Goal: Task Accomplishment & Management: Manage account settings

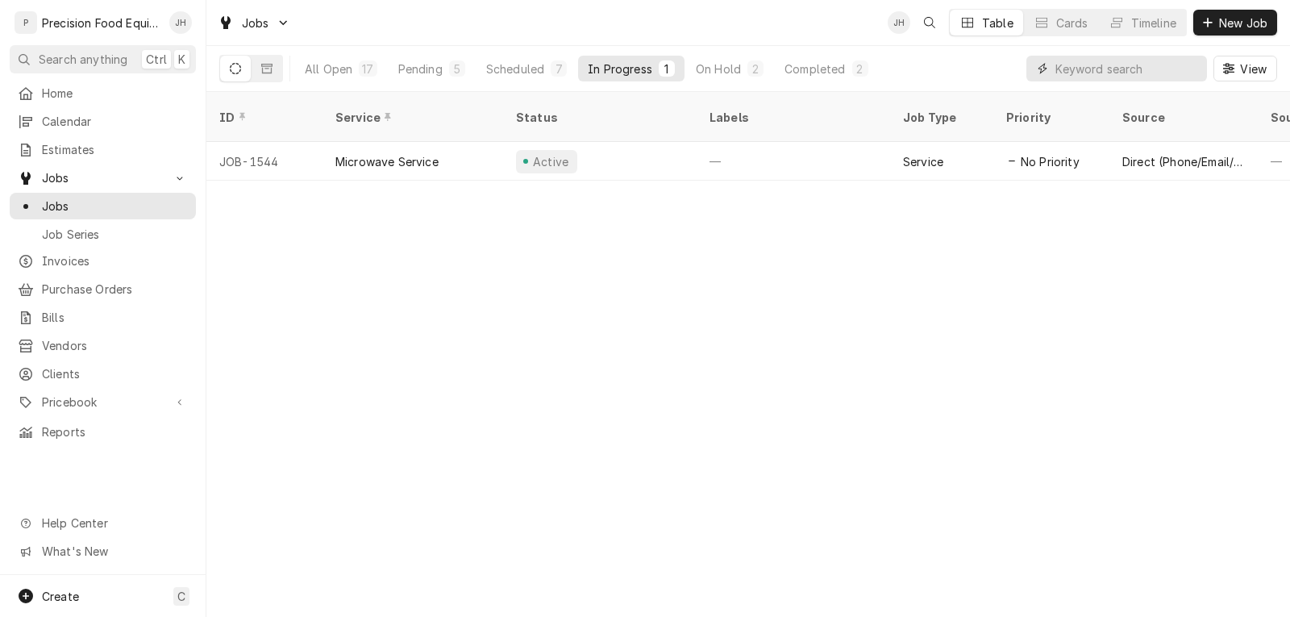
click at [1101, 65] on input "Dynamic Content Wrapper" at bounding box center [1128, 69] width 144 height 26
click at [1122, 69] on input "Dynamic Content Wrapper" at bounding box center [1128, 69] width 144 height 26
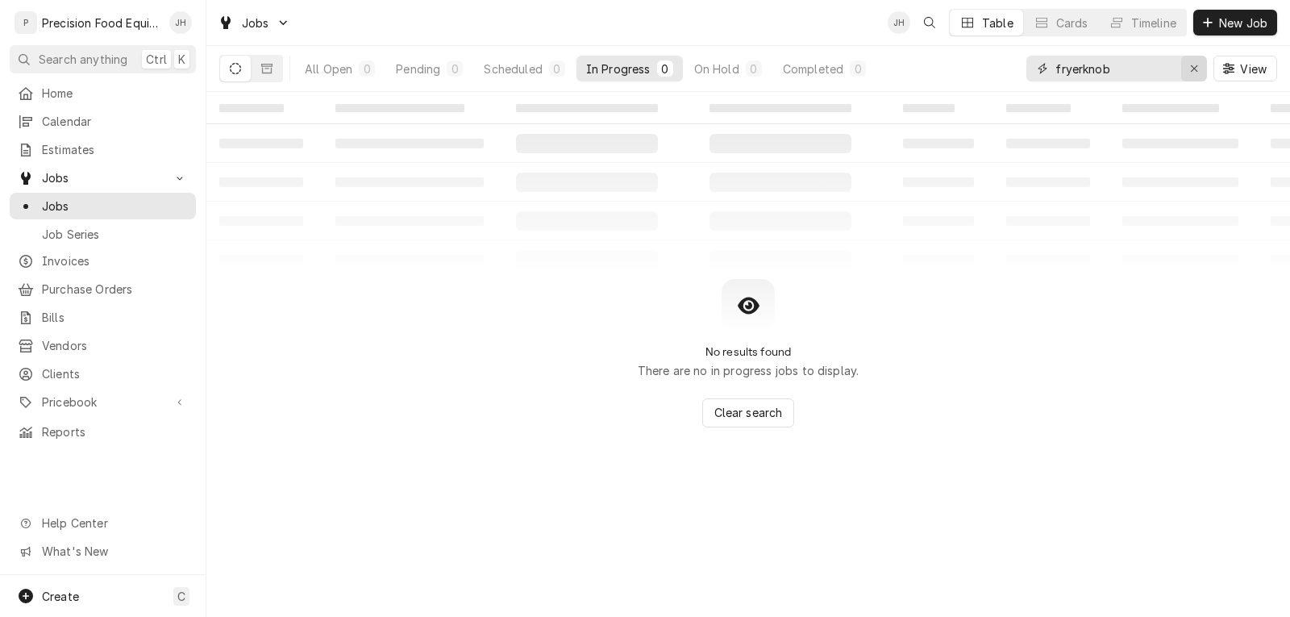
type input "fryerknob"
click at [1195, 65] on icon "Erase input" at bounding box center [1194, 68] width 9 height 11
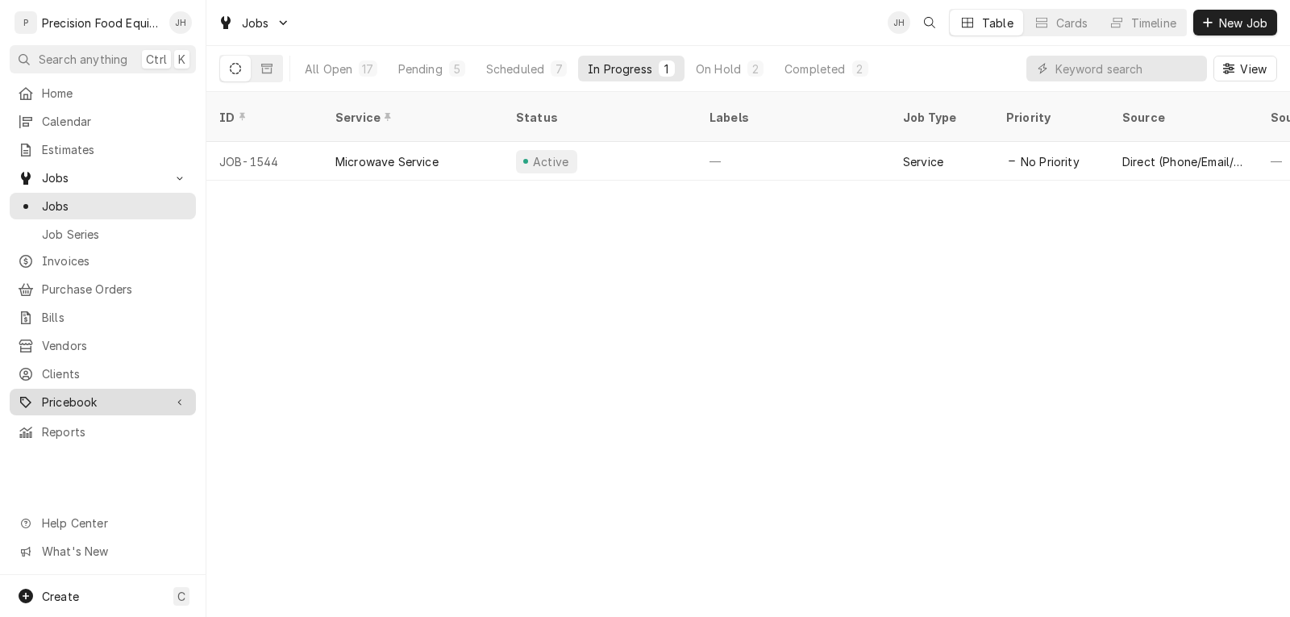
click at [60, 398] on span "Pricebook" at bounding box center [103, 402] width 122 height 17
click at [1084, 69] on input "Dynamic Content Wrapper" at bounding box center [1128, 69] width 144 height 26
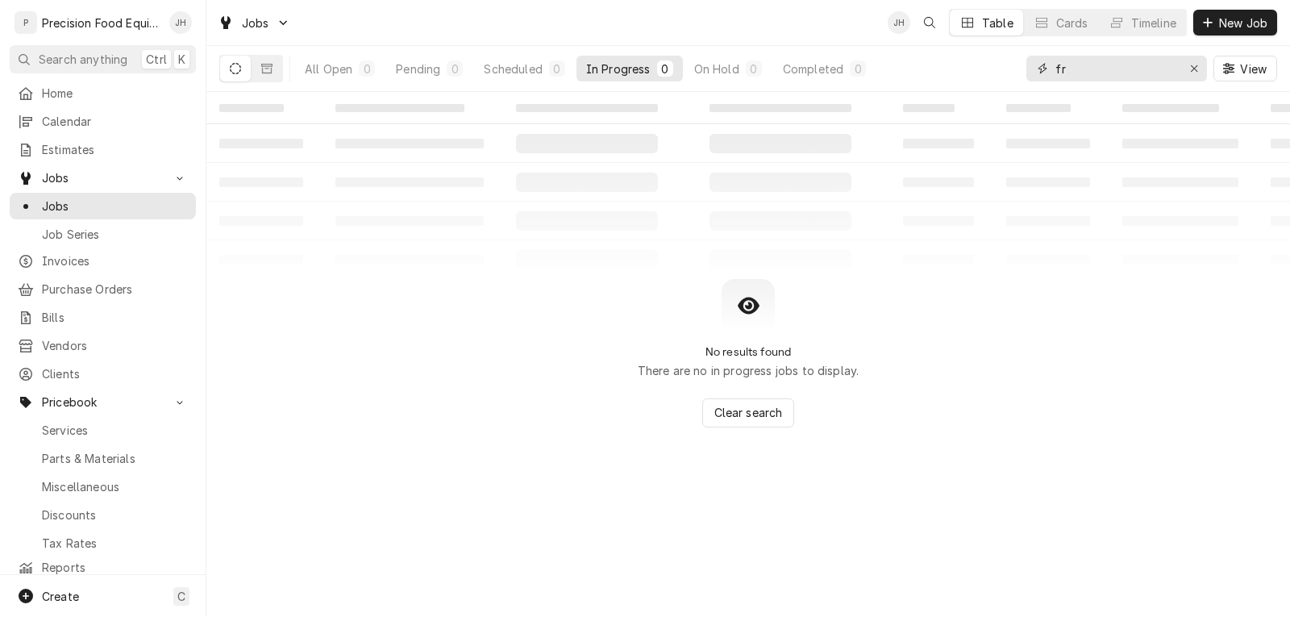
type input "f"
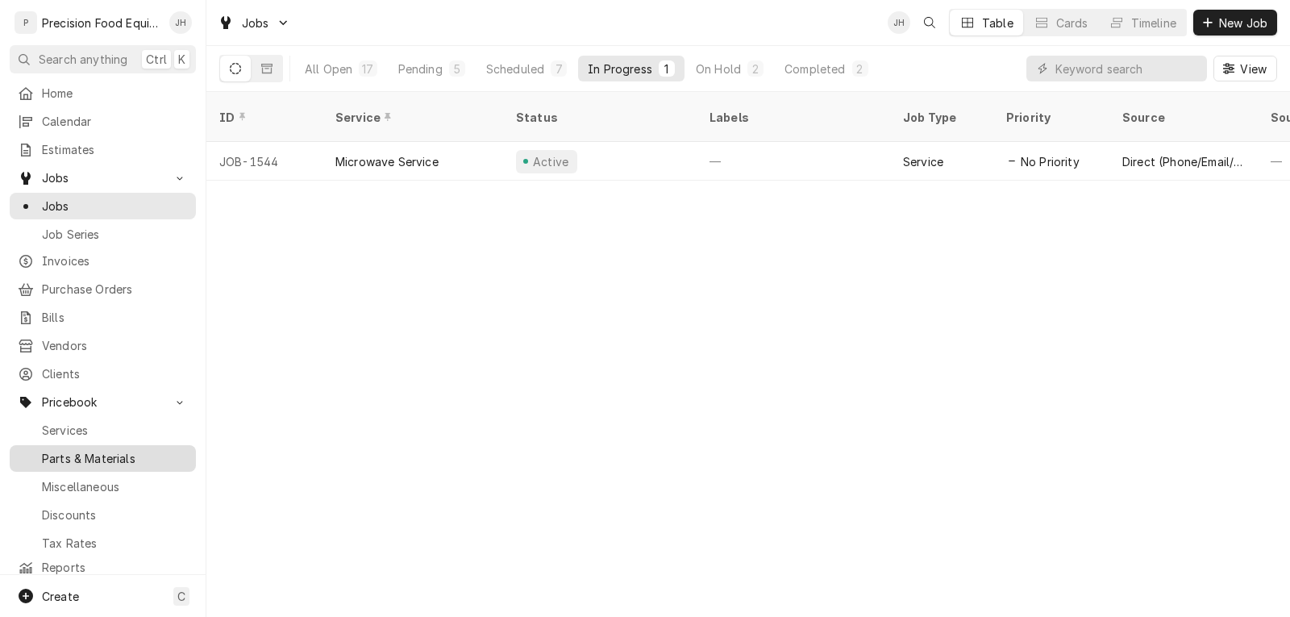
click at [70, 454] on span "Parts & Materials" at bounding box center [115, 458] width 146 height 17
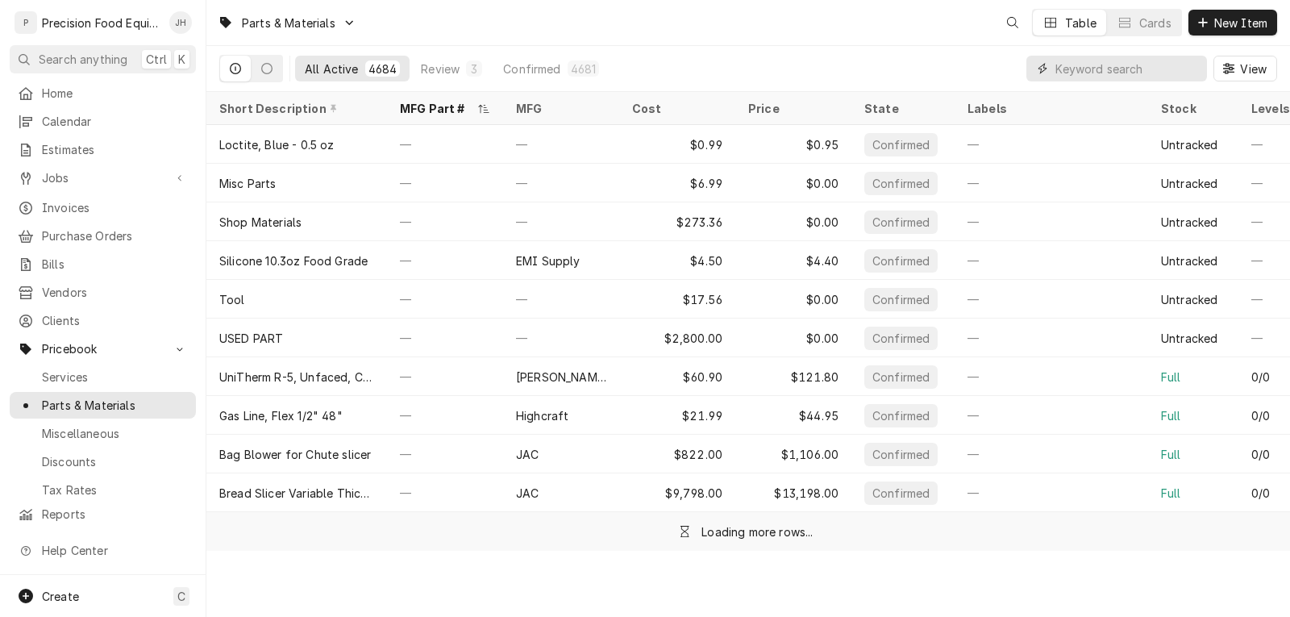
click at [1069, 69] on input "Dynamic Content Wrapper" at bounding box center [1128, 69] width 144 height 26
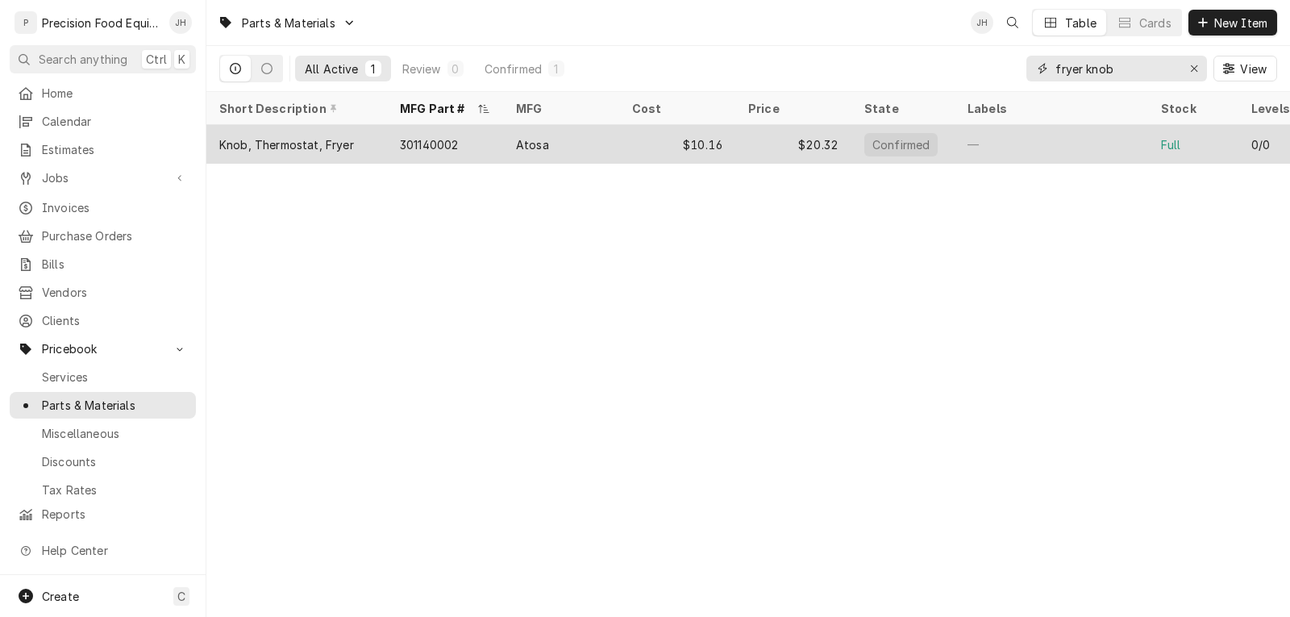
type input "fryer knob"
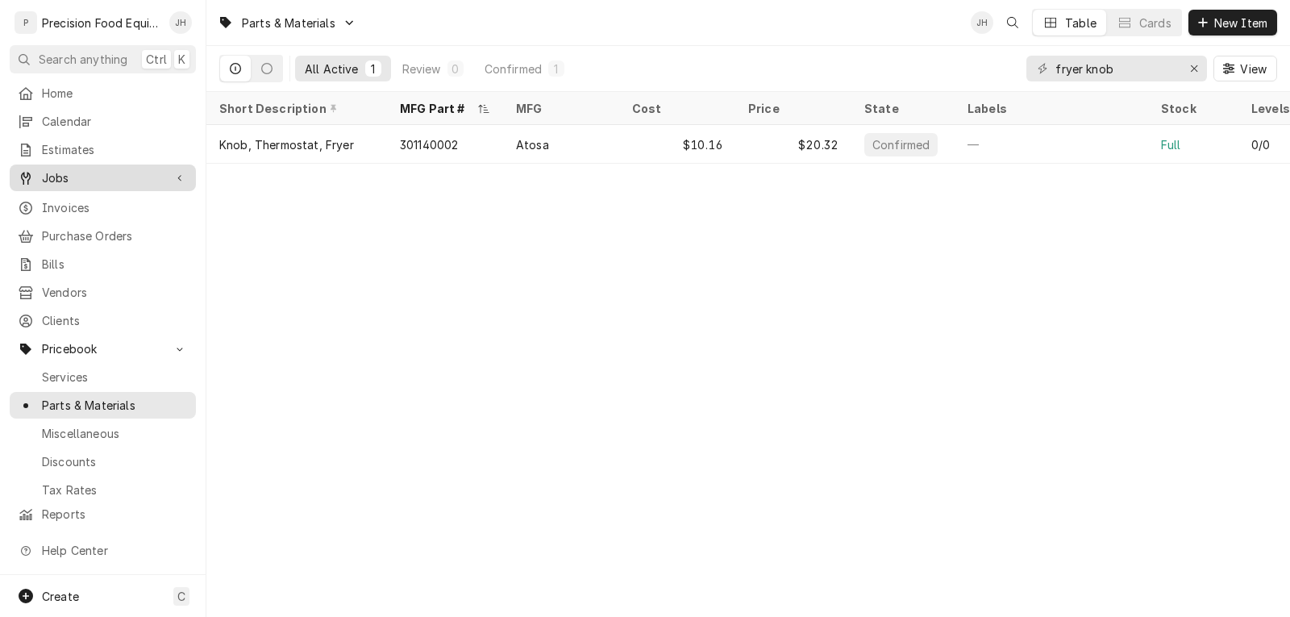
click at [61, 176] on span "Jobs" at bounding box center [103, 177] width 122 height 17
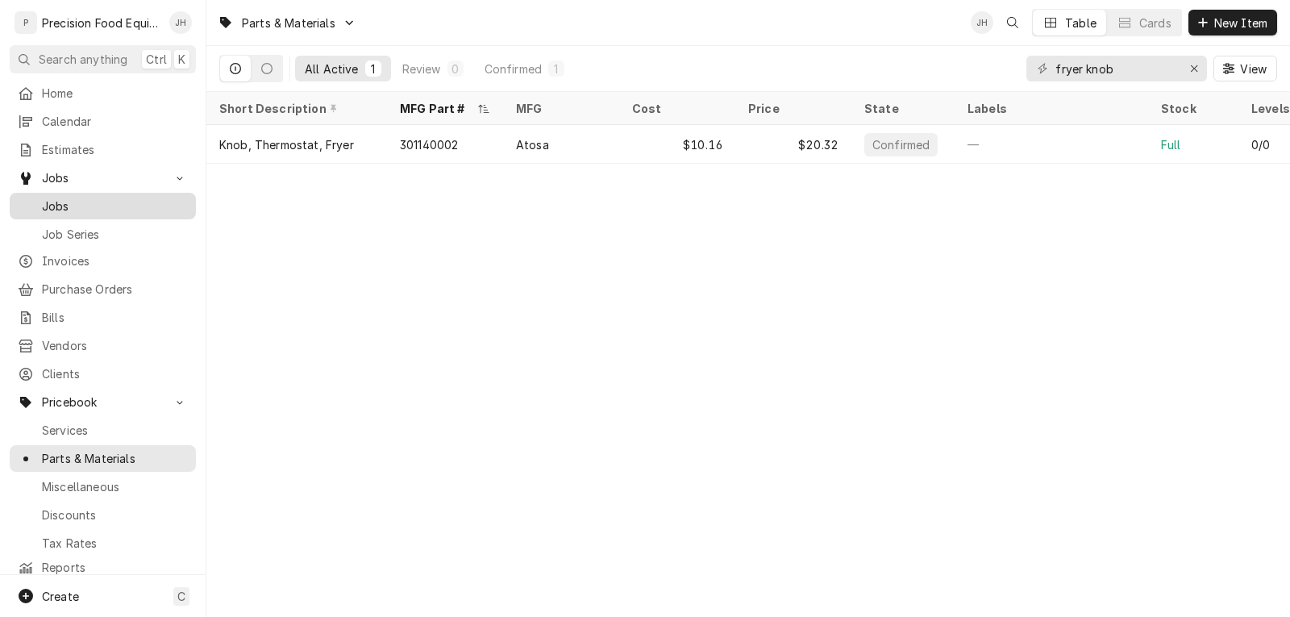
click at [107, 198] on span "Jobs" at bounding box center [115, 206] width 146 height 17
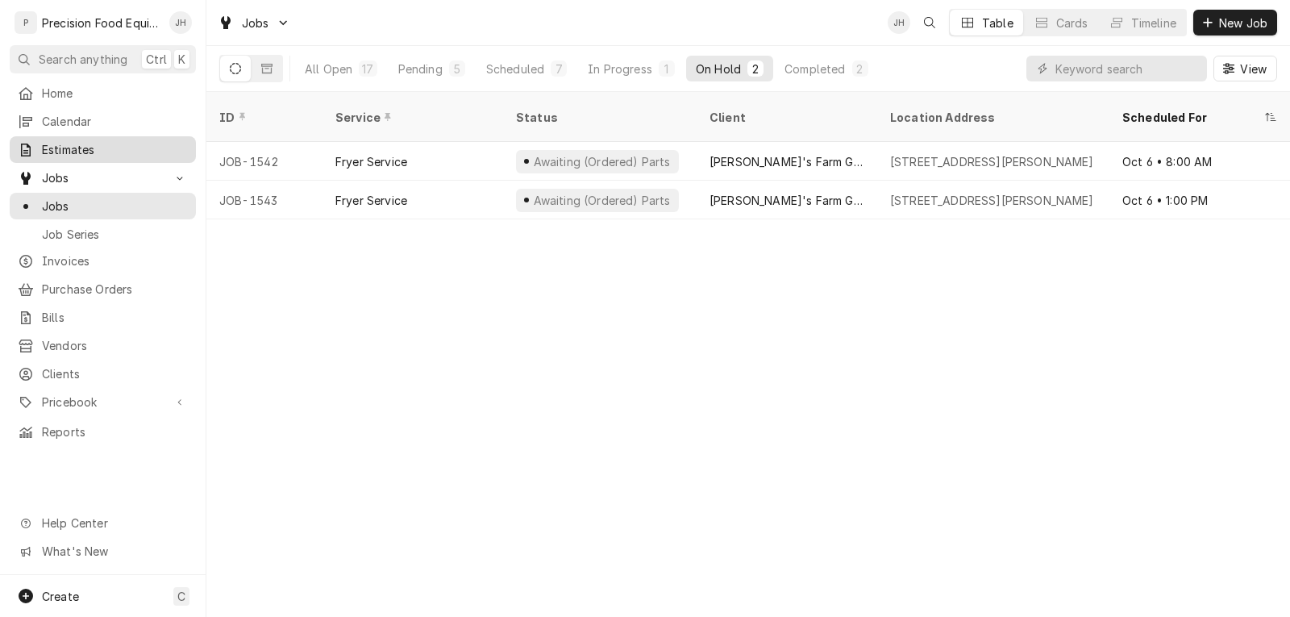
click at [64, 148] on span "Estimates" at bounding box center [115, 149] width 146 height 17
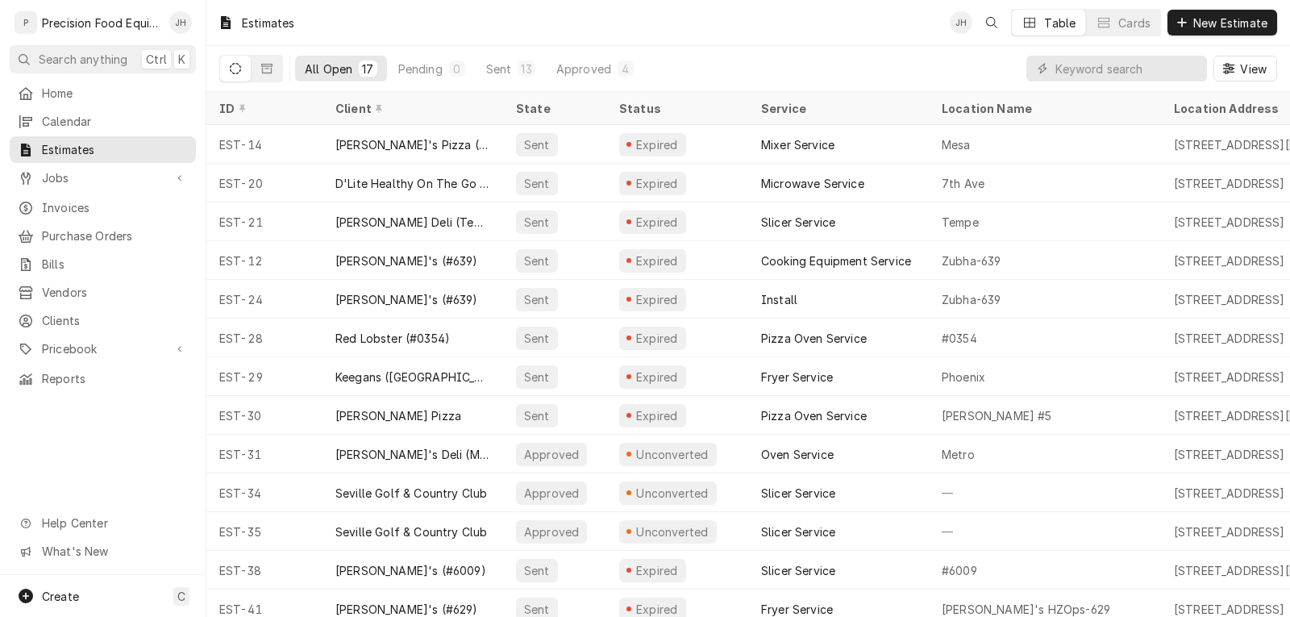
click at [74, 169] on span "Jobs" at bounding box center [103, 177] width 122 height 17
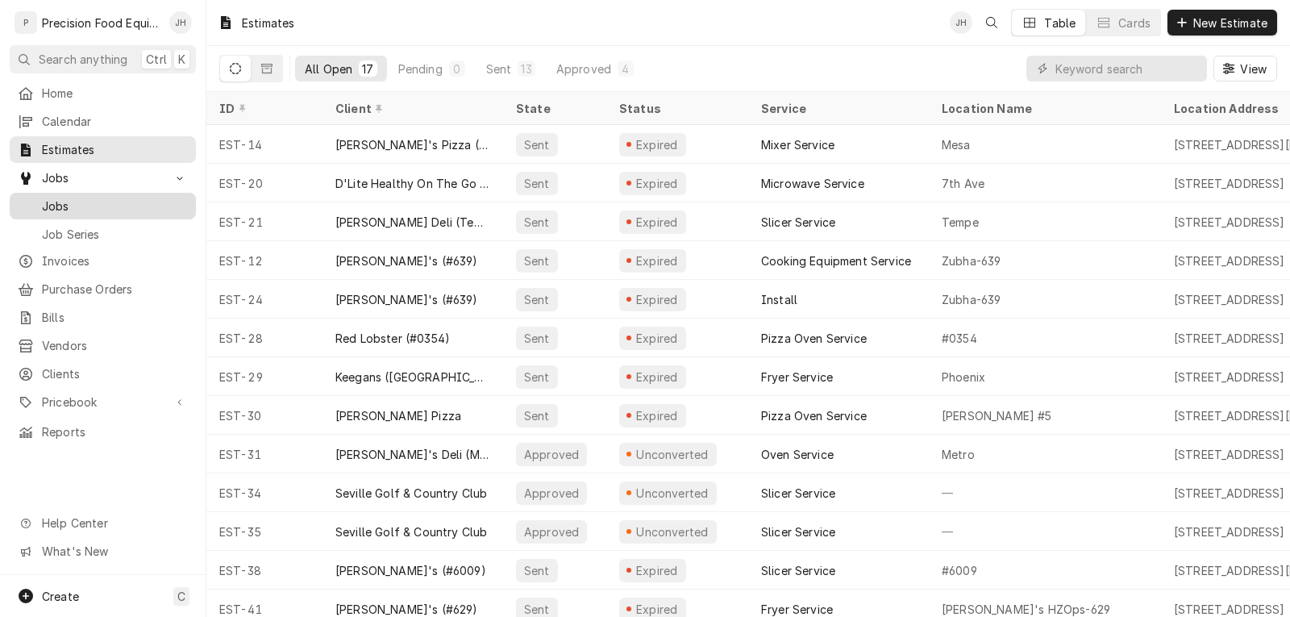
click at [56, 196] on div "Jobs" at bounding box center [103, 206] width 180 height 20
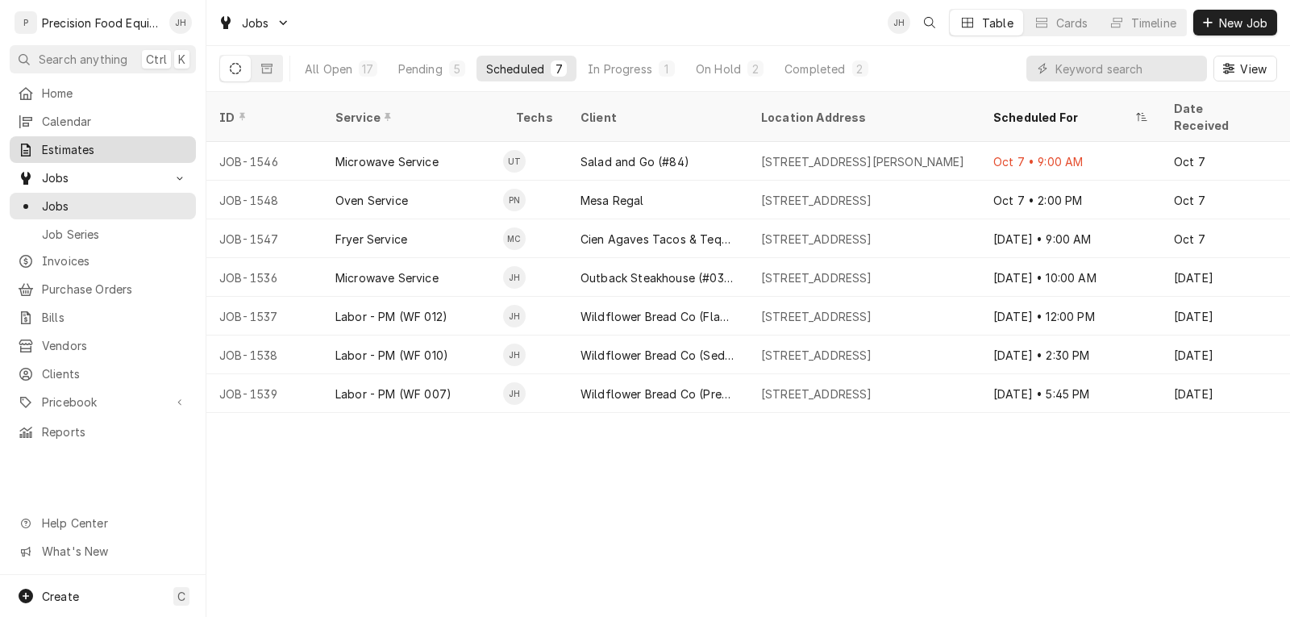
click at [52, 141] on span "Estimates" at bounding box center [115, 149] width 146 height 17
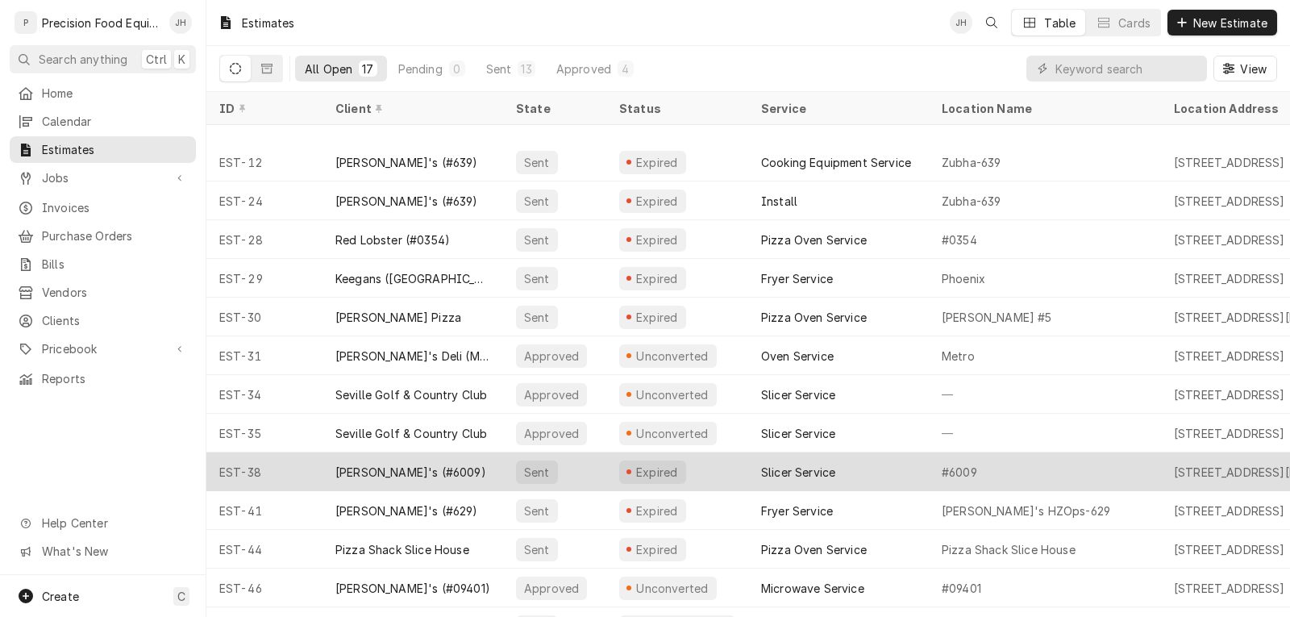
scroll to position [176, 0]
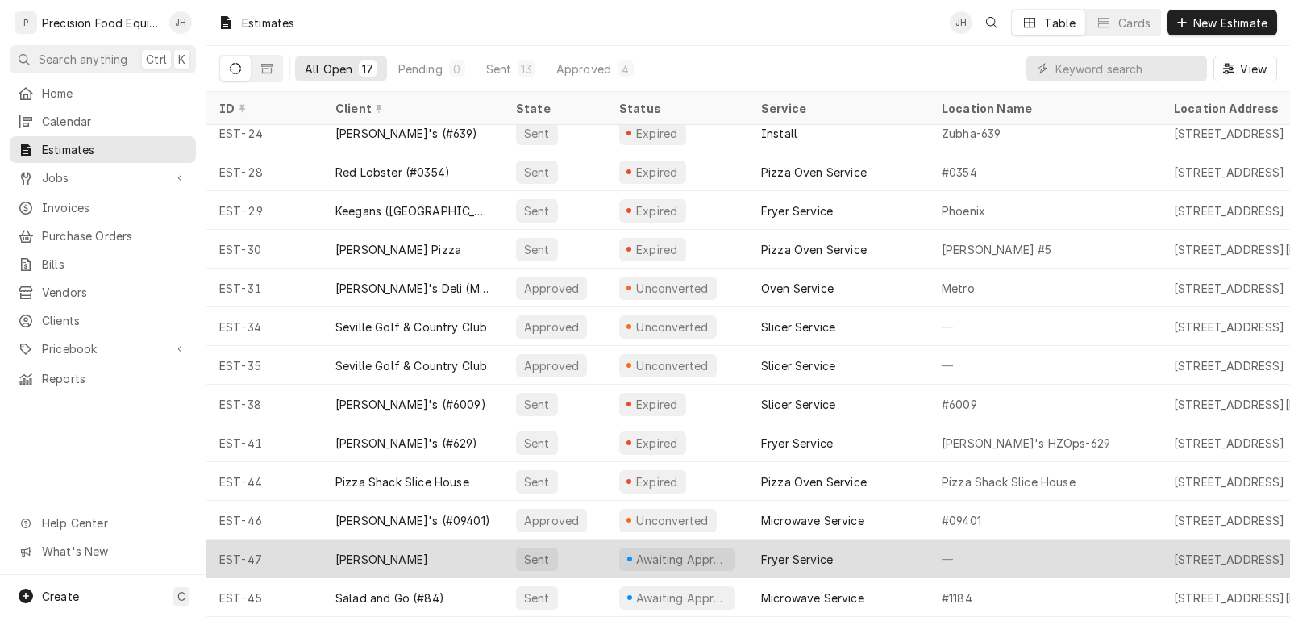
click at [434, 548] on div "Fogo De Chao" at bounding box center [413, 559] width 181 height 39
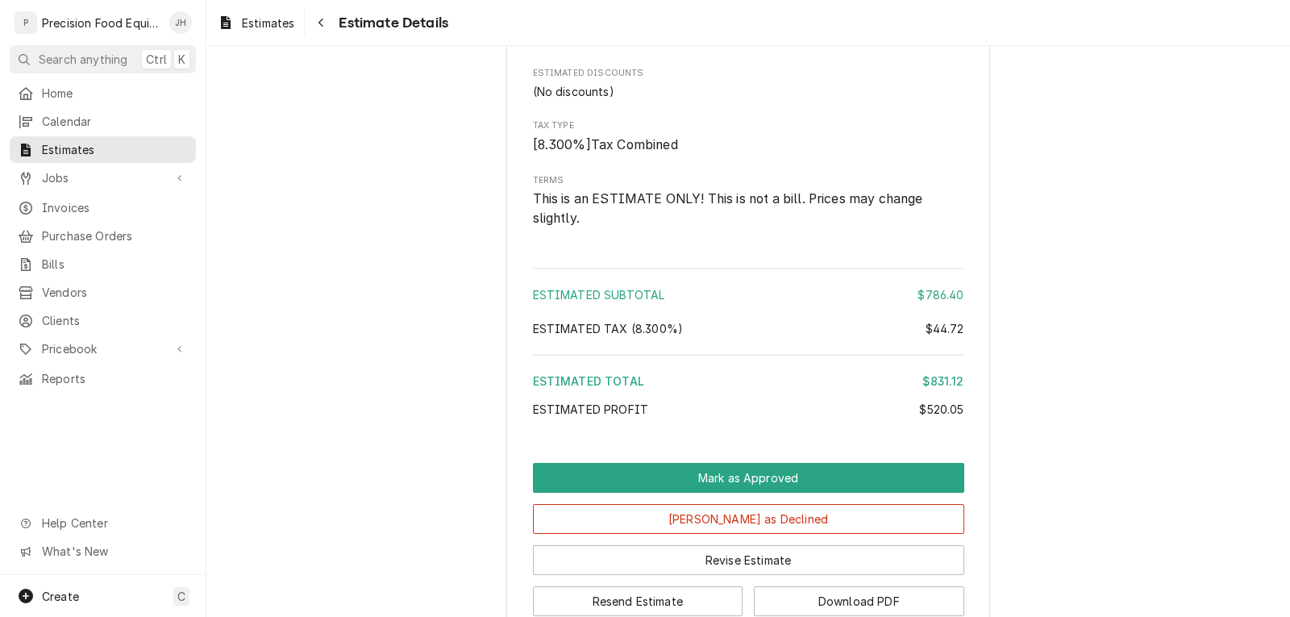
scroll to position [2408, 0]
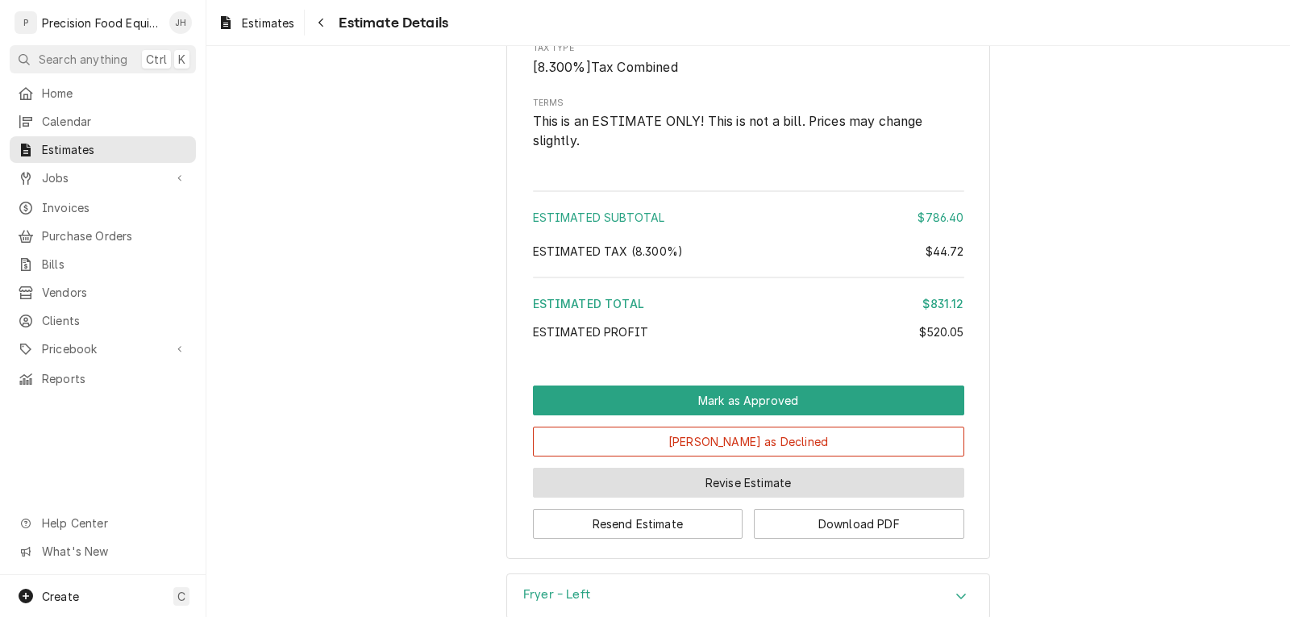
click at [696, 498] on button "Revise Estimate" at bounding box center [748, 483] width 431 height 30
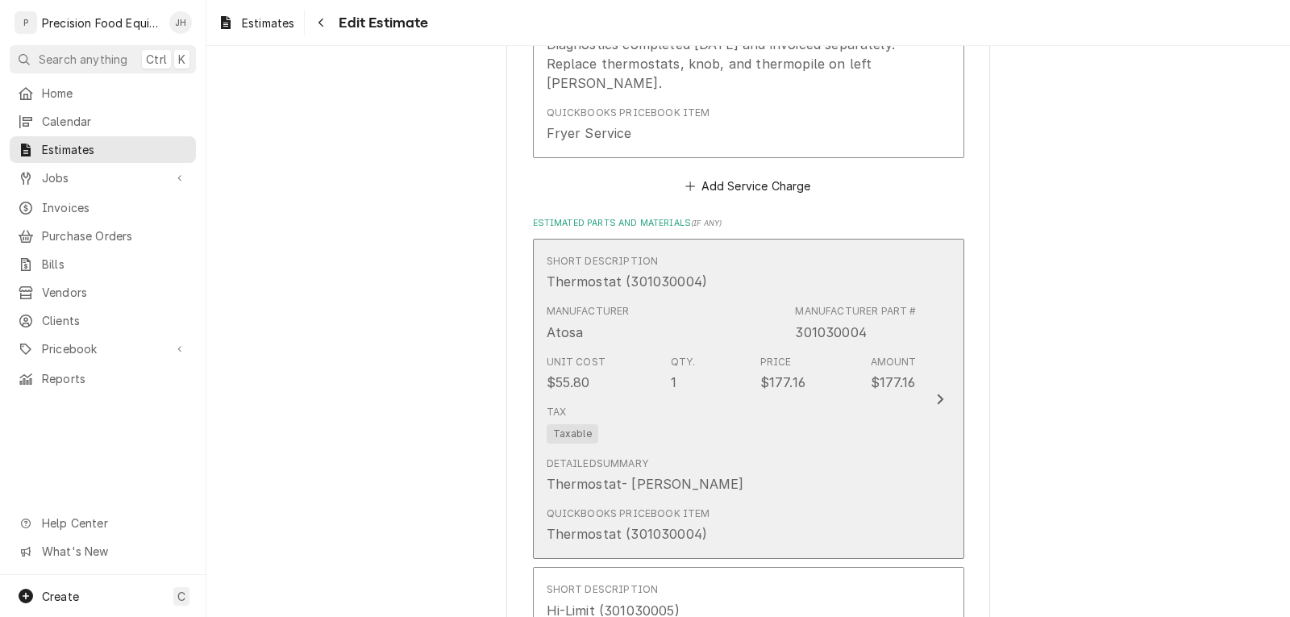
scroll to position [1855, 0]
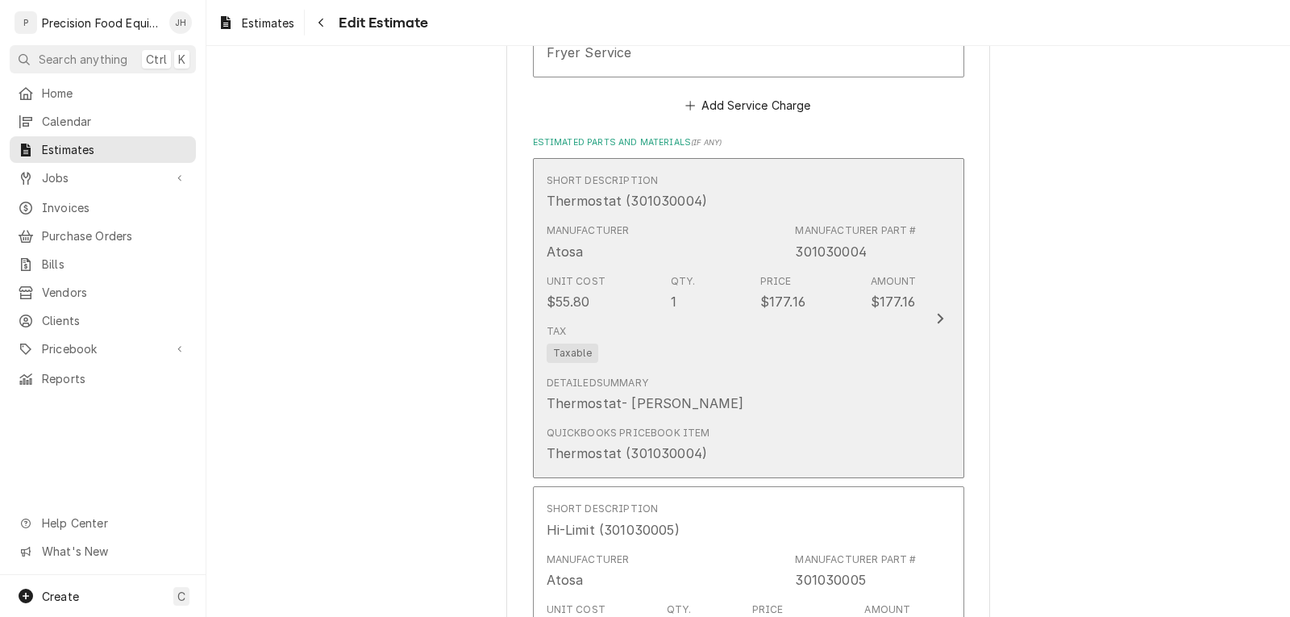
click at [830, 398] on div "Detailed Summary Thermostat- Atosa fryer" at bounding box center [732, 394] width 370 height 50
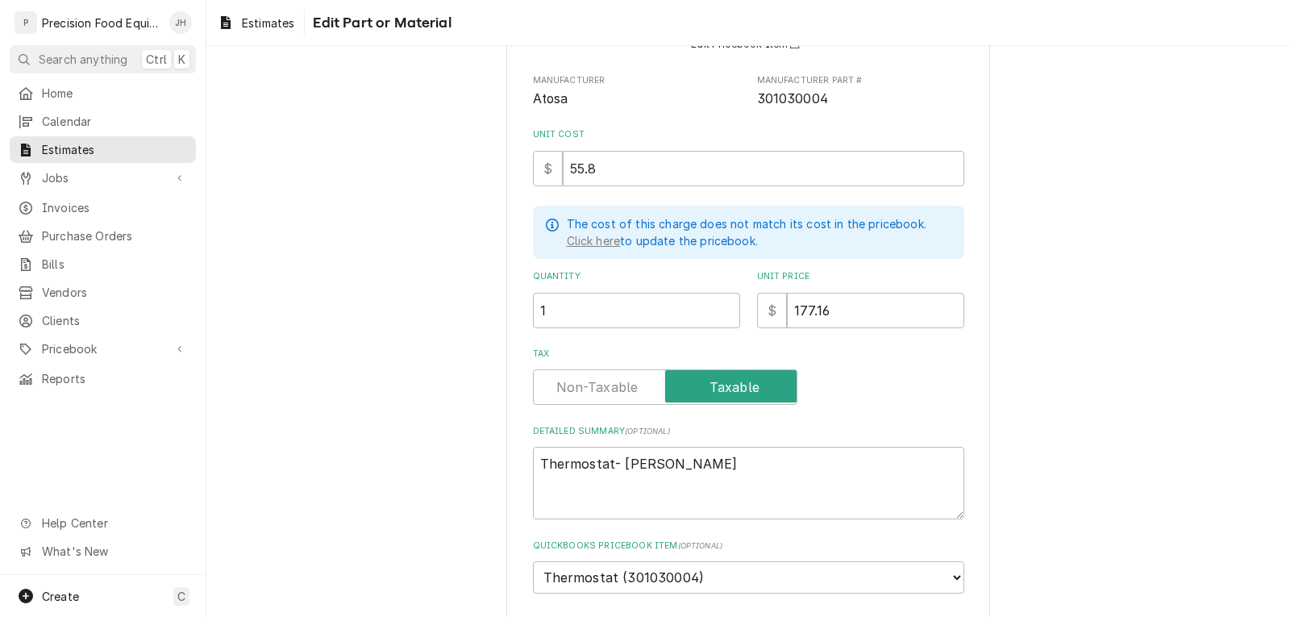
scroll to position [277, 0]
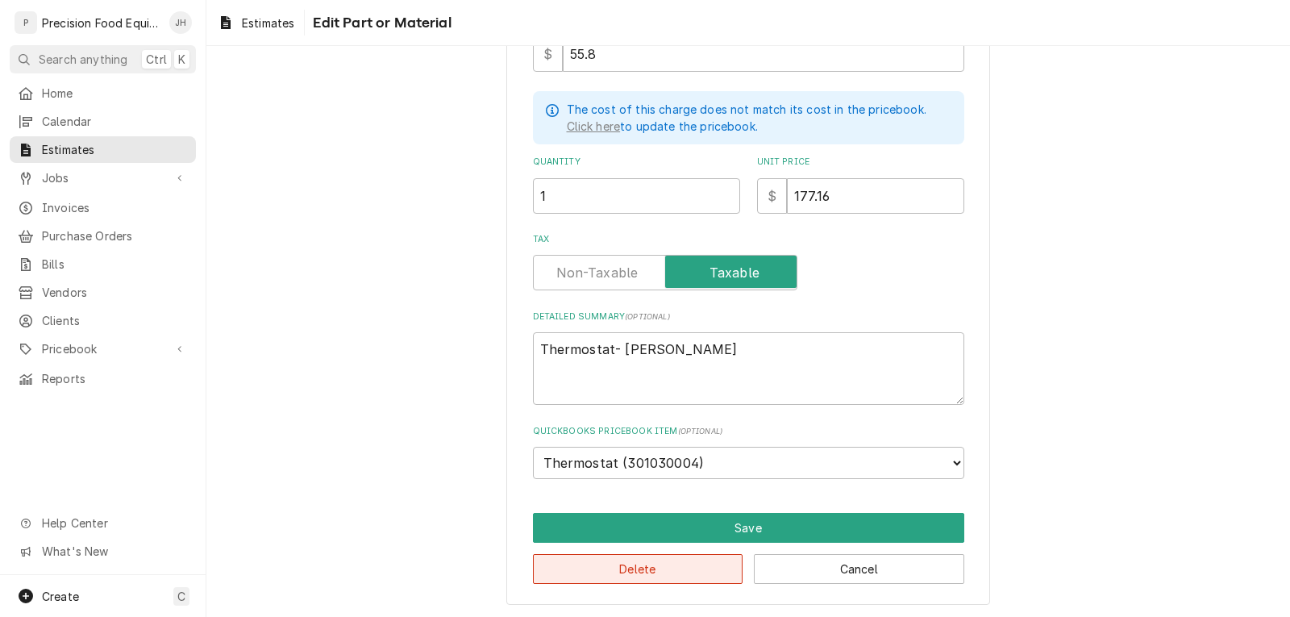
click at [679, 564] on button "Delete" at bounding box center [638, 569] width 211 height 30
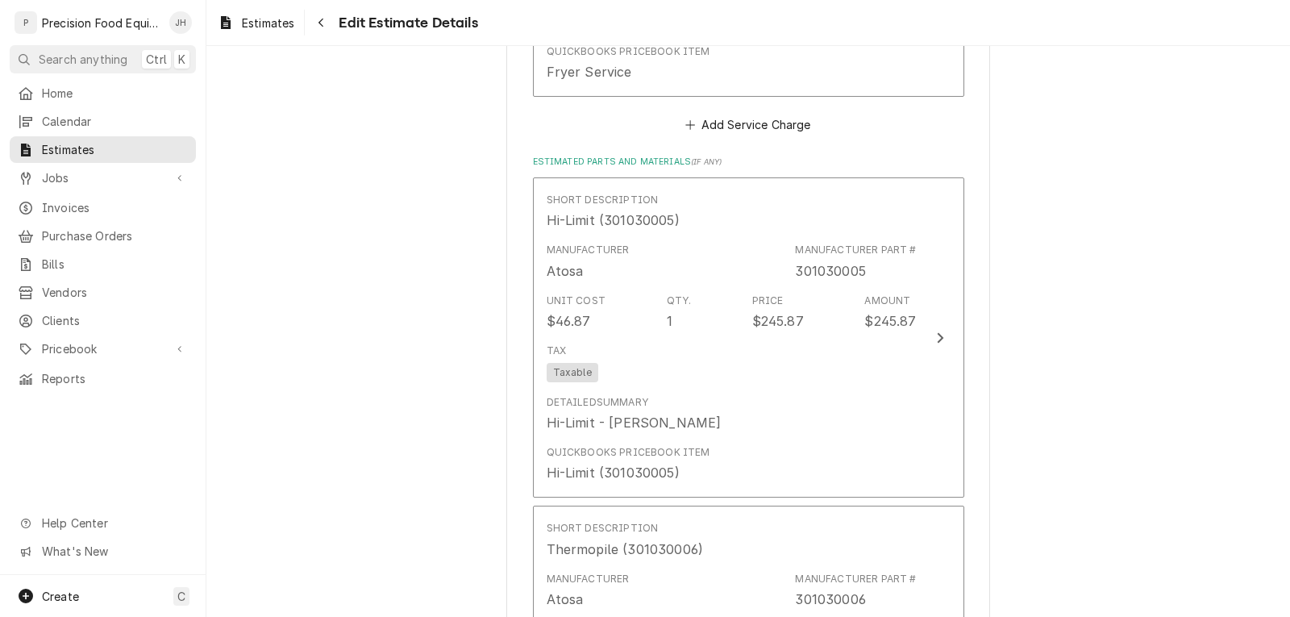
type textarea "x"
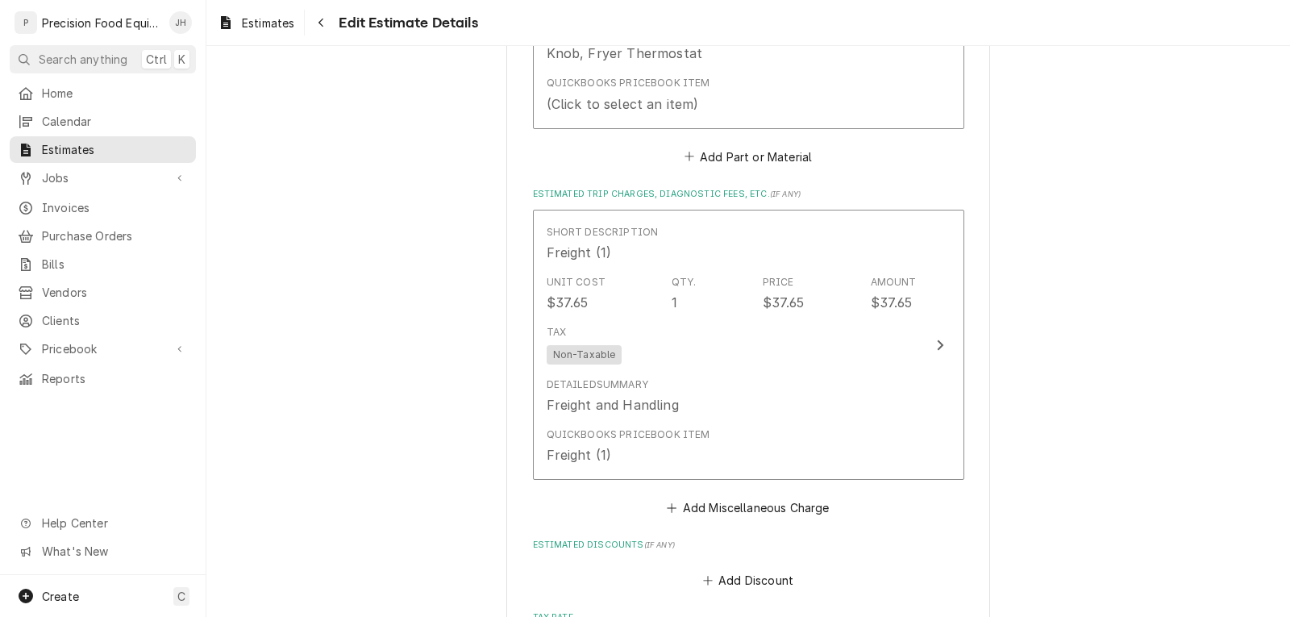
scroll to position [2642, 0]
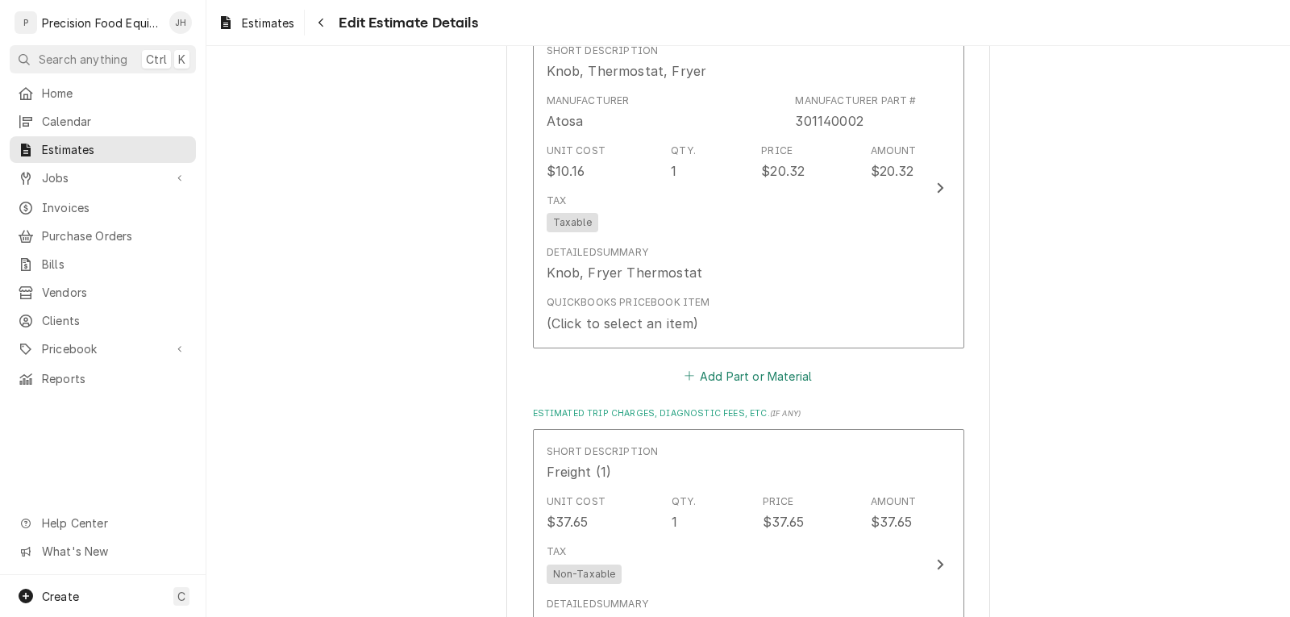
click at [742, 382] on button "Add Part or Material" at bounding box center [748, 376] width 133 height 23
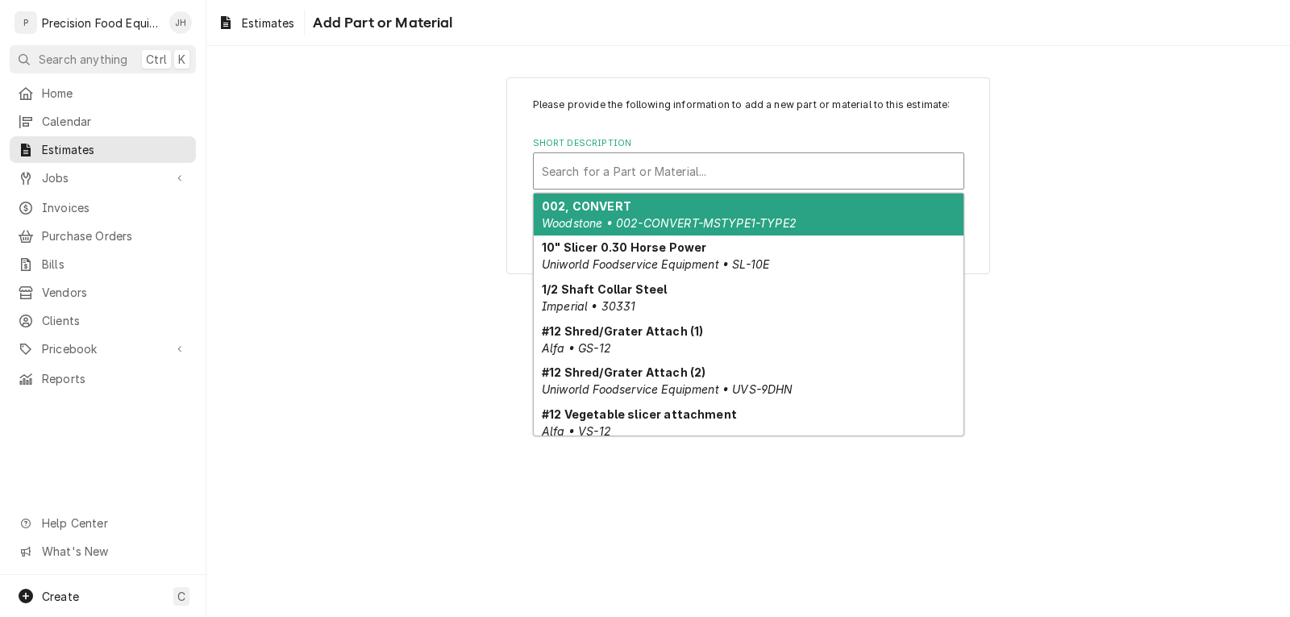
click at [702, 181] on div "Short Description" at bounding box center [749, 170] width 414 height 29
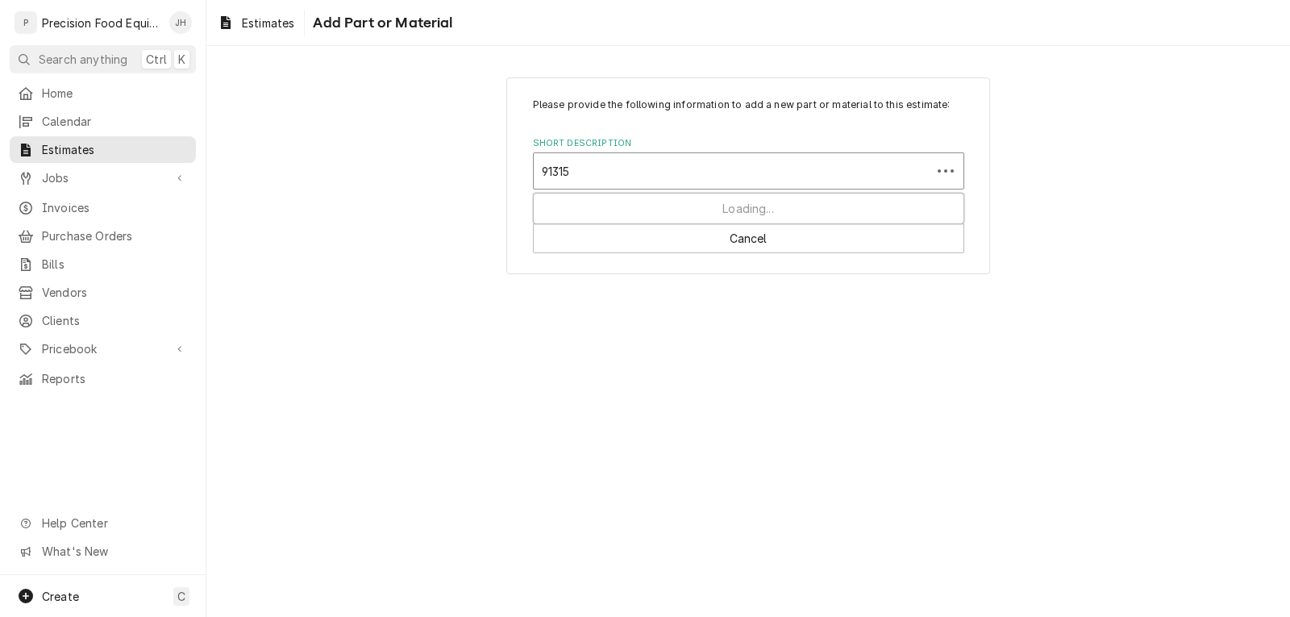
type input "913153"
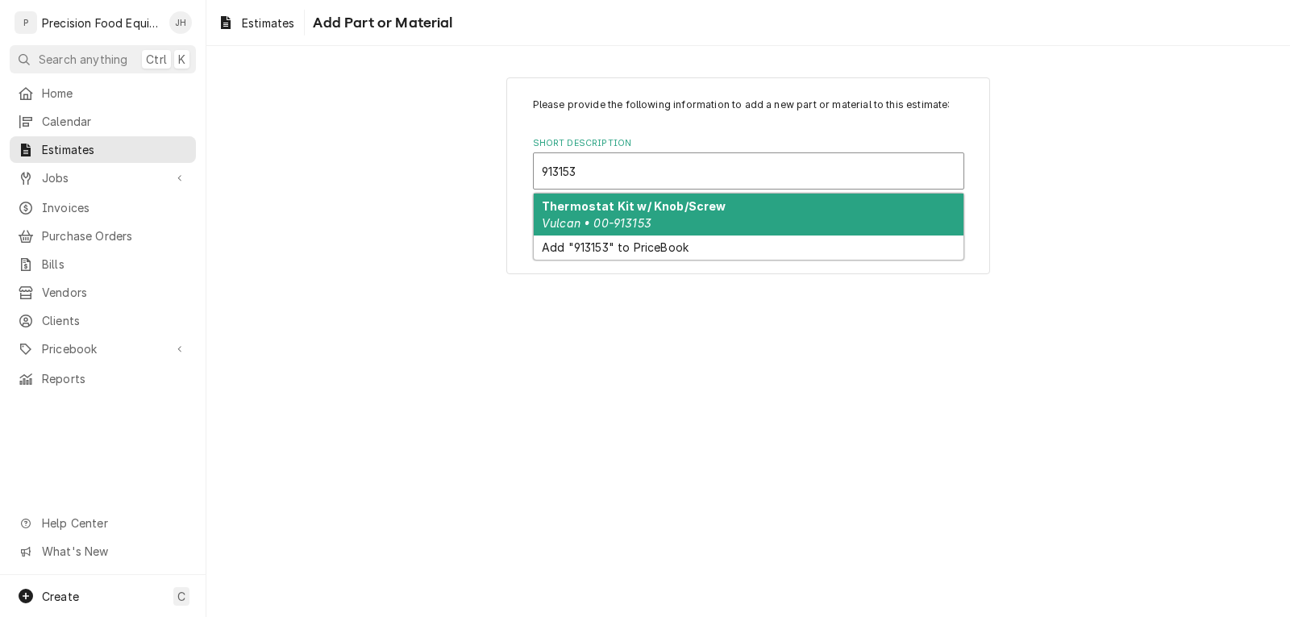
click at [702, 209] on strong "Thermostat Kit w/ Knob/Screw" at bounding box center [634, 206] width 184 height 14
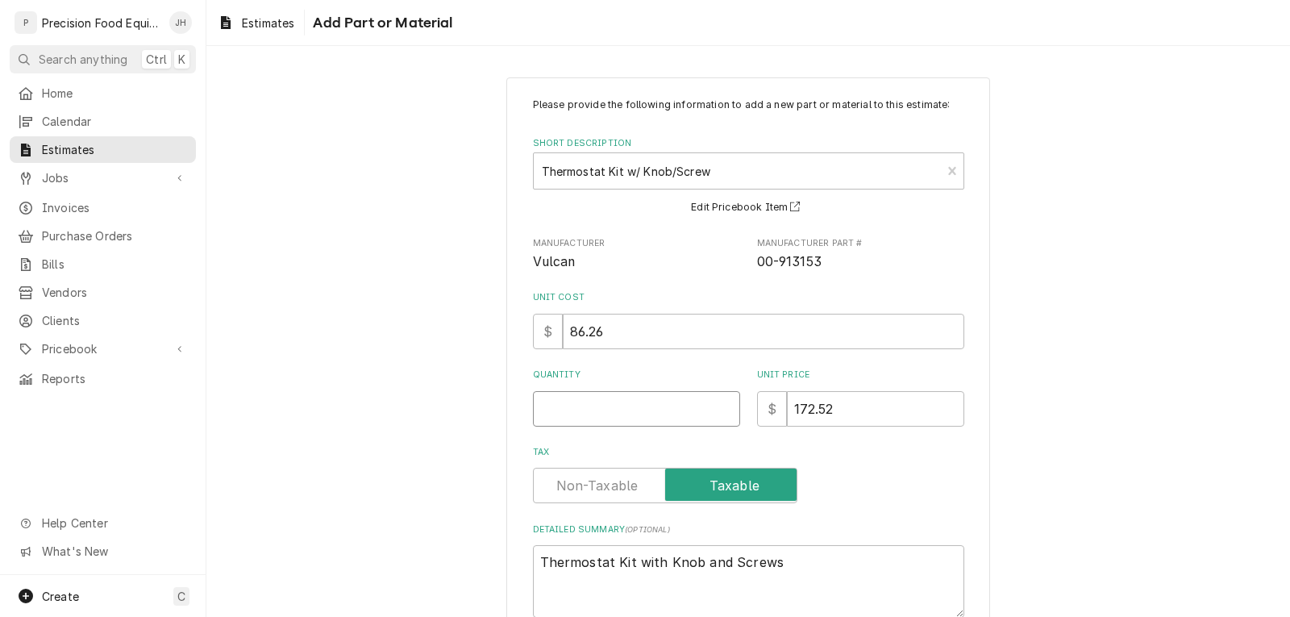
click at [602, 406] on input "Quantity" at bounding box center [636, 408] width 207 height 35
type textarea "x"
type input "1"
type textarea "x"
type input "1"
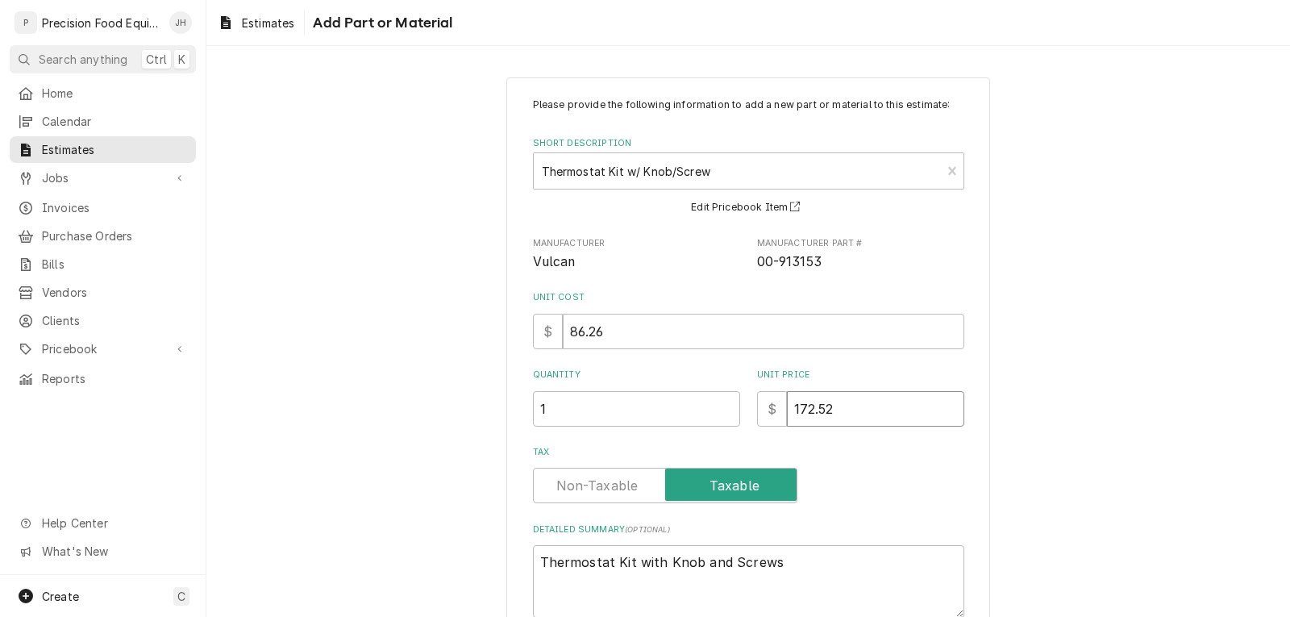
drag, startPoint x: 835, startPoint y: 414, endPoint x: 726, endPoint y: 426, distance: 109.5
click at [727, 426] on div "Quantity 1 Unit Price $ 172.52" at bounding box center [748, 397] width 431 height 57
type textarea "x"
type input "1"
type textarea "x"
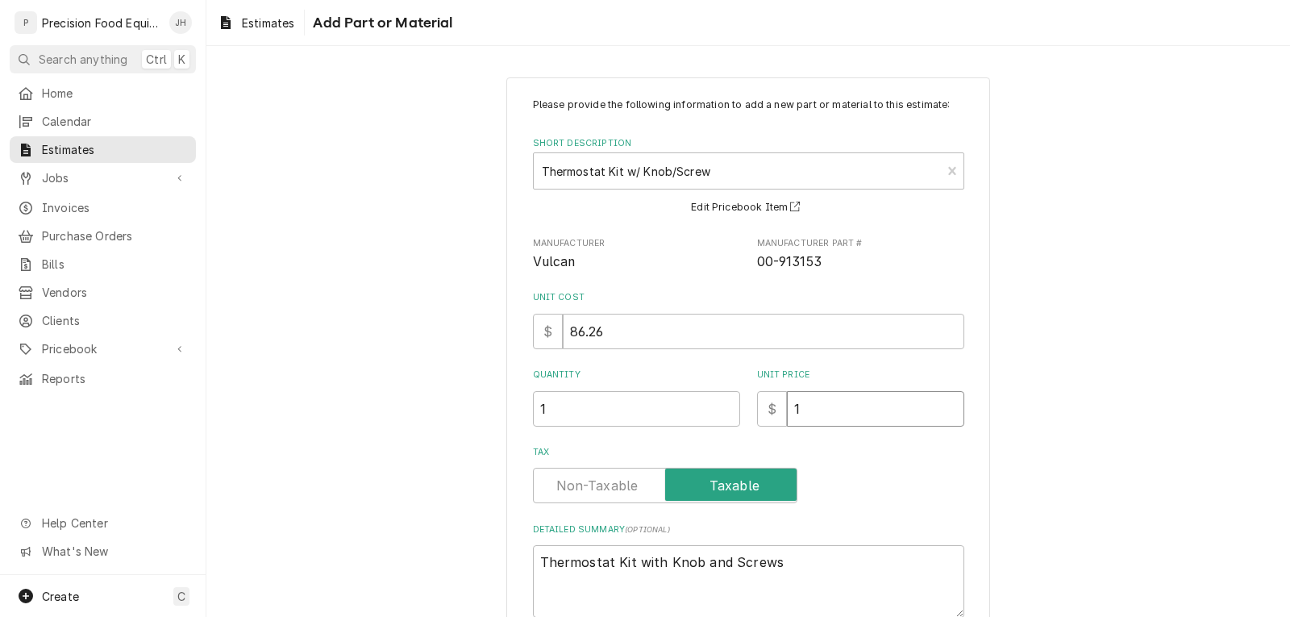
type input "17"
type textarea "x"
type input "177"
type textarea "x"
type input "177.1"
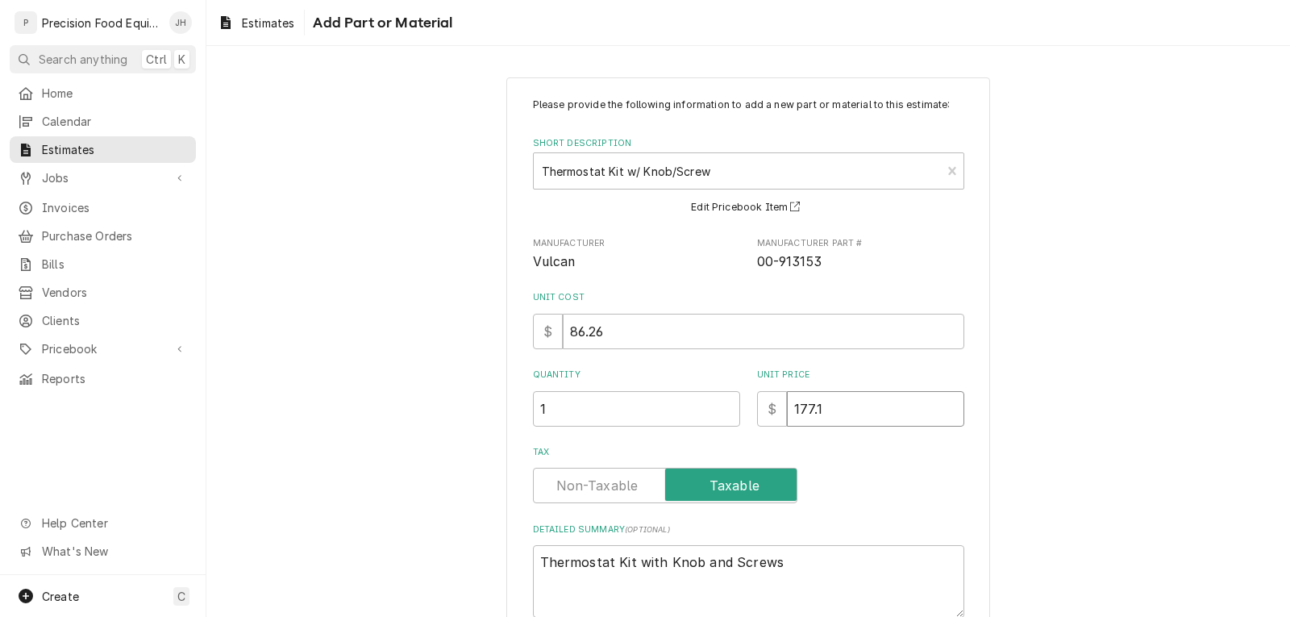
type textarea "x"
type input "177.16"
type textarea "x"
type input "177.16"
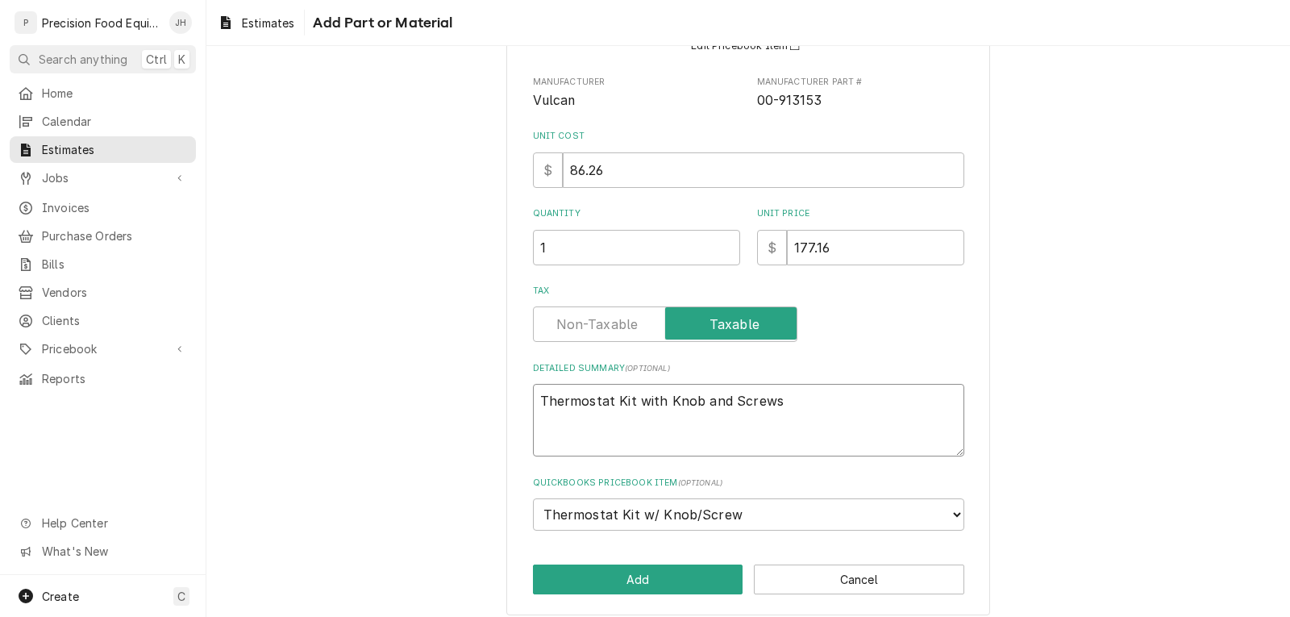
drag, startPoint x: 633, startPoint y: 404, endPoint x: 815, endPoint y: 415, distance: 182.6
click at [815, 415] on textarea "Thermostat Kit with Knob and Screws" at bounding box center [748, 420] width 431 height 73
type textarea "x"
type textarea "Thermostat Kit"
type textarea "x"
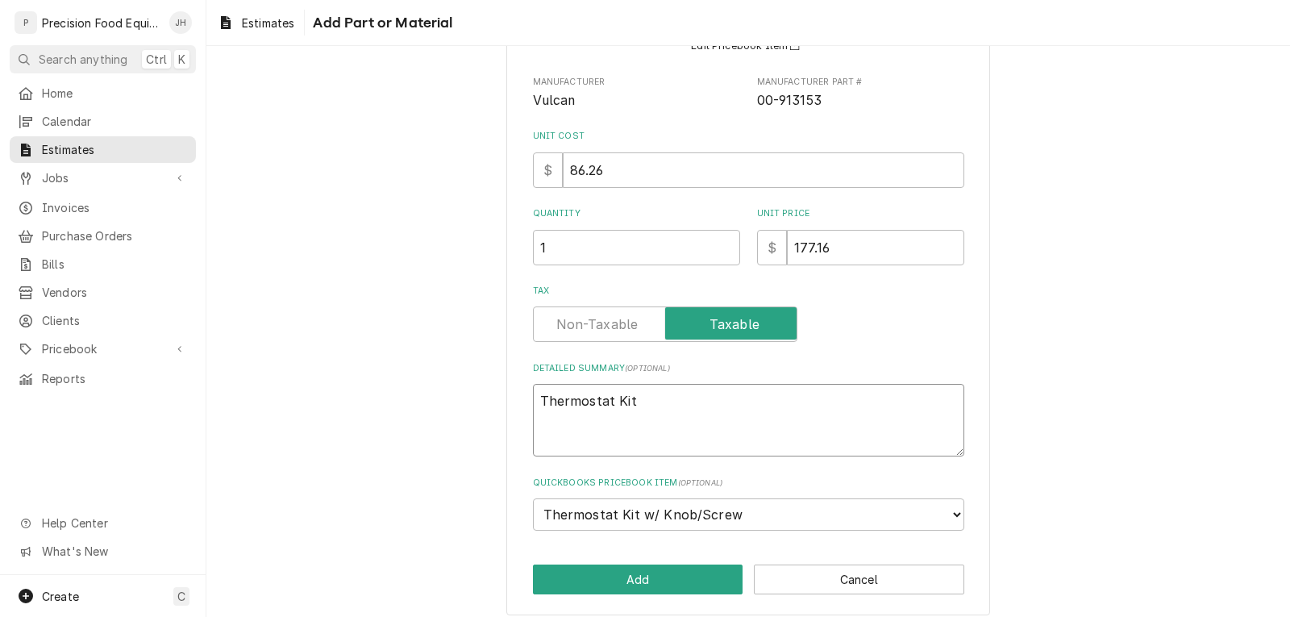
scroll to position [173, 0]
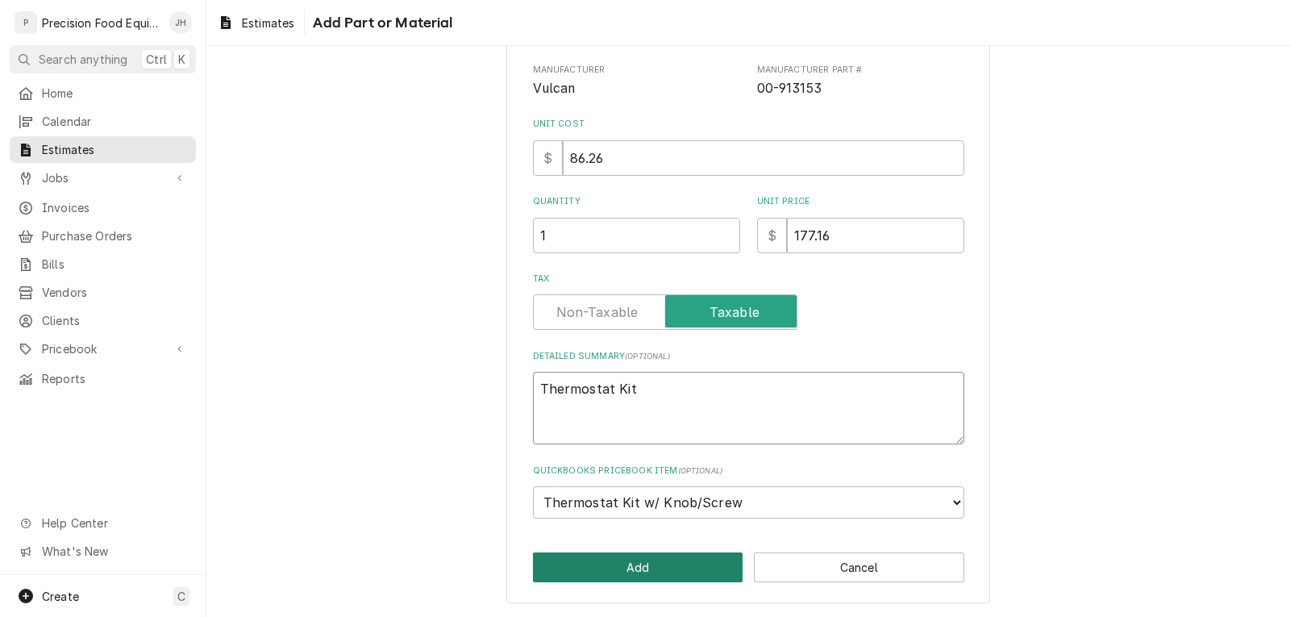
type textarea "Thermostat Kit"
click at [629, 567] on button "Add" at bounding box center [638, 567] width 211 height 30
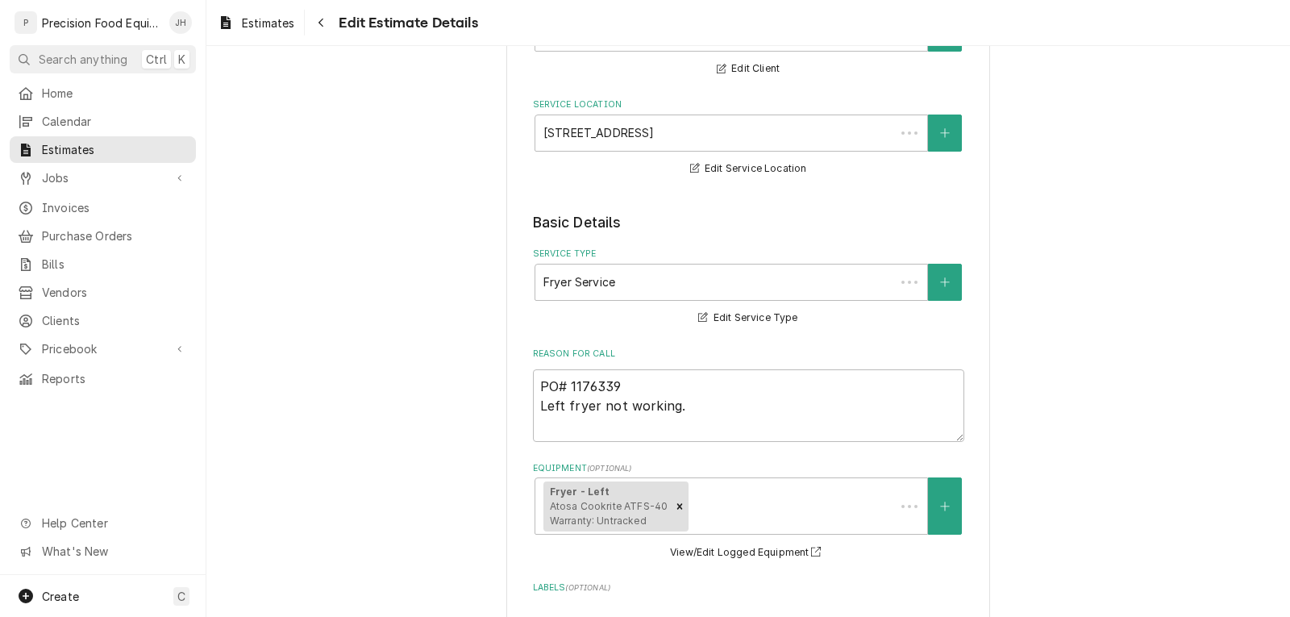
scroll to position [2623, 0]
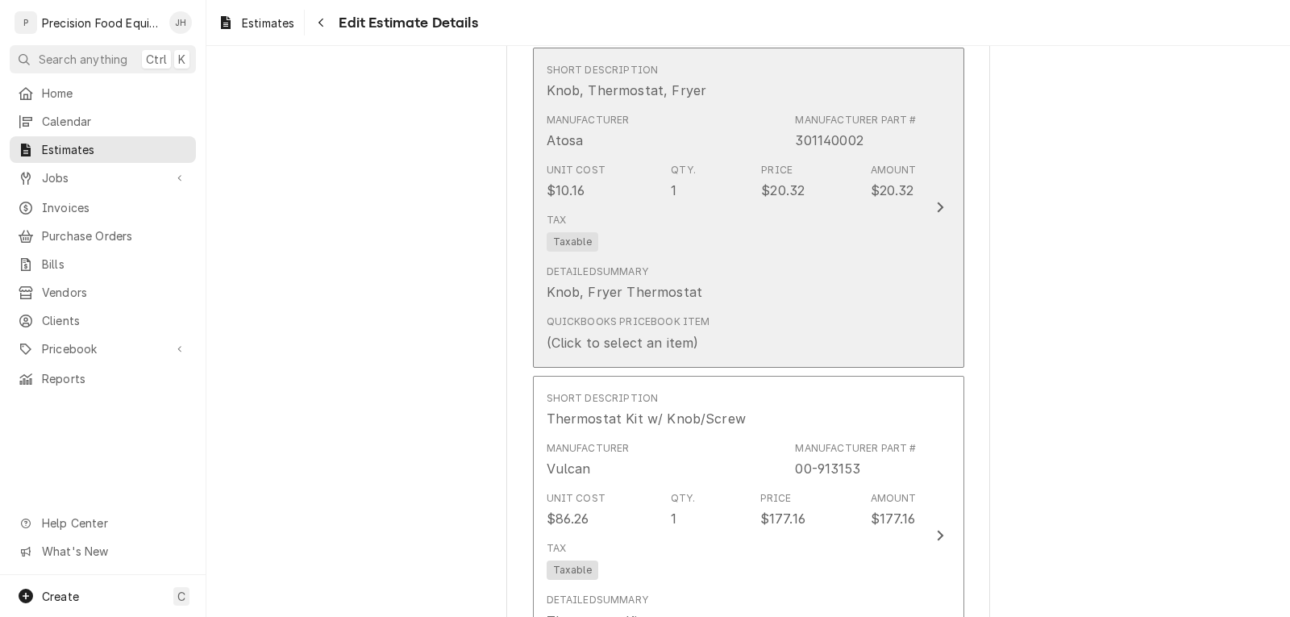
click at [769, 264] on div "Detailed Summary Knob, Fryer Thermostat" at bounding box center [732, 283] width 370 height 50
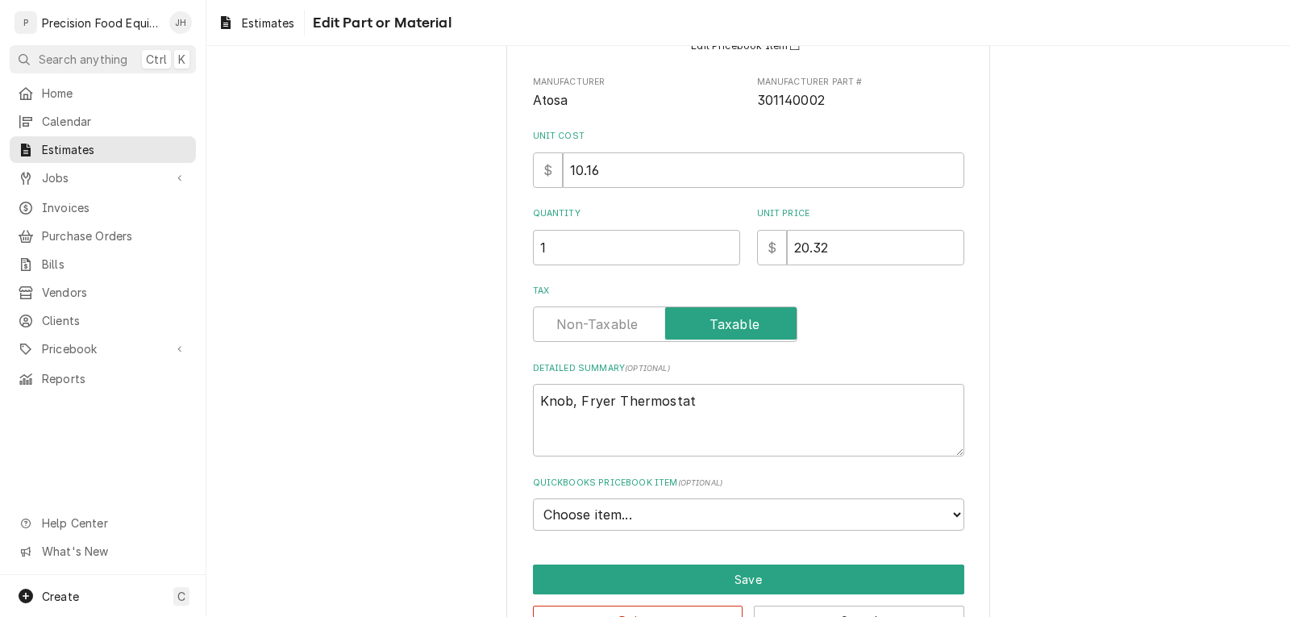
scroll to position [215, 0]
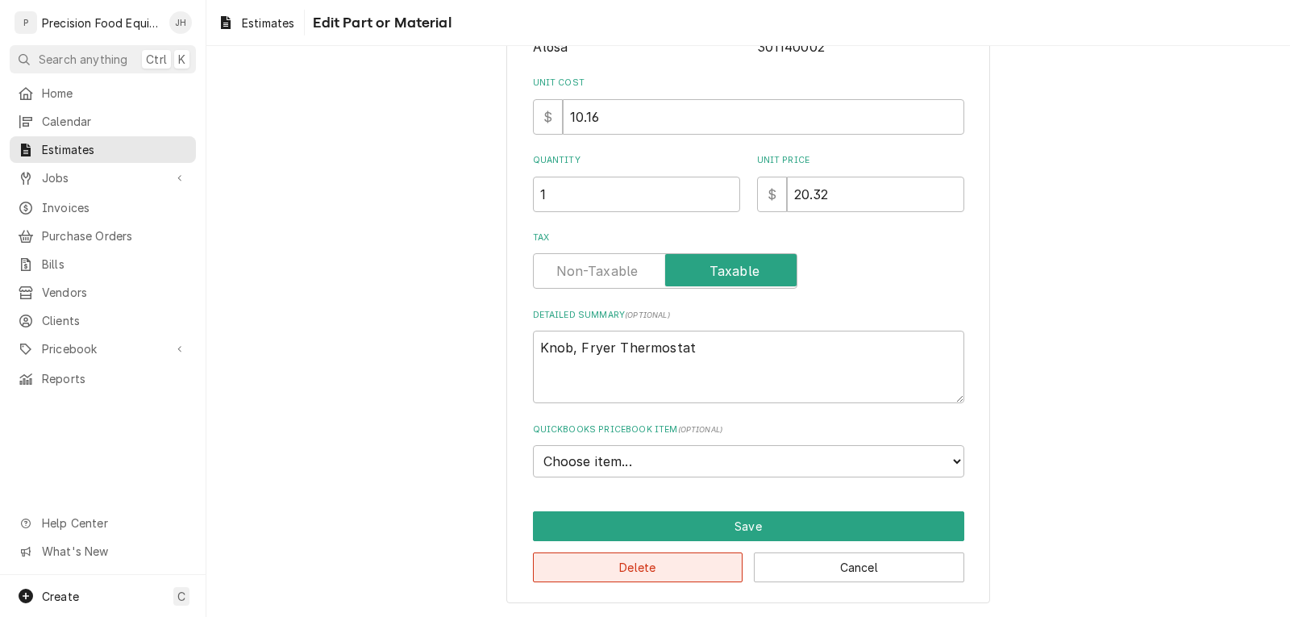
click at [692, 569] on button "Delete" at bounding box center [638, 567] width 211 height 30
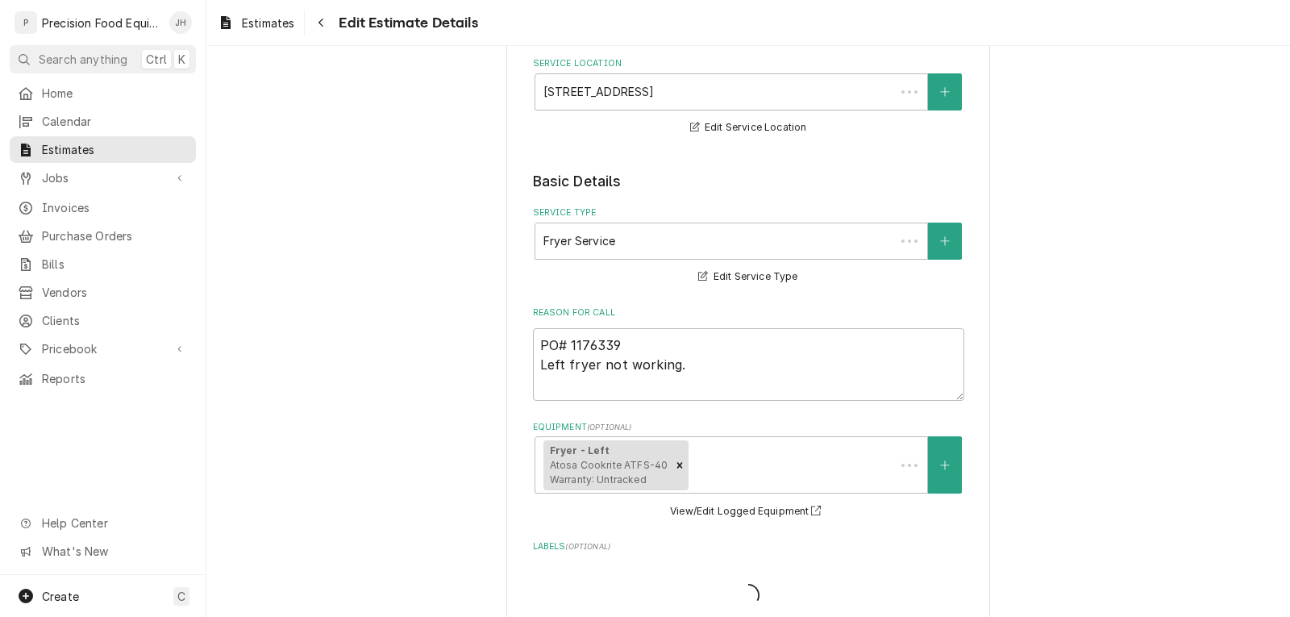
scroll to position [2603, 0]
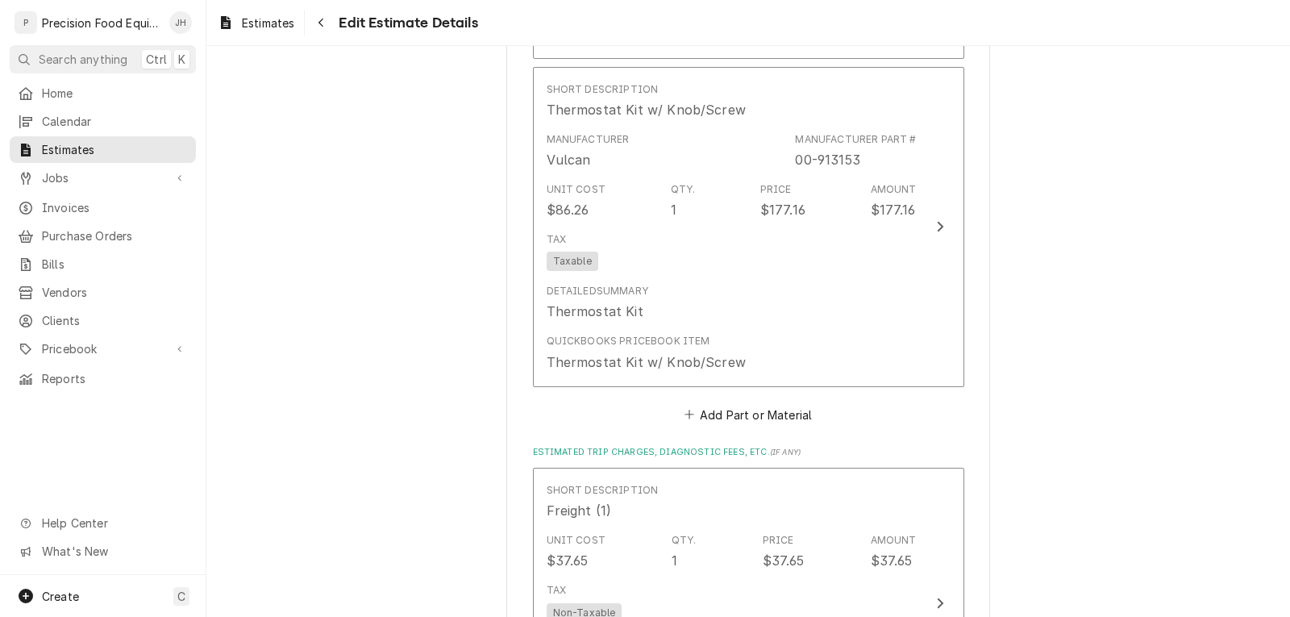
type textarea "x"
click at [761, 418] on button "Add Part or Material" at bounding box center [748, 414] width 133 height 23
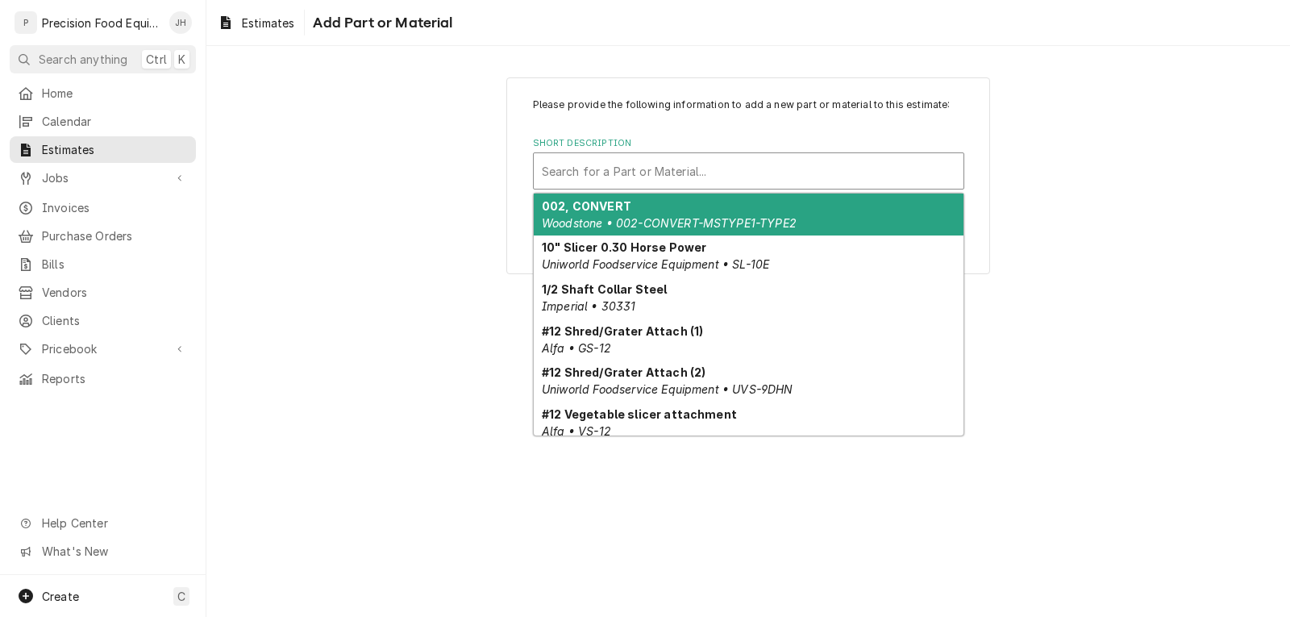
click at [648, 182] on div "Short Description" at bounding box center [749, 170] width 414 height 29
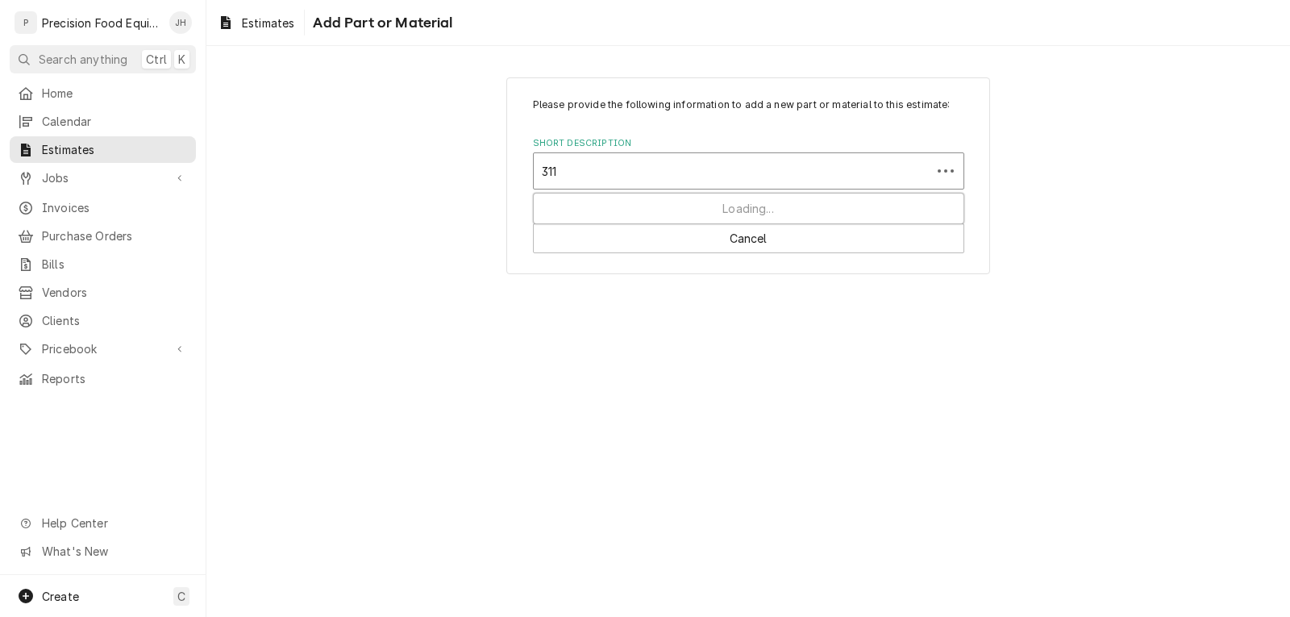
type input "3110"
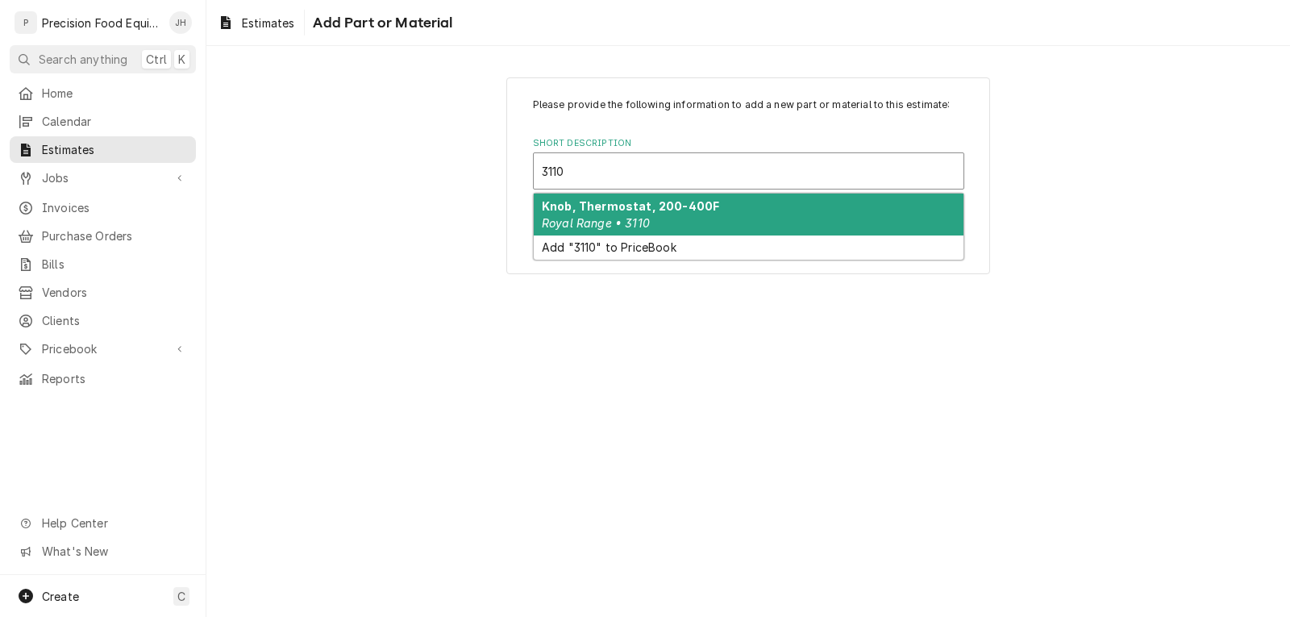
click at [662, 223] on div "Knob, Thermostat, 200-400F Royal Range • 3110" at bounding box center [749, 215] width 430 height 42
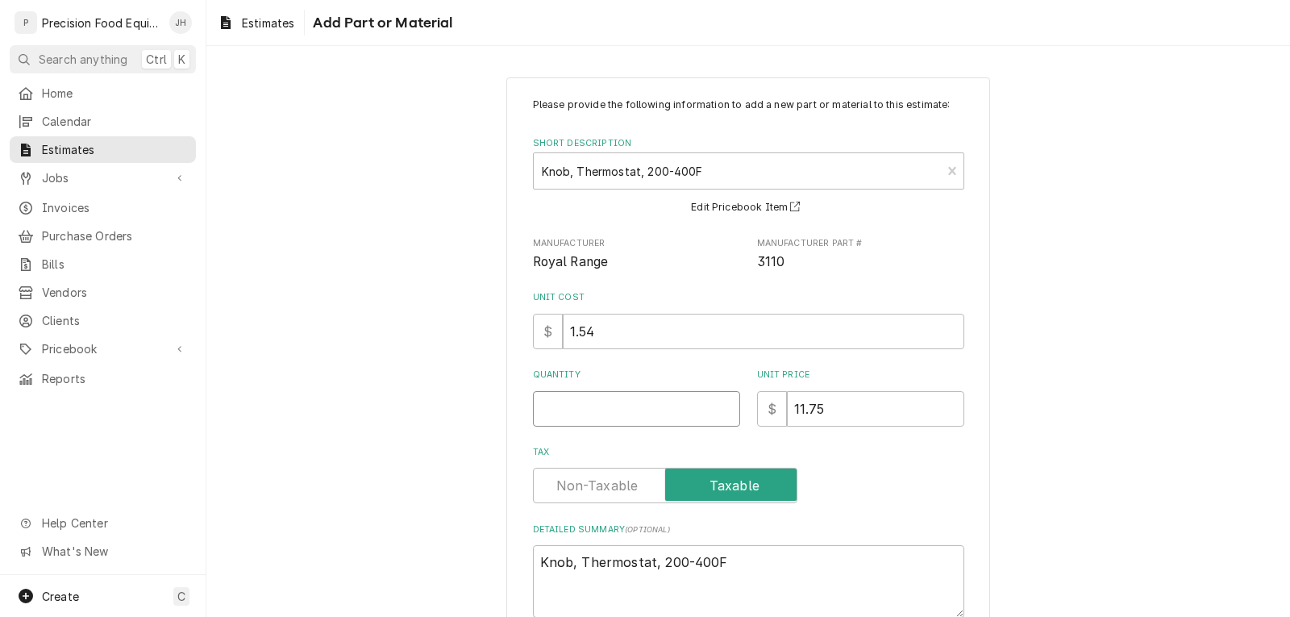
click at [584, 409] on input "Quantity" at bounding box center [636, 408] width 207 height 35
type textarea "x"
type input "1"
type textarea "x"
type input "2"
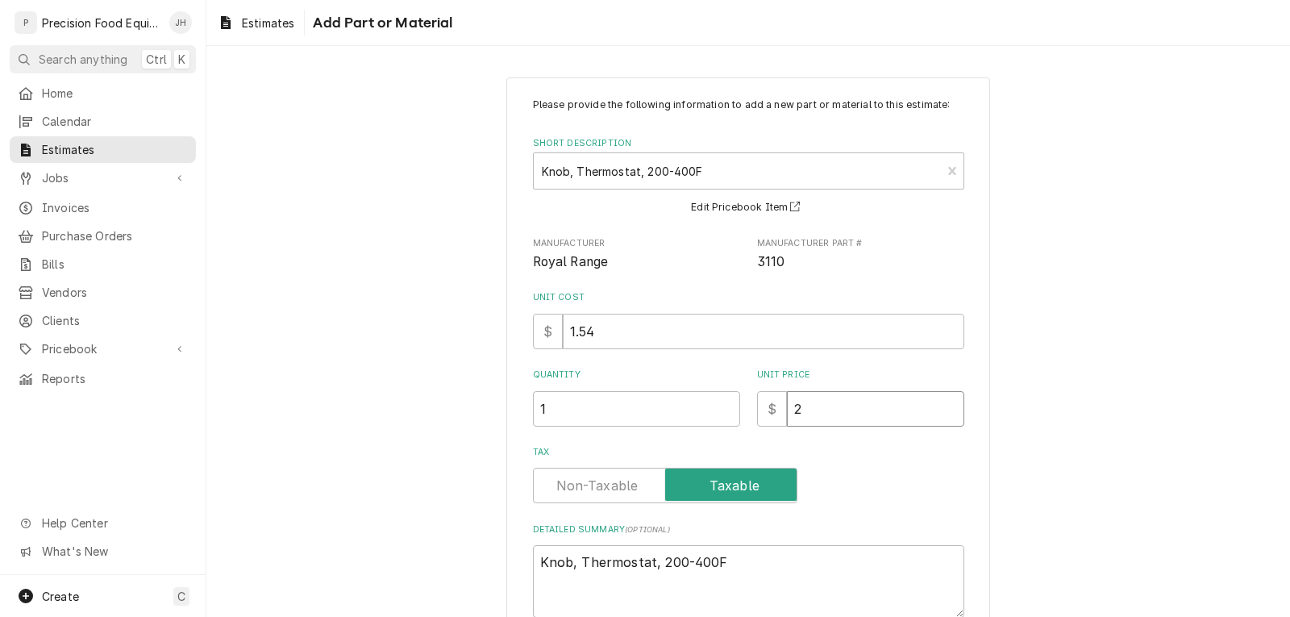
type textarea "x"
type input "20"
type textarea "x"
type input "20.3"
type textarea "x"
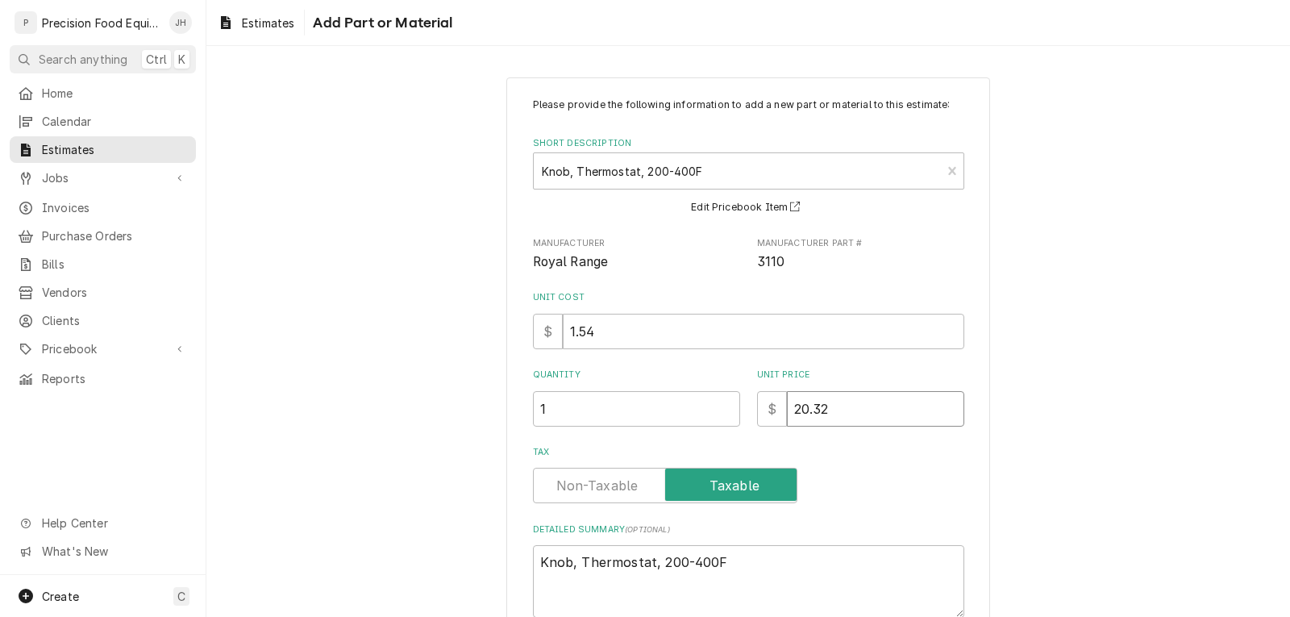
type input "20.32"
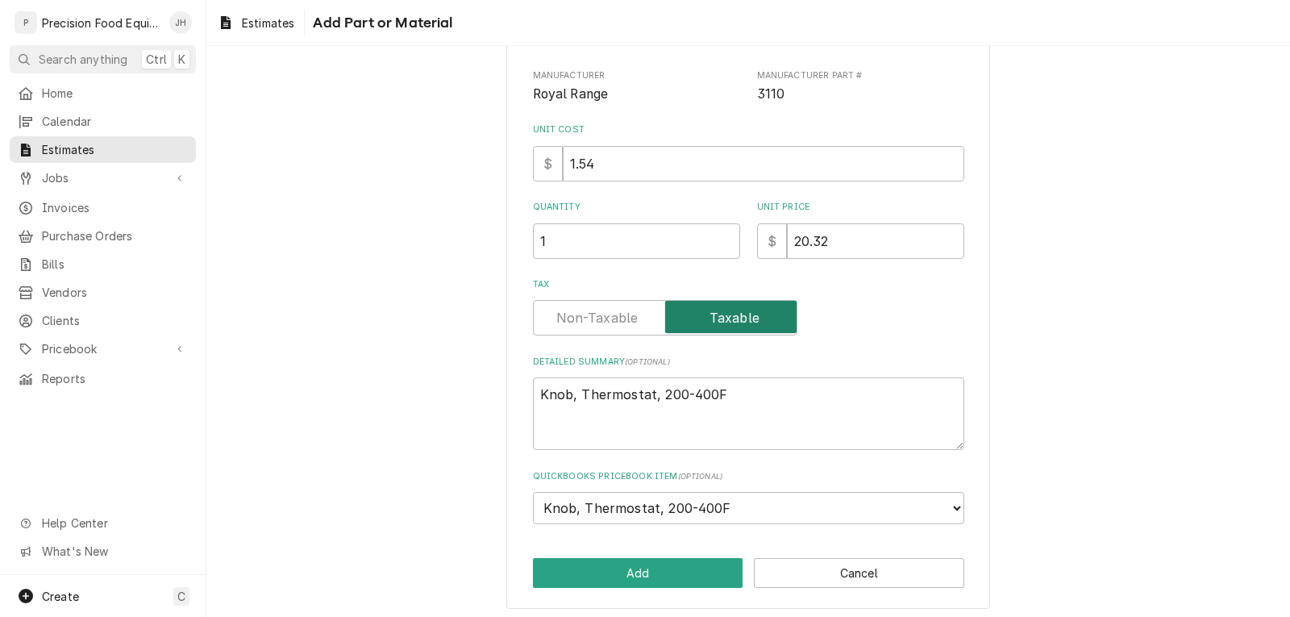
scroll to position [173, 0]
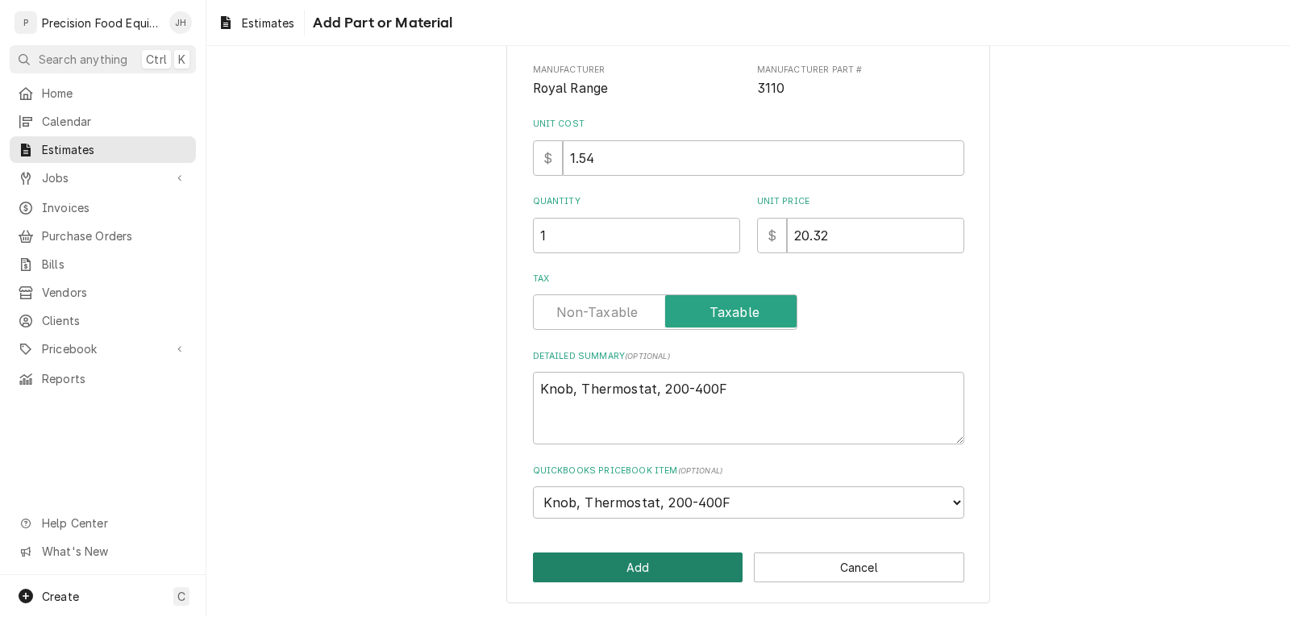
click at [616, 564] on button "Add" at bounding box center [638, 567] width 211 height 30
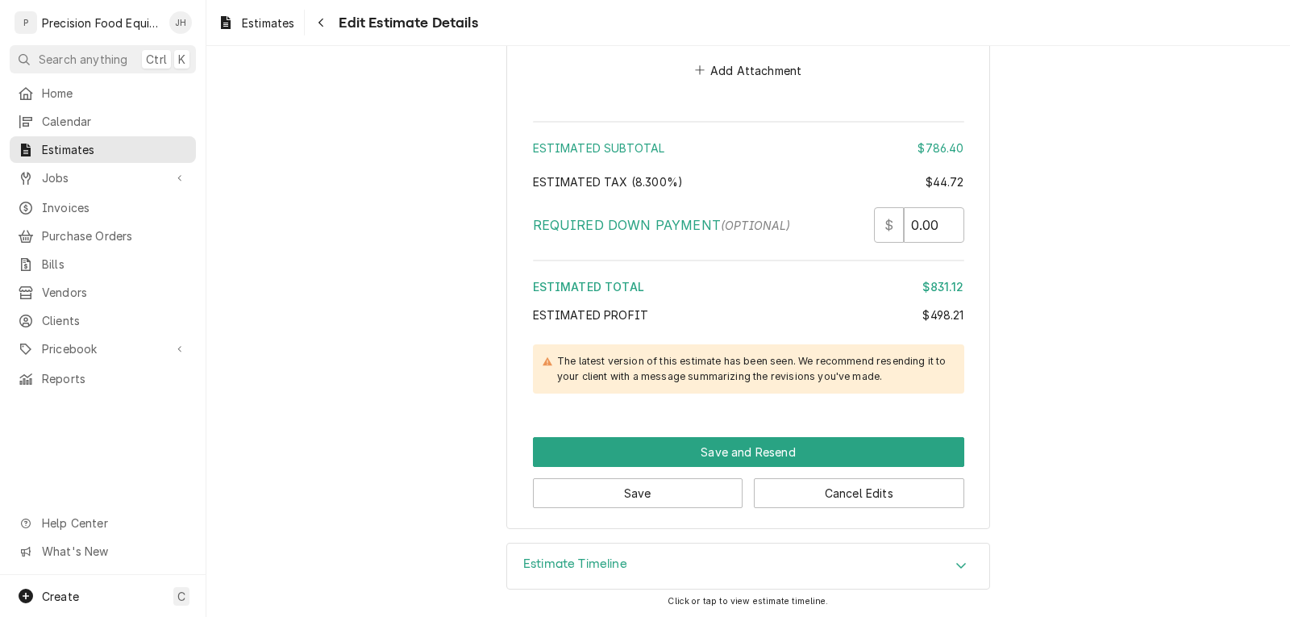
scroll to position [3990, 0]
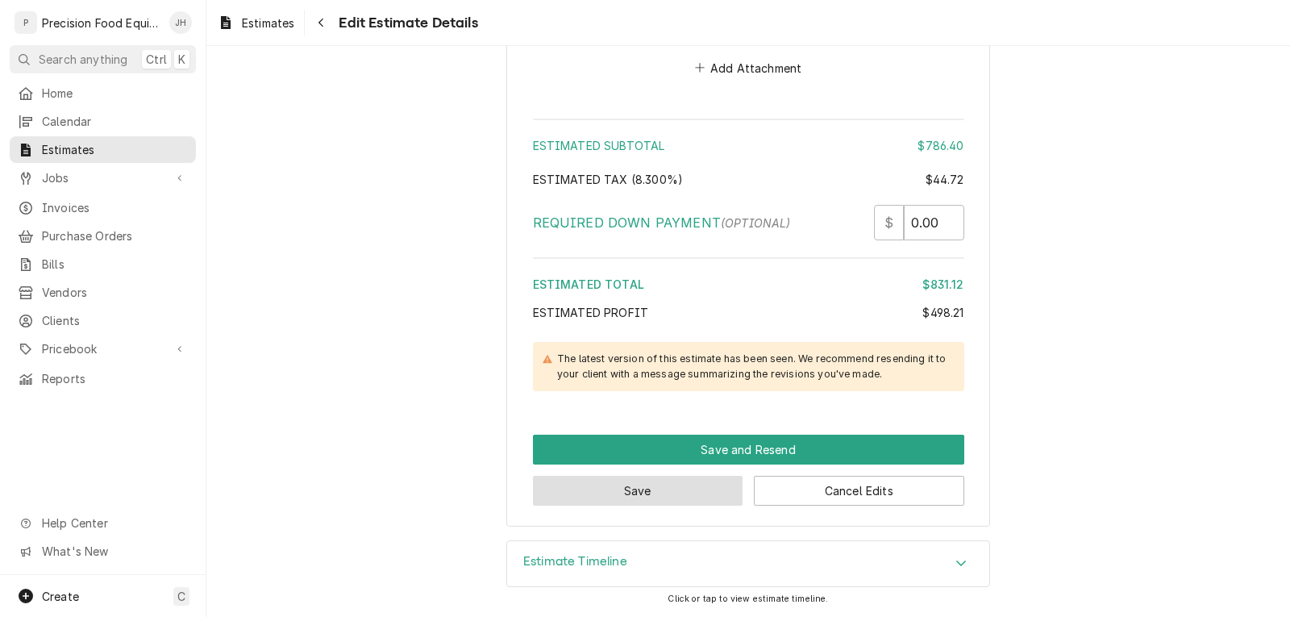
click at [689, 489] on button "Save" at bounding box center [638, 491] width 211 height 30
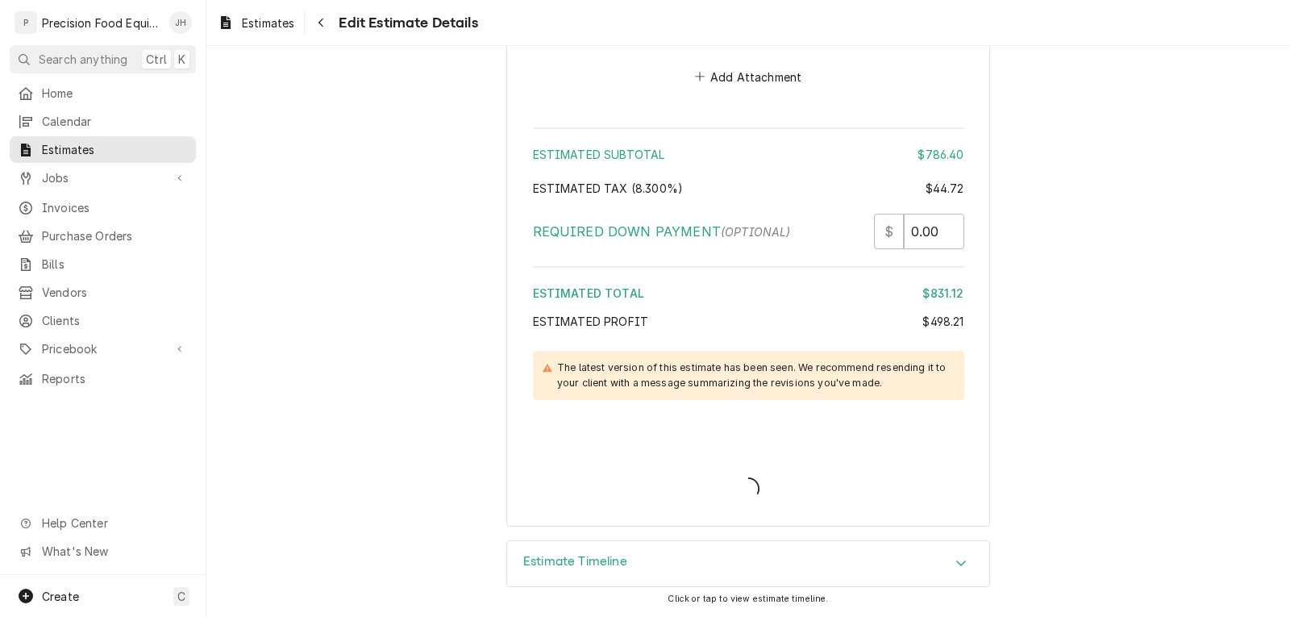
scroll to position [3981, 0]
type textarea "x"
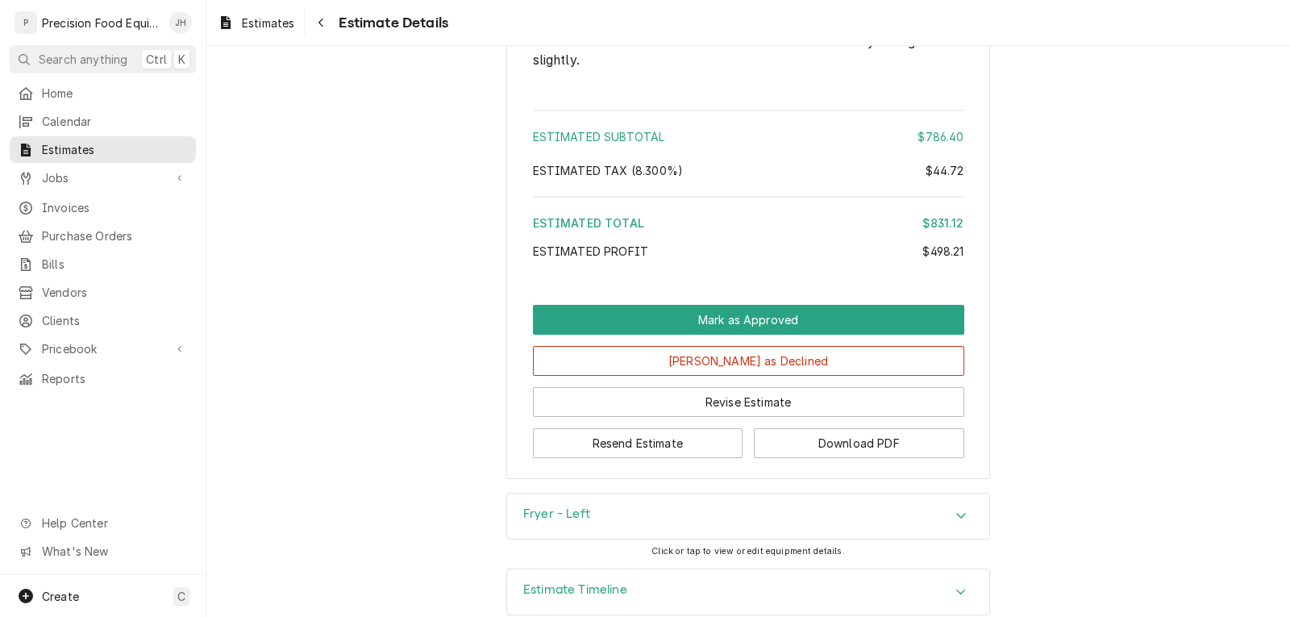
scroll to position [2515, 0]
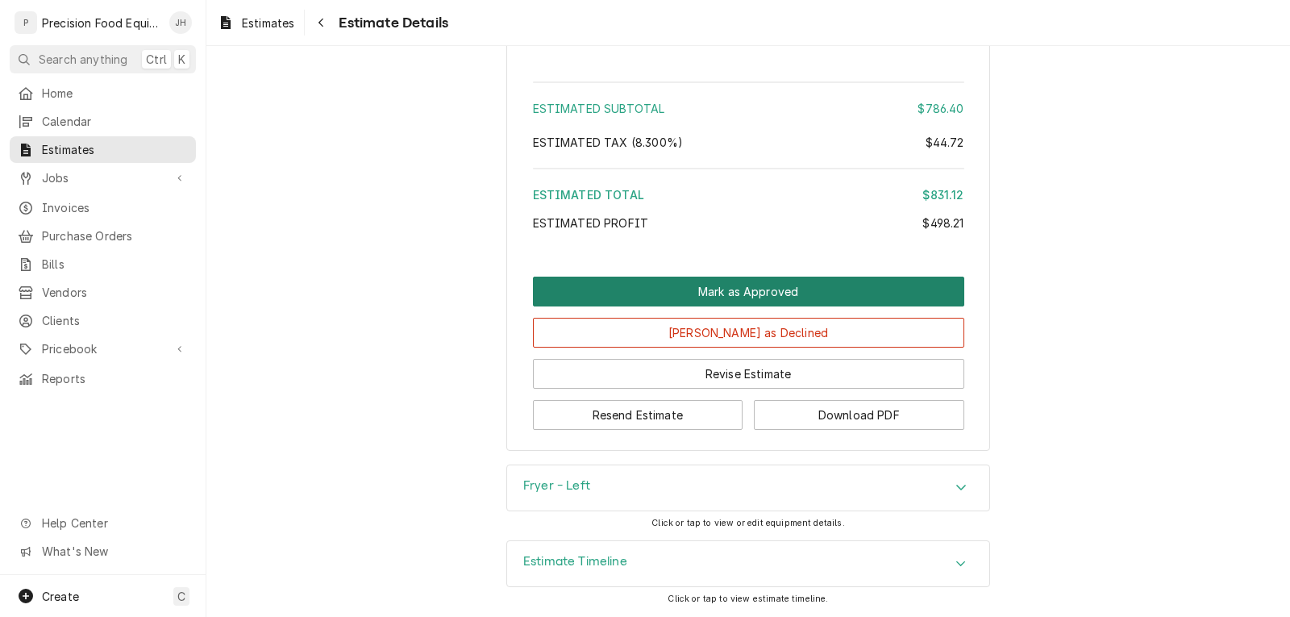
click at [765, 299] on button "Mark as Approved" at bounding box center [748, 292] width 431 height 30
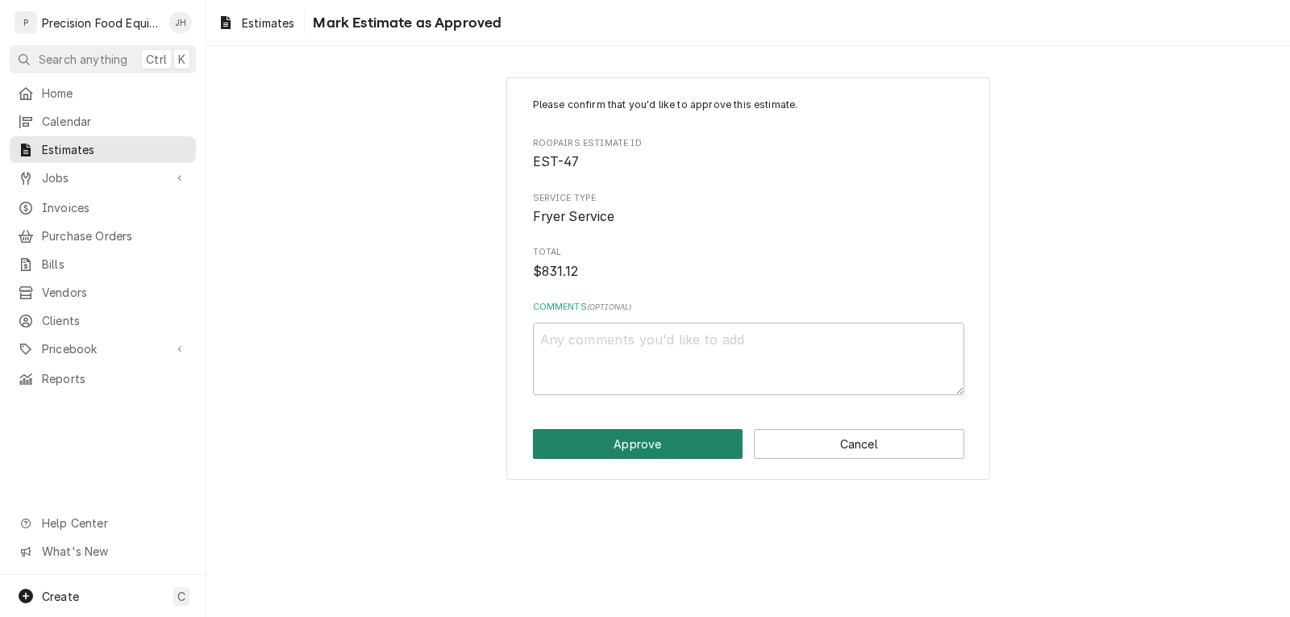
click at [606, 430] on button "Approve" at bounding box center [638, 444] width 211 height 30
type textarea "x"
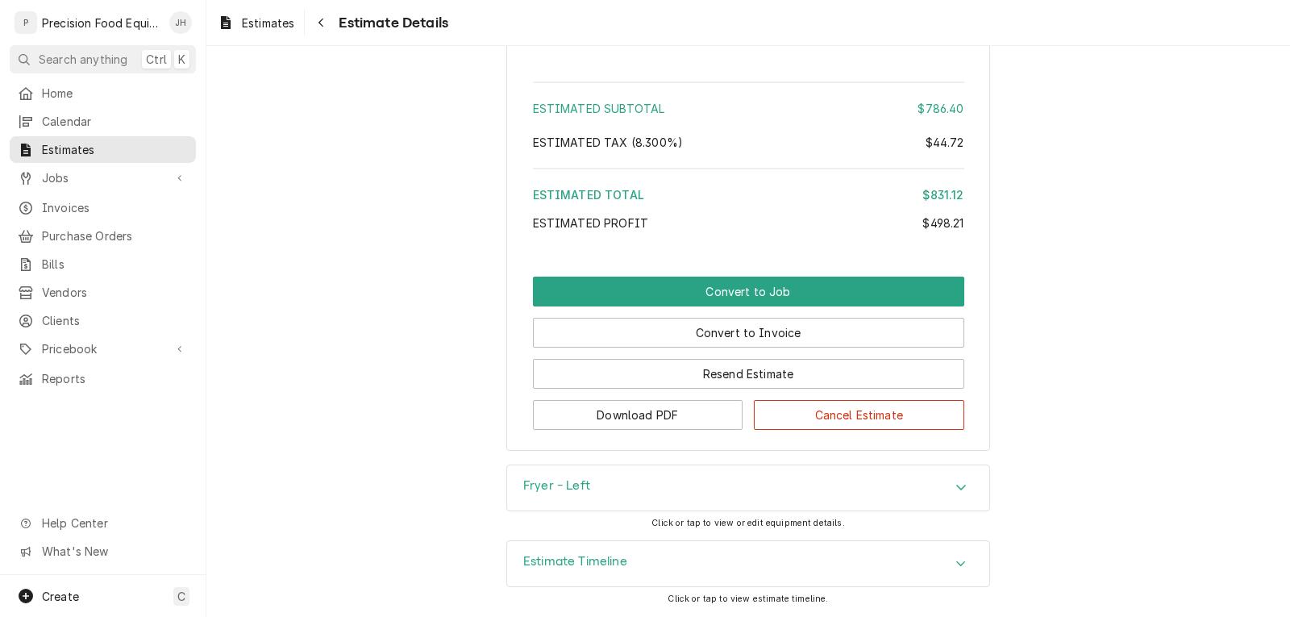
scroll to position [2500, 0]
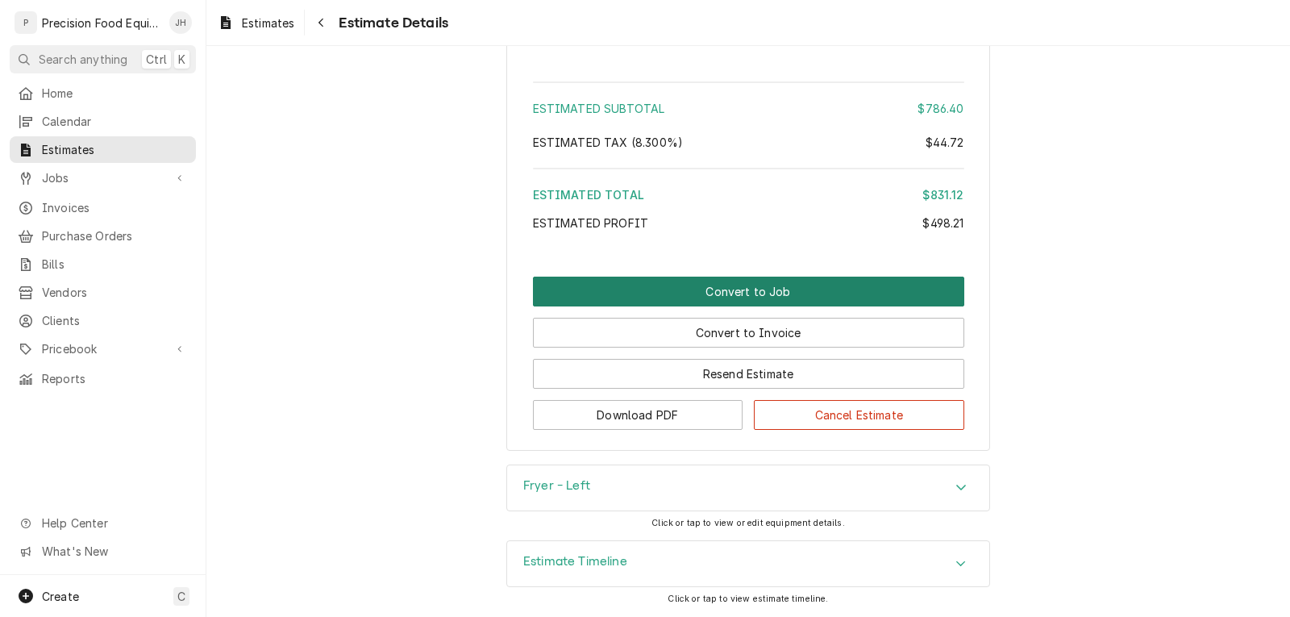
click at [769, 306] on button "Convert to Job" at bounding box center [748, 292] width 431 height 30
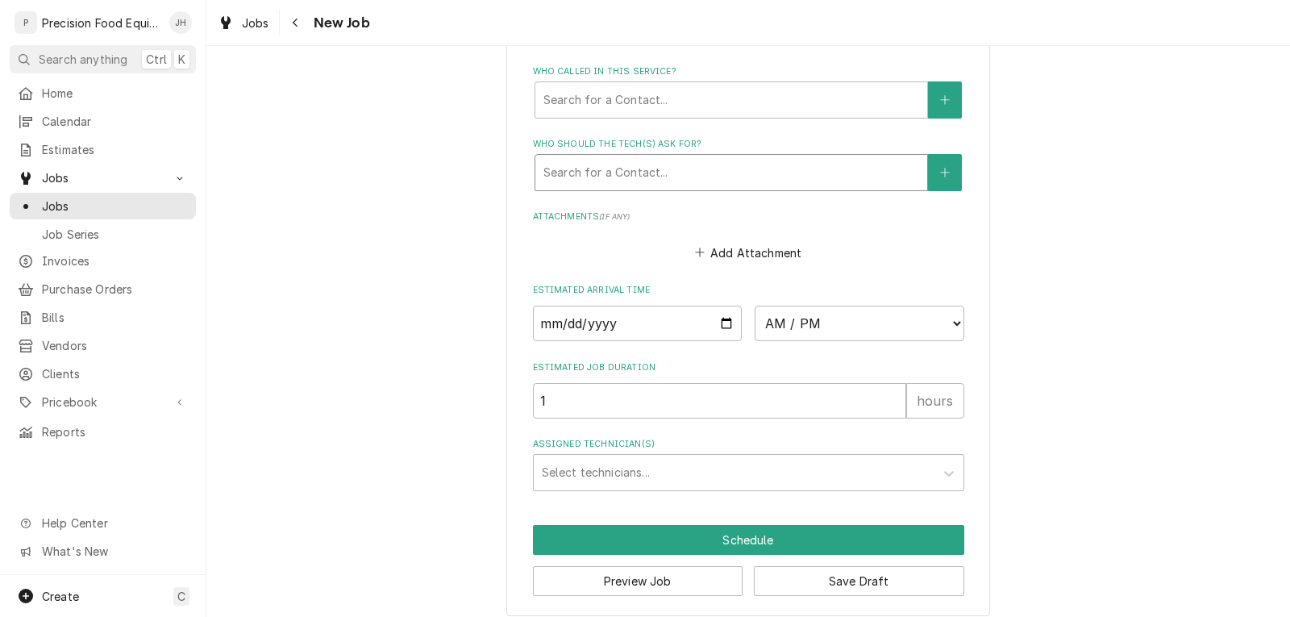
scroll to position [1243, 0]
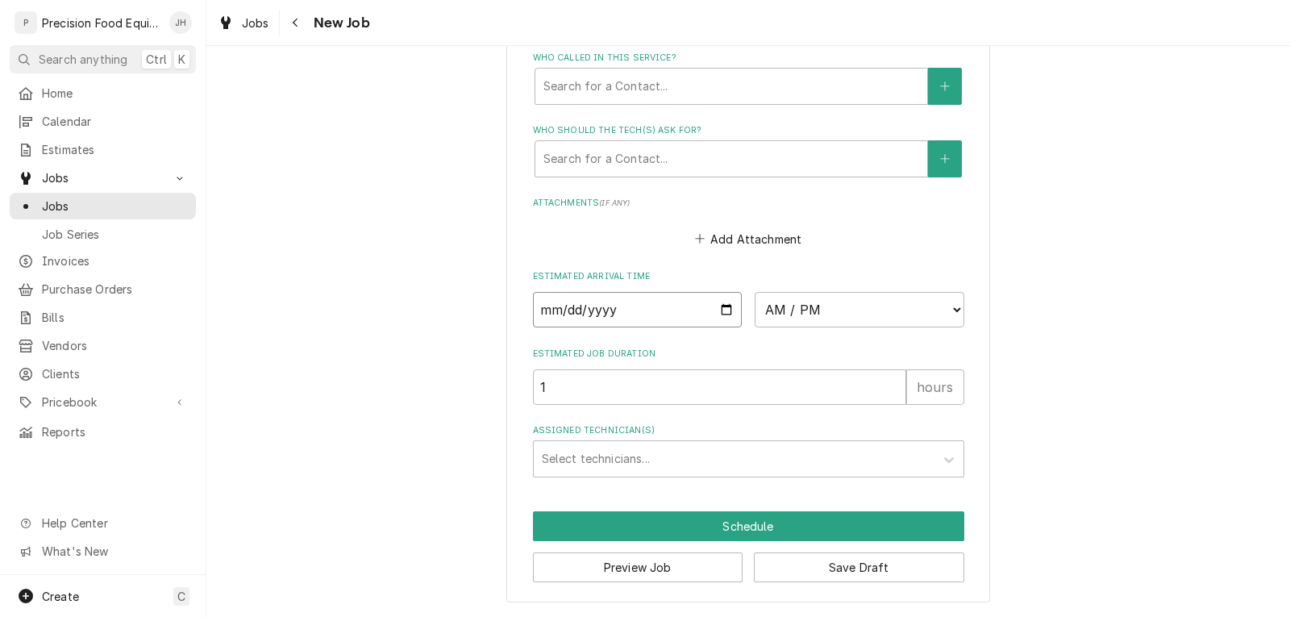
click at [721, 309] on input "Date" at bounding box center [638, 309] width 210 height 35
type input "2025-10-08"
type textarea "x"
click at [861, 319] on select "AM / PM 6:00 AM 6:15 AM 6:30 AM 6:45 AM 7:00 AM 7:15 AM 7:30 AM 7:45 AM 8:00 AM…" at bounding box center [860, 309] width 210 height 35
select select "10:30:00"
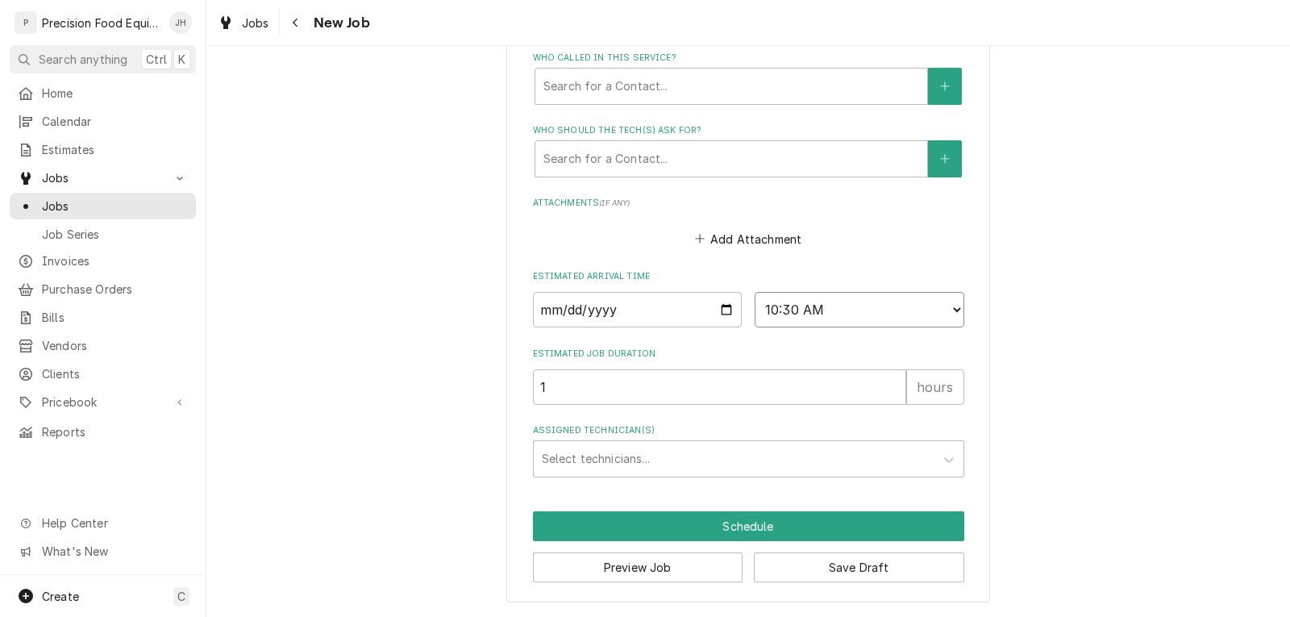
click at [755, 292] on select "AM / PM 6:00 AM 6:15 AM 6:30 AM 6:45 AM 7:00 AM 7:15 AM 7:30 AM 7:45 AM 8:00 AM…" at bounding box center [860, 309] width 210 height 35
click at [632, 463] on div "Assigned Technician(s)" at bounding box center [734, 458] width 385 height 29
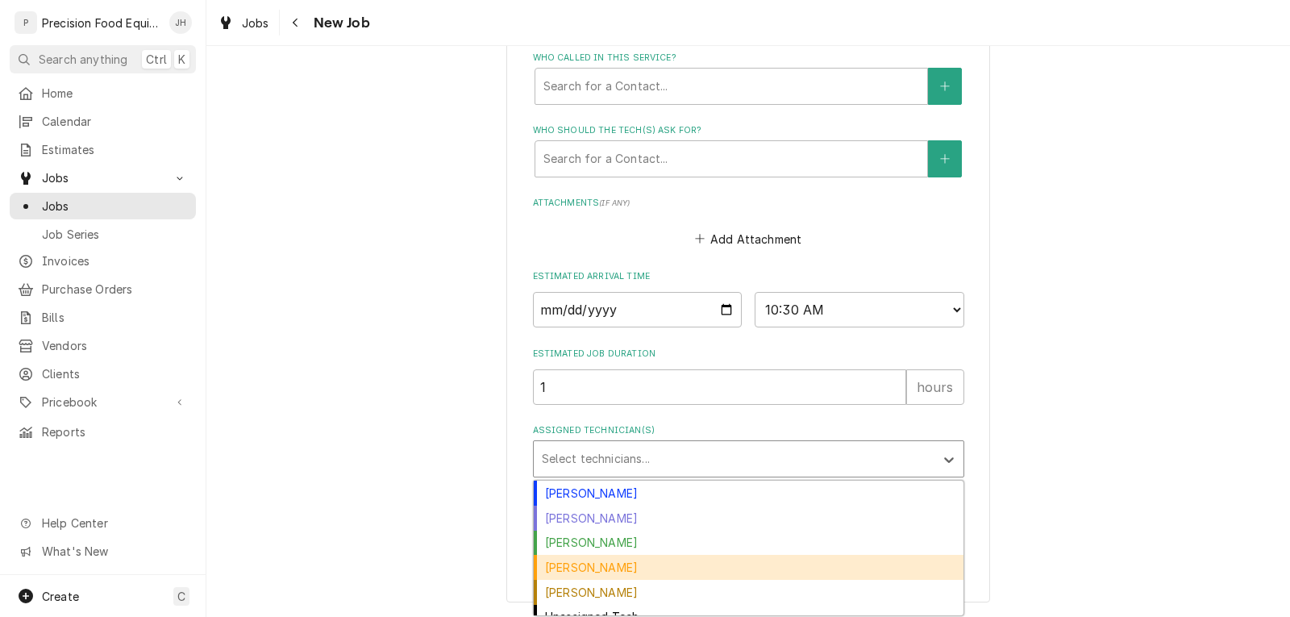
click at [572, 568] on div "Mike Caster" at bounding box center [749, 567] width 430 height 25
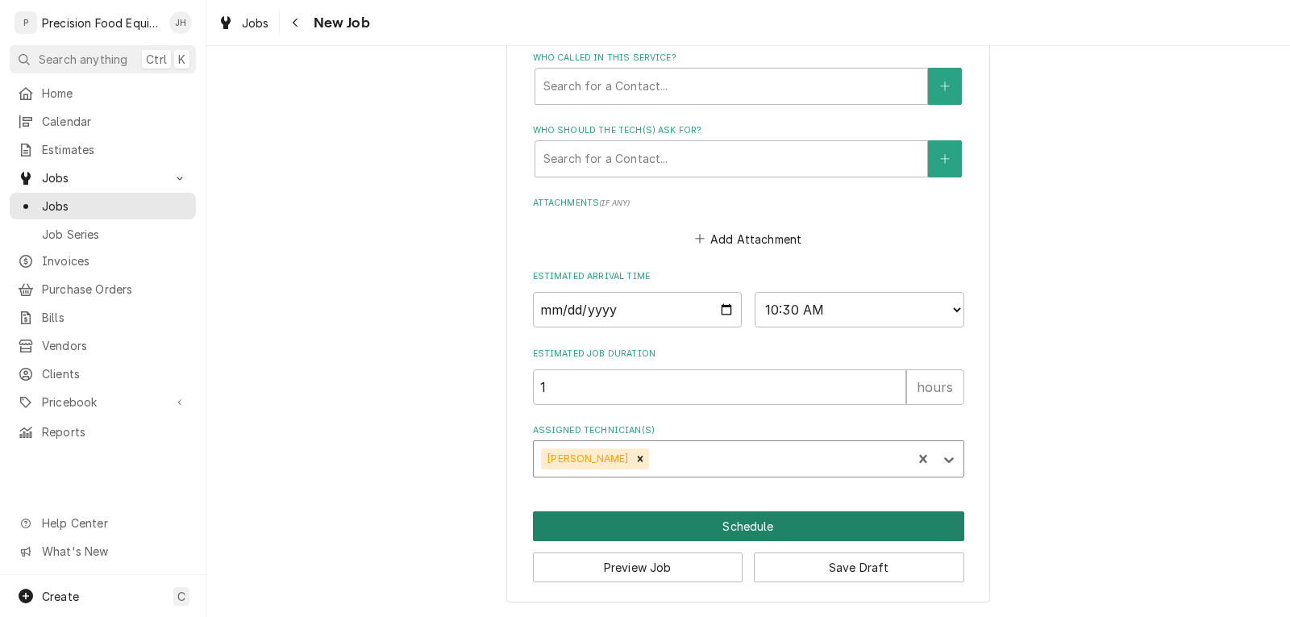
click at [765, 528] on button "Schedule" at bounding box center [748, 526] width 431 height 30
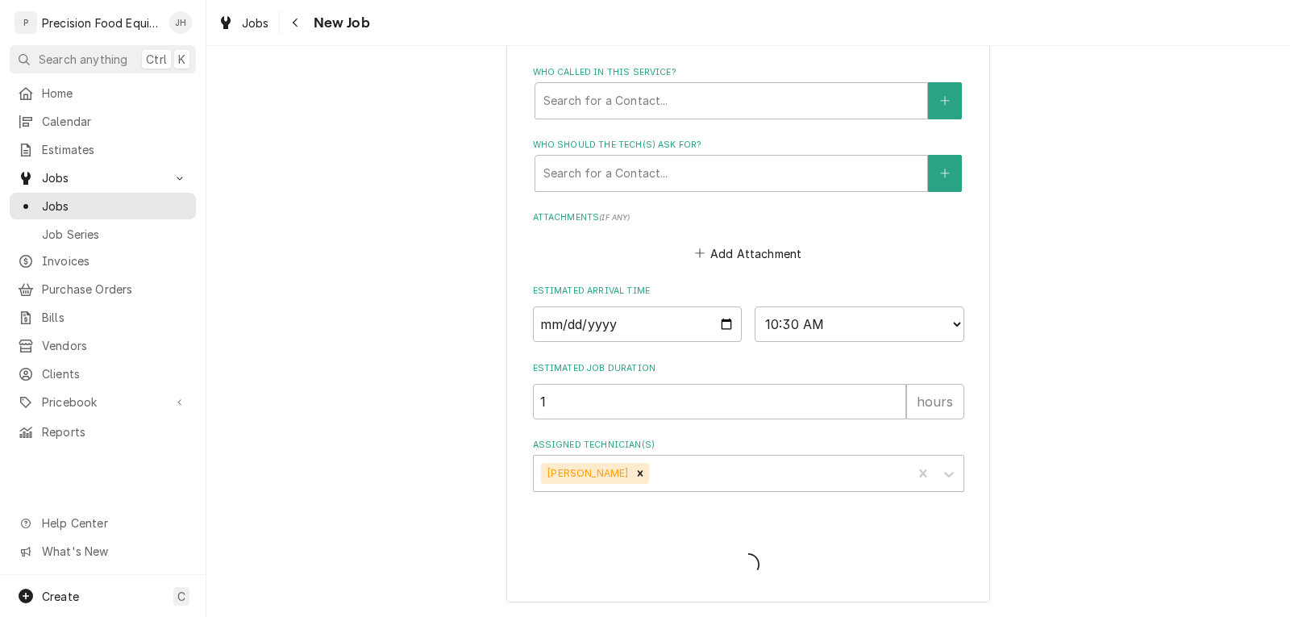
scroll to position [1228, 0]
type textarea "x"
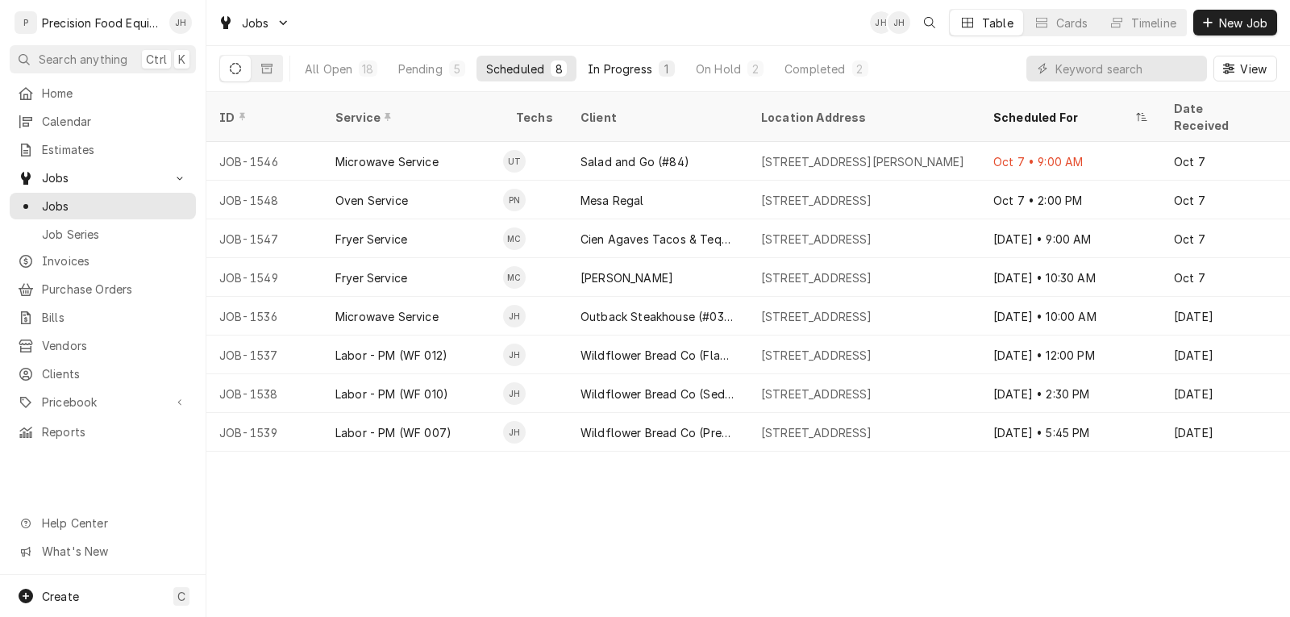
click at [619, 65] on div "In Progress" at bounding box center [620, 68] width 65 height 17
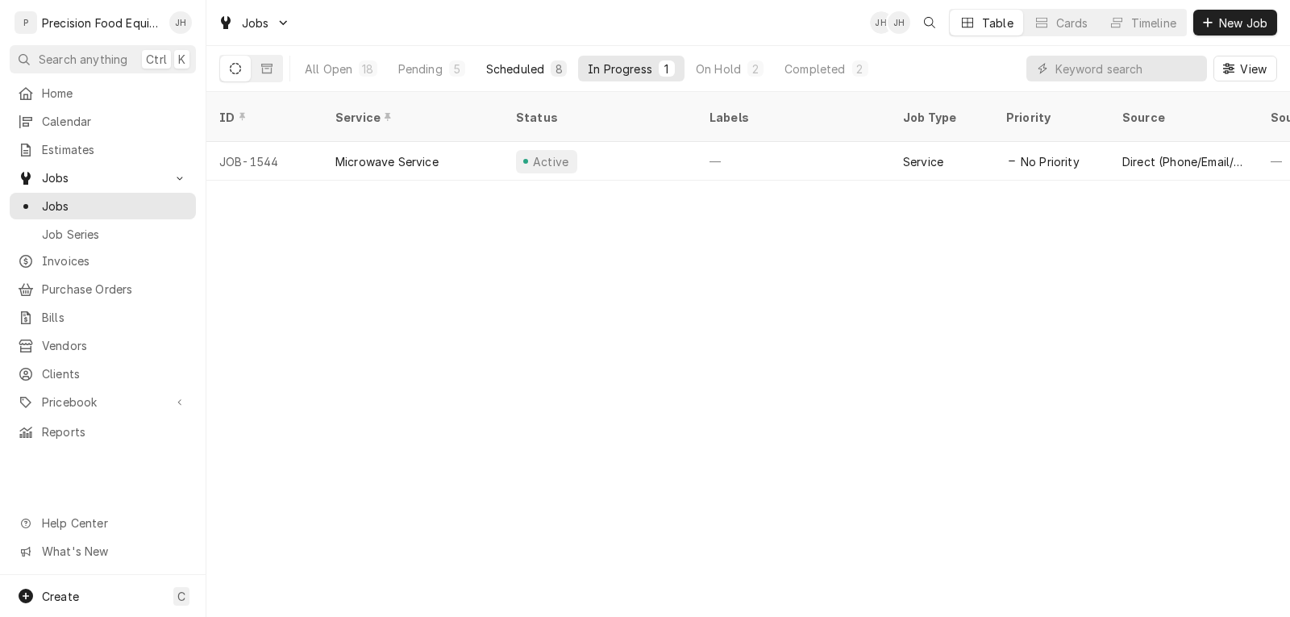
click at [520, 69] on div "Scheduled" at bounding box center [515, 68] width 58 height 17
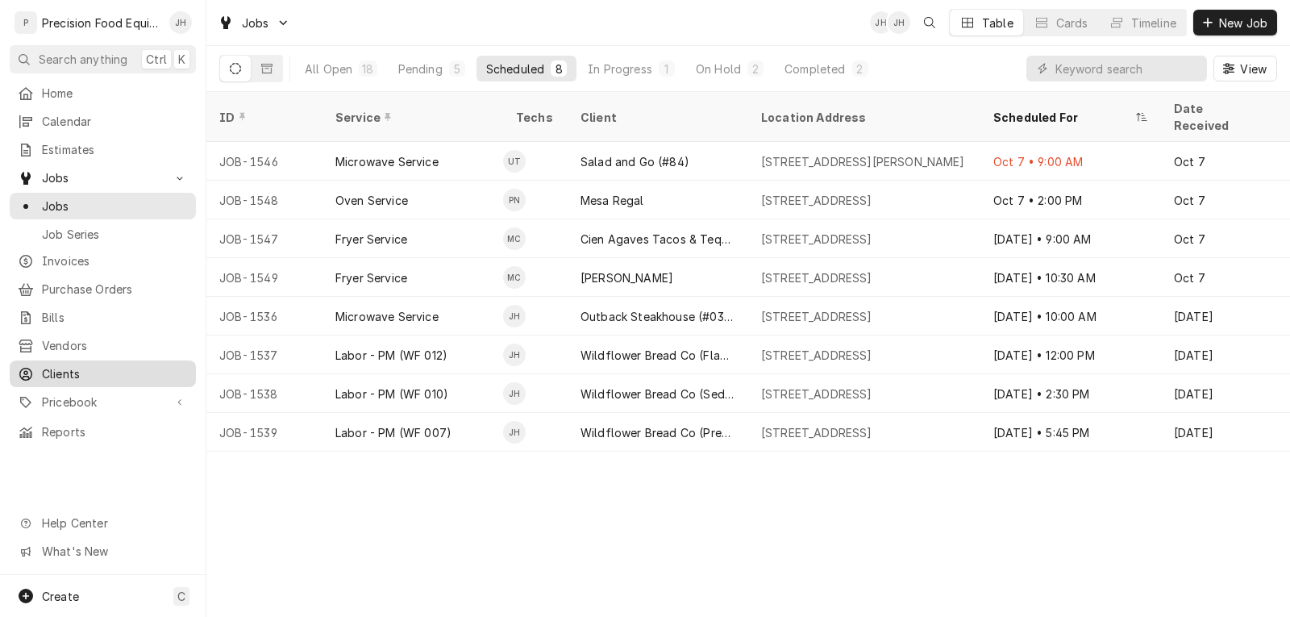
click at [62, 365] on span "Clients" at bounding box center [115, 373] width 146 height 17
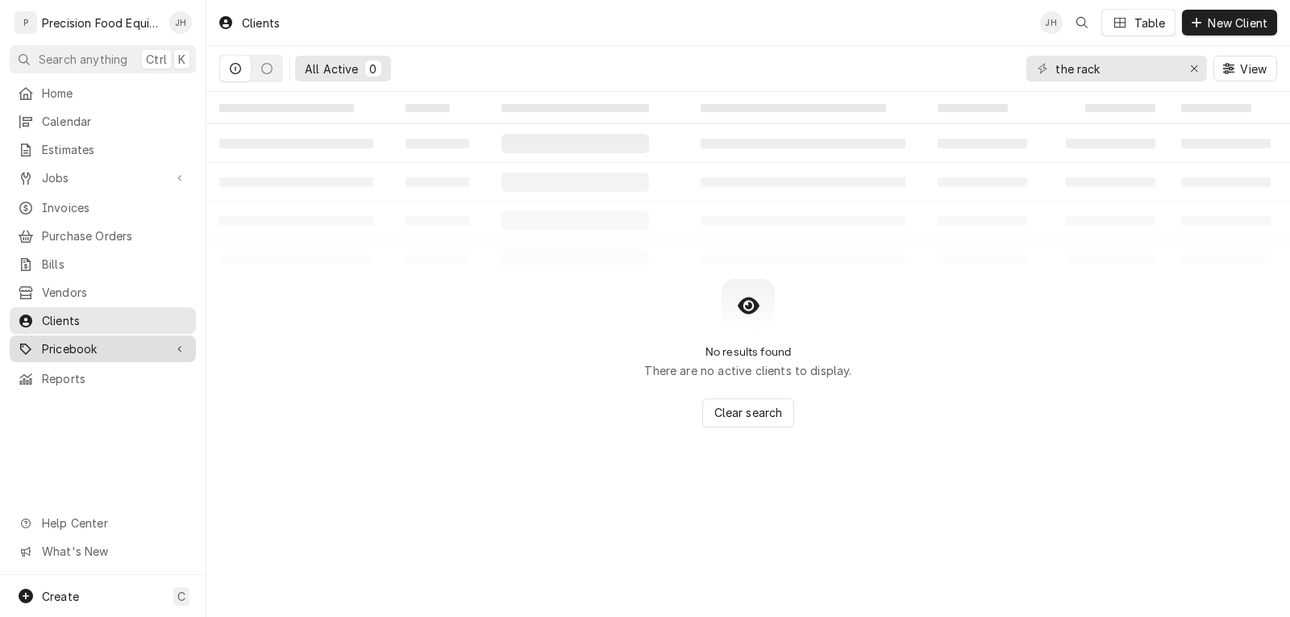
click at [87, 340] on span "Pricebook" at bounding box center [103, 348] width 122 height 17
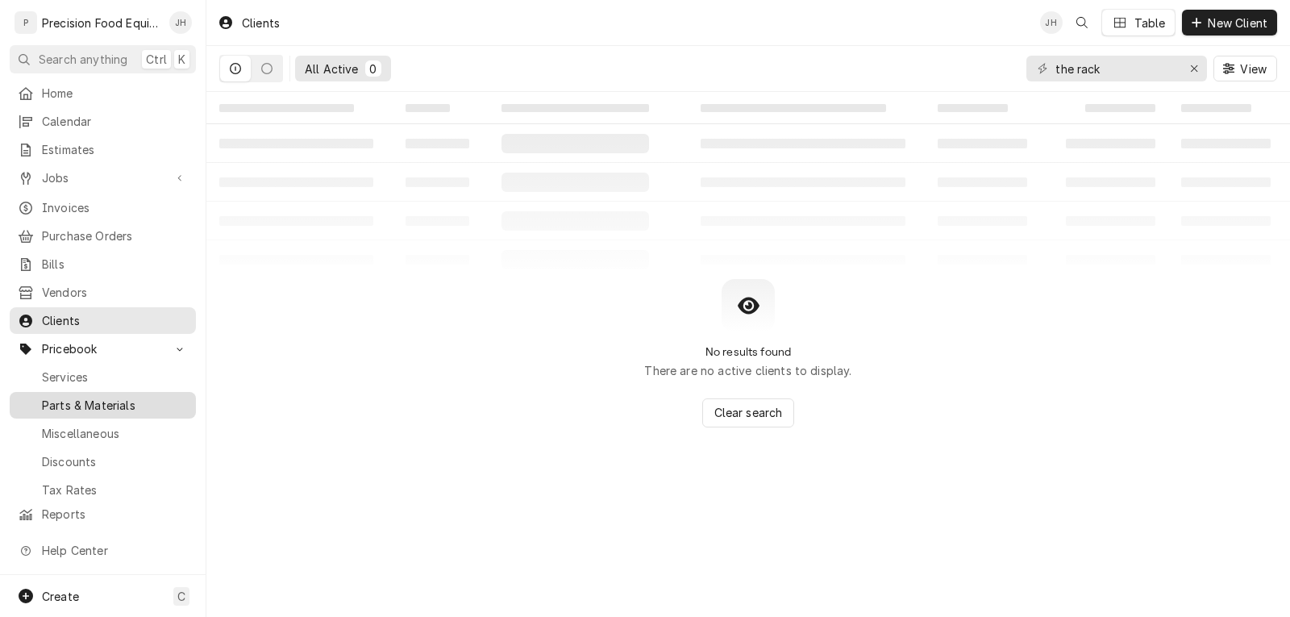
click at [73, 397] on span "Parts & Materials" at bounding box center [115, 405] width 146 height 17
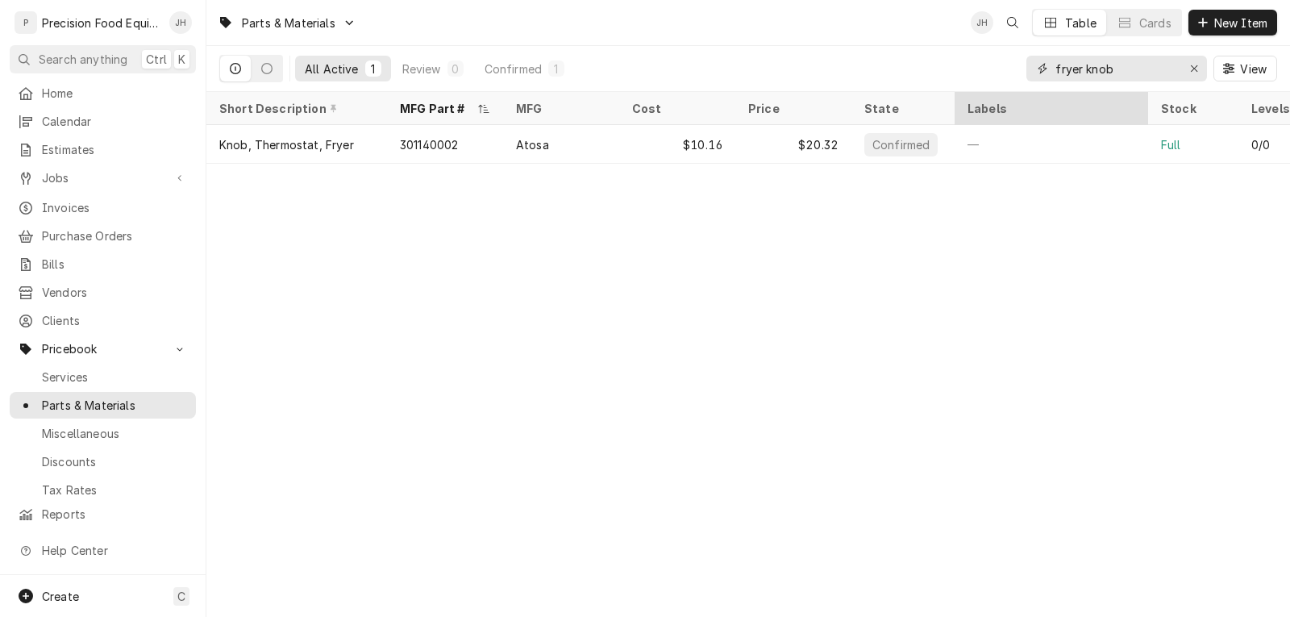
drag, startPoint x: 1135, startPoint y: 75, endPoint x: 965, endPoint y: 93, distance: 170.3
click at [965, 93] on div "Parts & Materials JH Table Cards New Item All Active 1 Review 0 Confirmed 1 fry…" at bounding box center [748, 308] width 1084 height 617
type input "8066993"
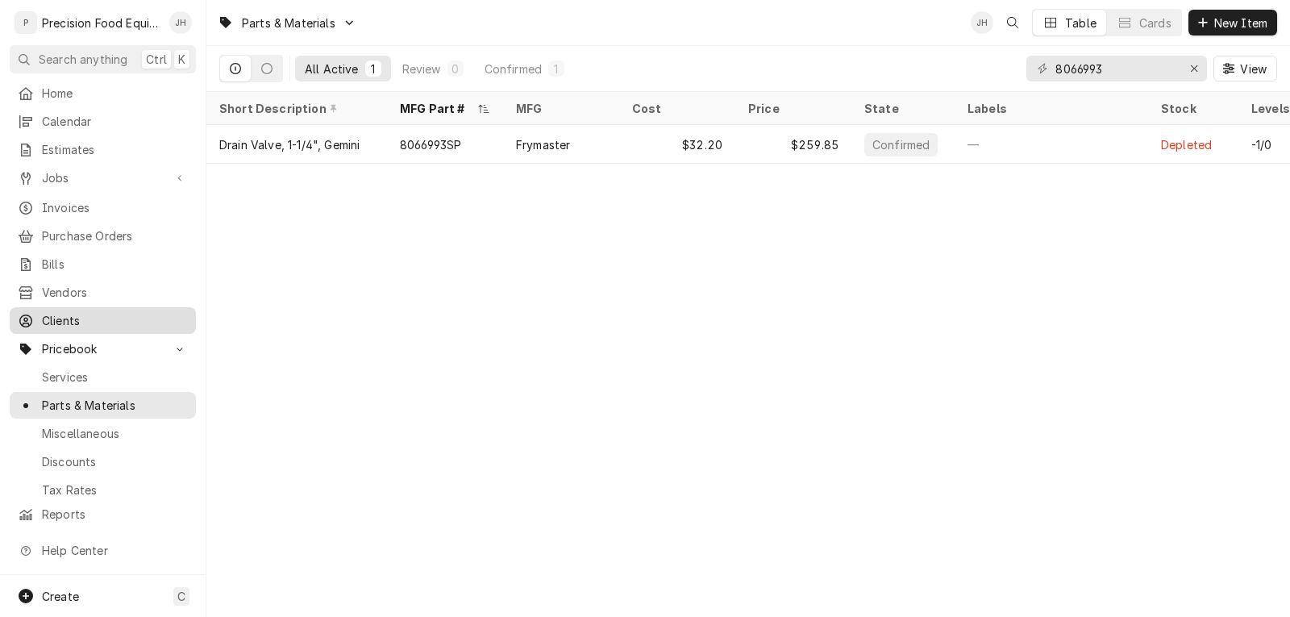
click at [64, 312] on span "Clients" at bounding box center [115, 320] width 146 height 17
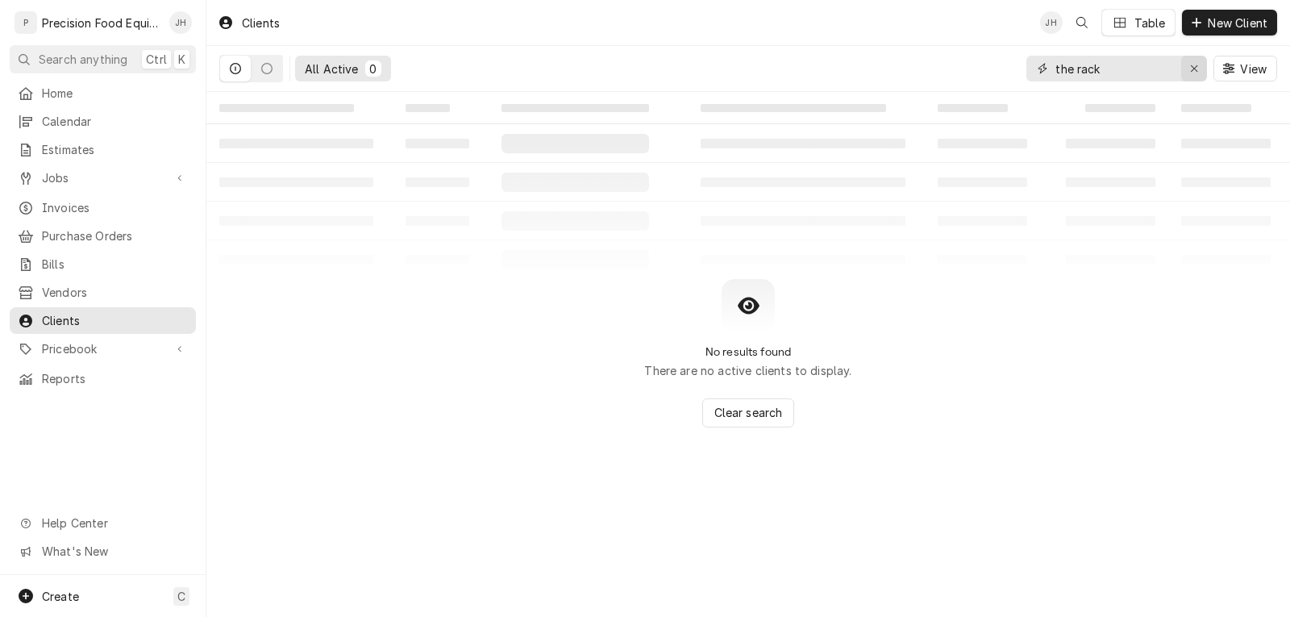
click at [1194, 69] on icon "Erase input" at bounding box center [1194, 68] width 9 height 11
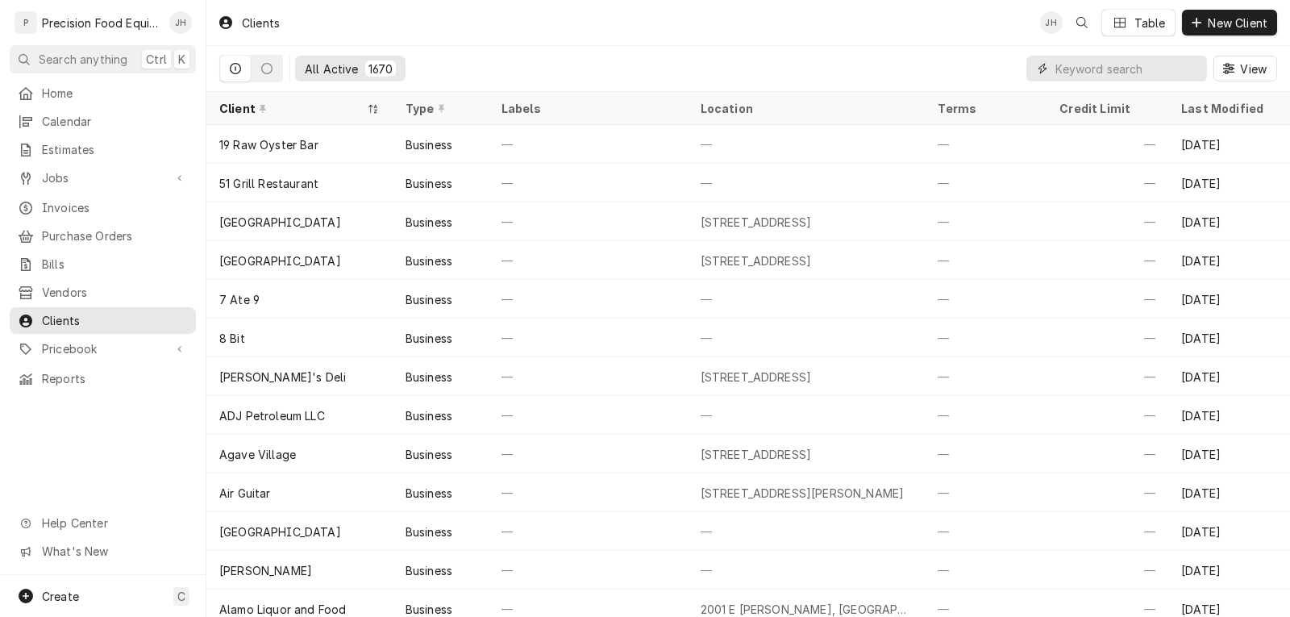
click at [1123, 65] on input "Dynamic Content Wrapper" at bounding box center [1128, 69] width 144 height 26
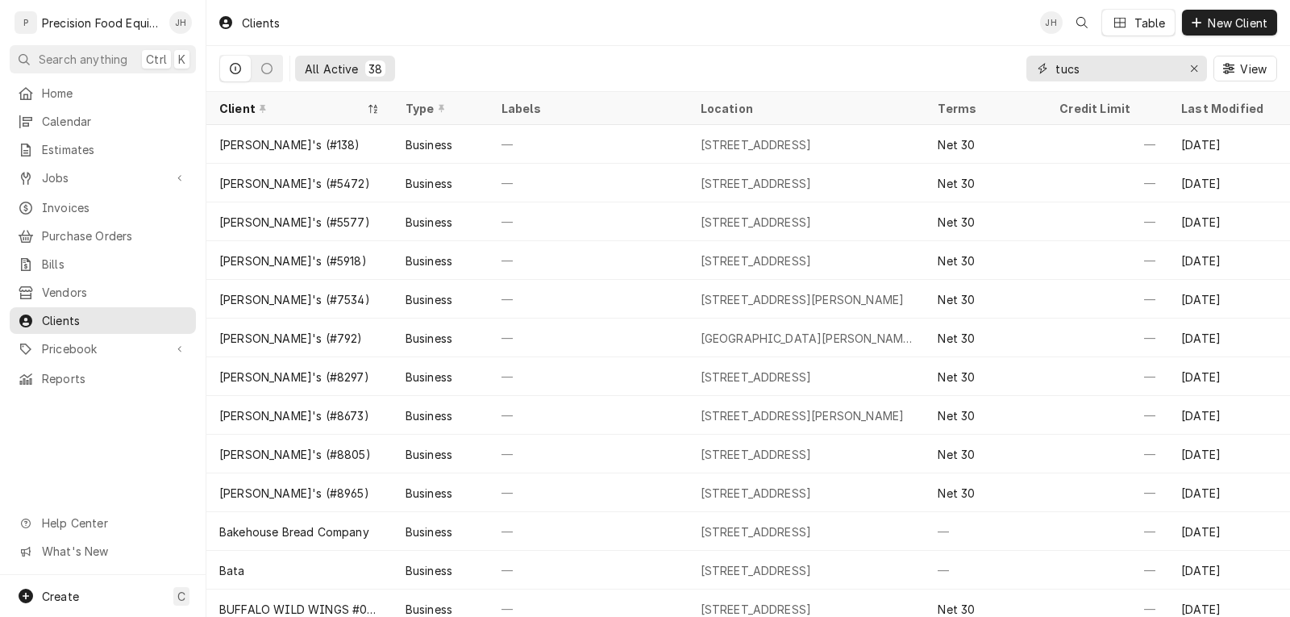
drag, startPoint x: 1100, startPoint y: 72, endPoint x: 1040, endPoint y: 69, distance: 59.8
click at [1040, 69] on div "tucs" at bounding box center [1117, 69] width 181 height 26
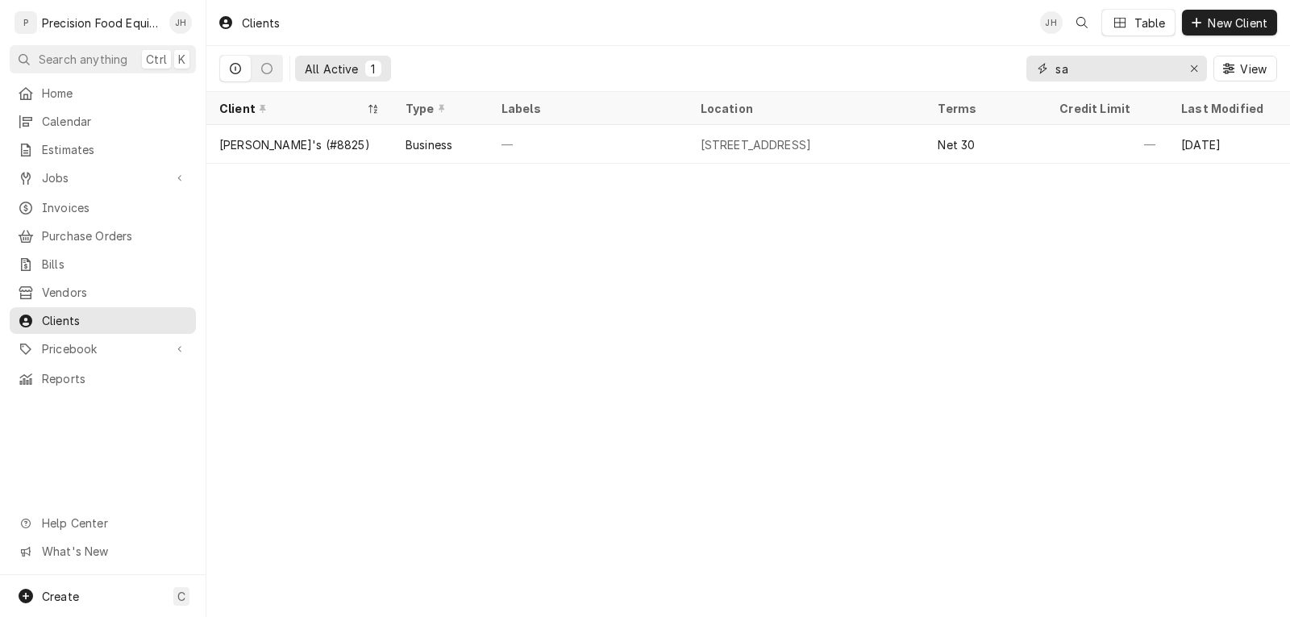
type input "s"
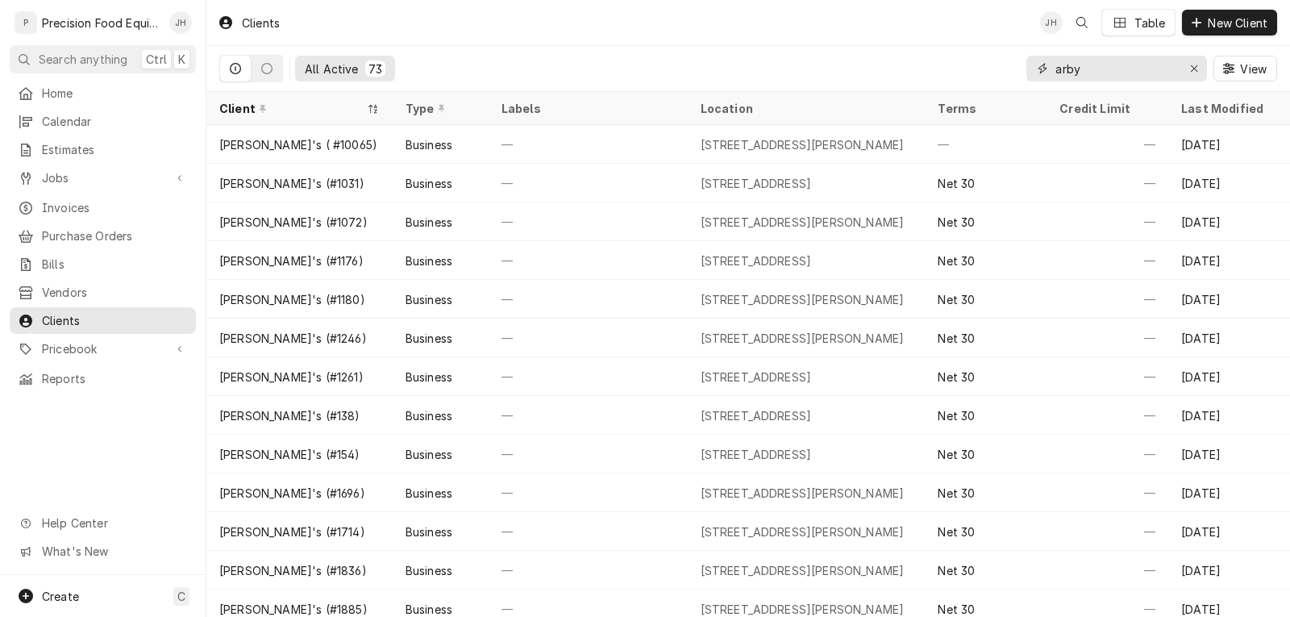
type input "arby"
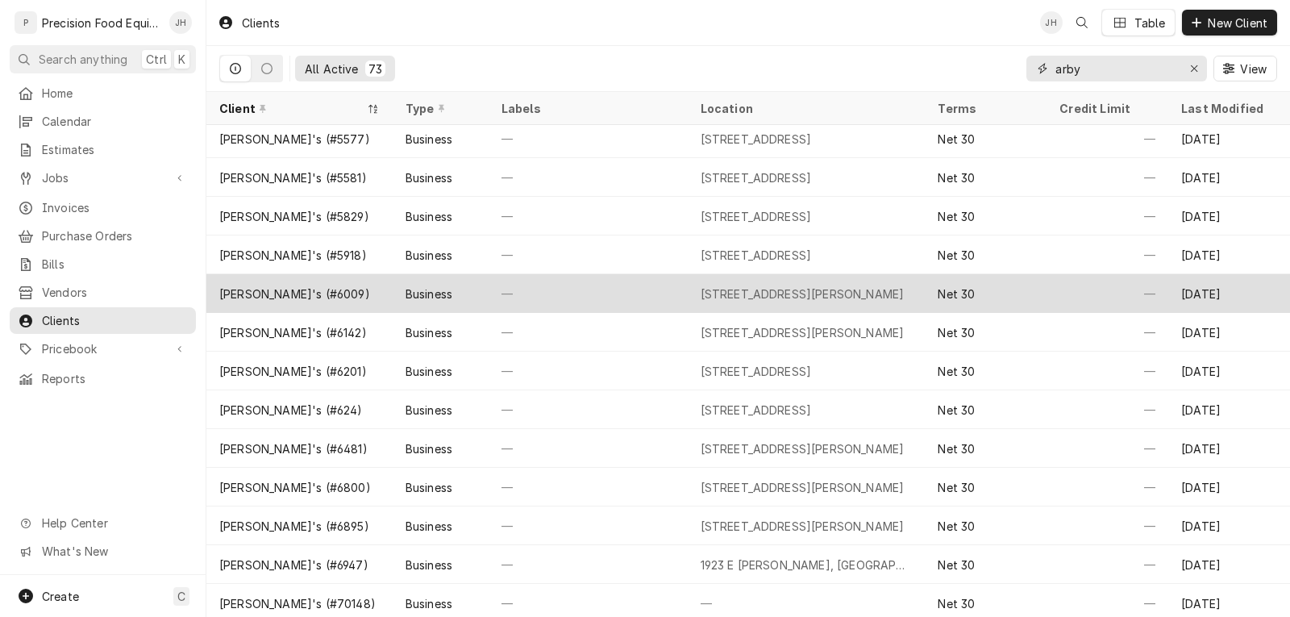
scroll to position [977, 0]
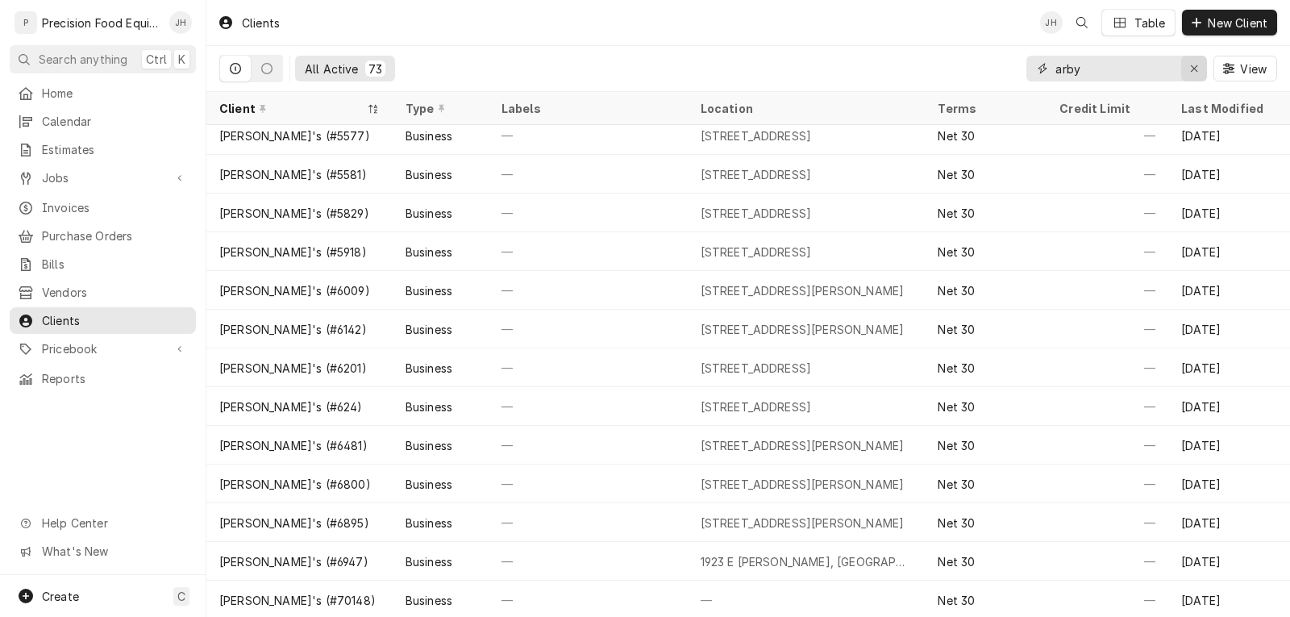
click at [1198, 67] on icon "Erase input" at bounding box center [1194, 68] width 9 height 11
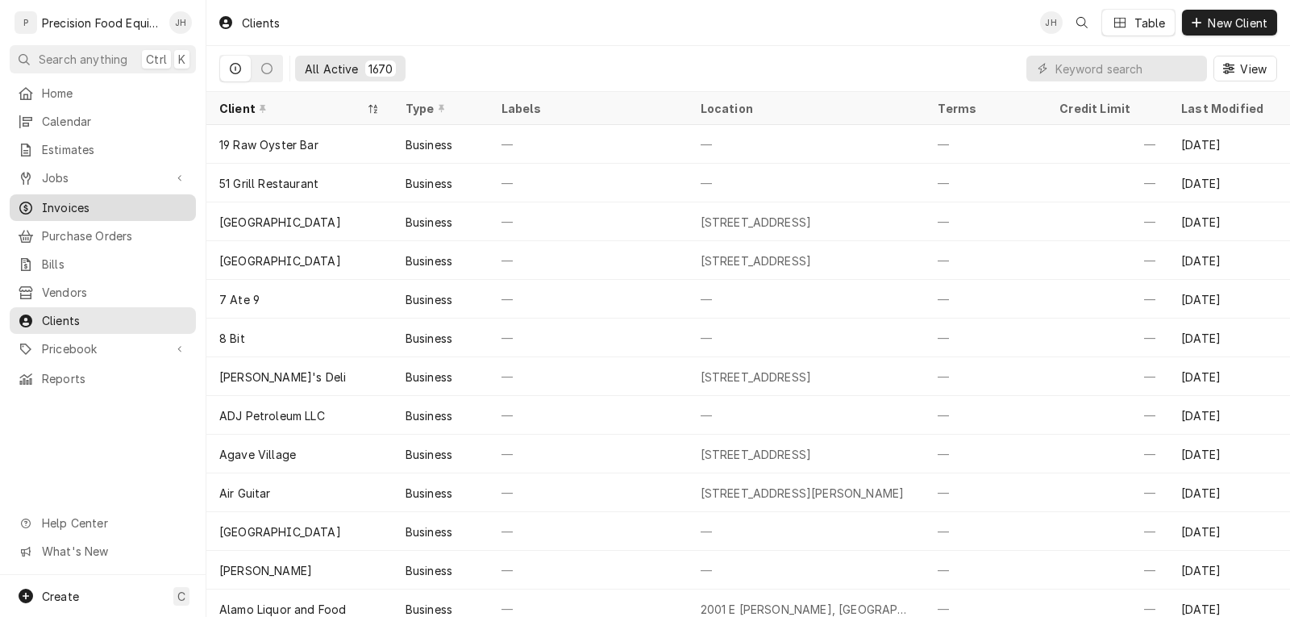
click at [108, 199] on span "Invoices" at bounding box center [115, 207] width 146 height 17
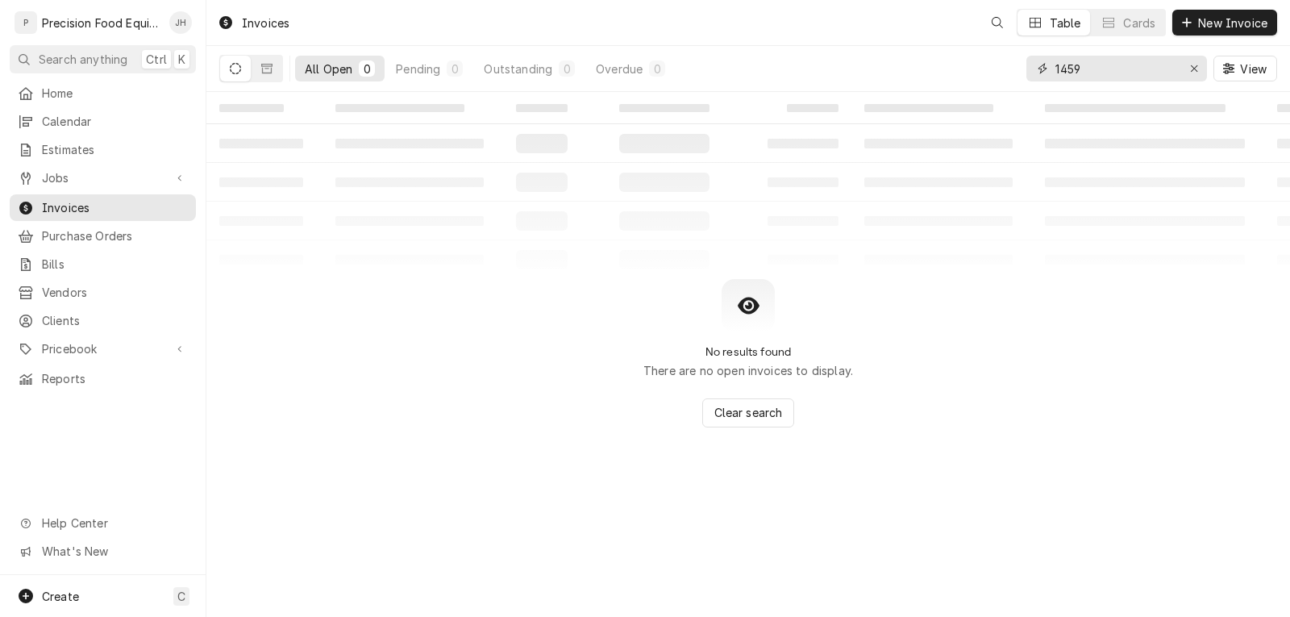
drag, startPoint x: 1090, startPoint y: 70, endPoint x: 1027, endPoint y: 70, distance: 62.9
click at [1027, 70] on div "1459" at bounding box center [1117, 69] width 181 height 26
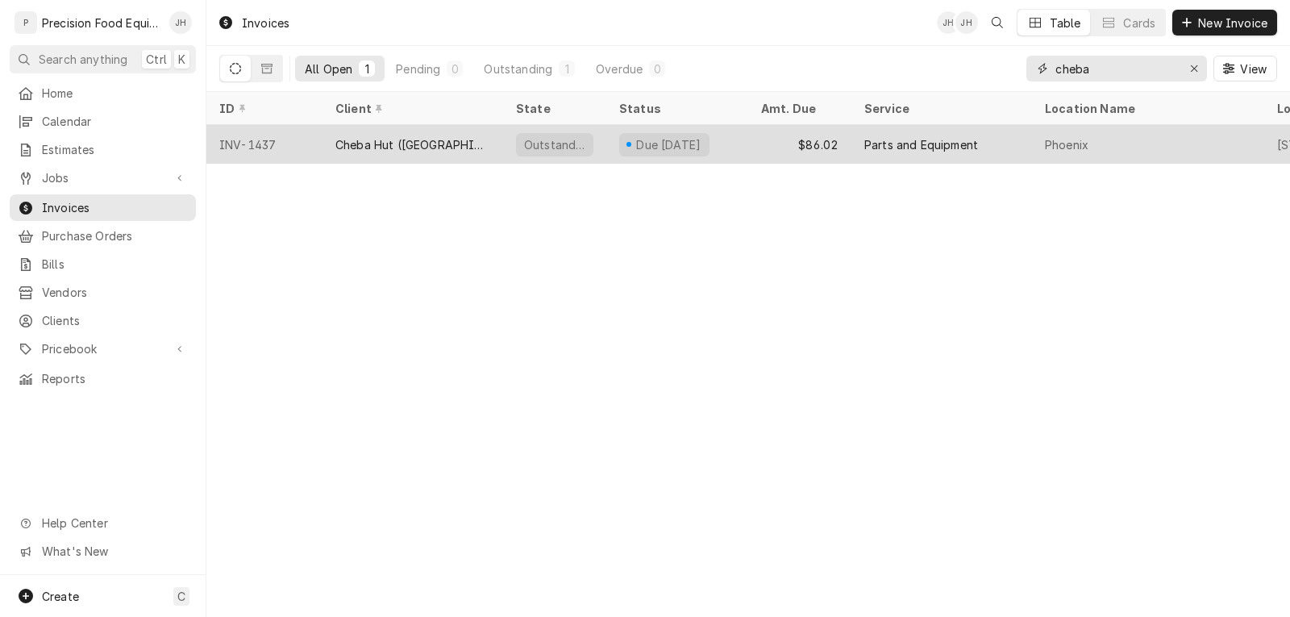
type input "cheba"
click at [324, 152] on div "Cheba Hut ([GEOGRAPHIC_DATA])" at bounding box center [413, 144] width 181 height 39
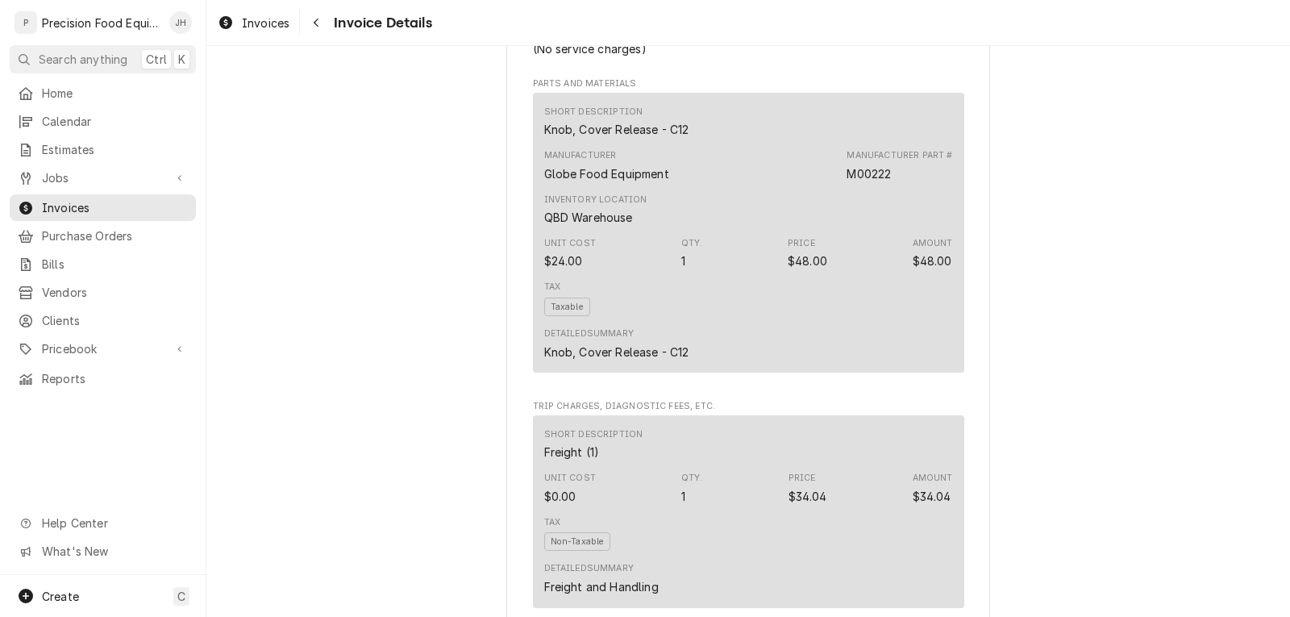
scroll to position [726, 0]
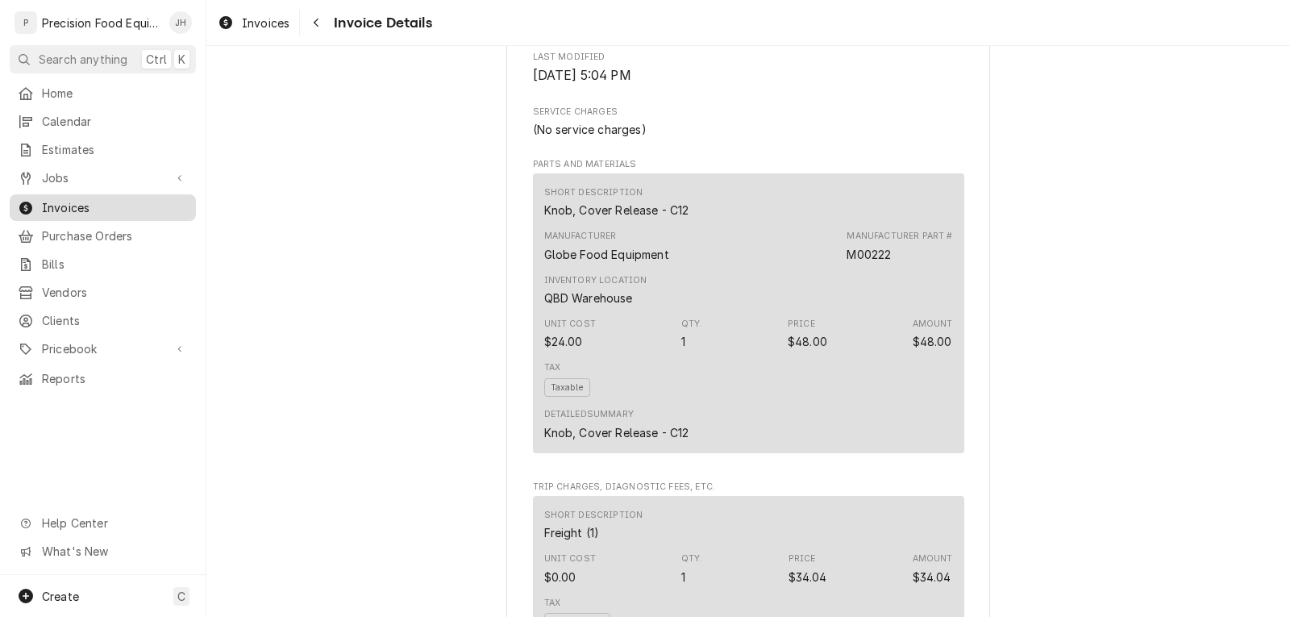
click at [65, 206] on span "Invoices" at bounding box center [115, 207] width 146 height 17
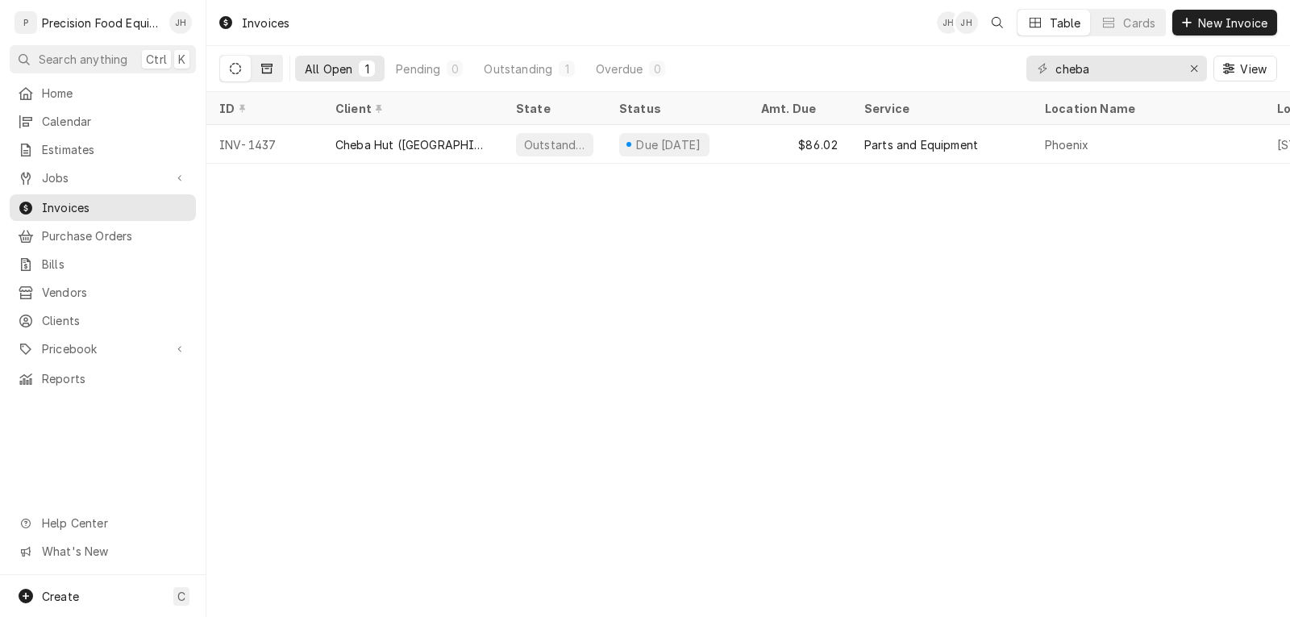
click at [256, 70] on button "Dynamic Content Wrapper" at bounding box center [267, 69] width 31 height 26
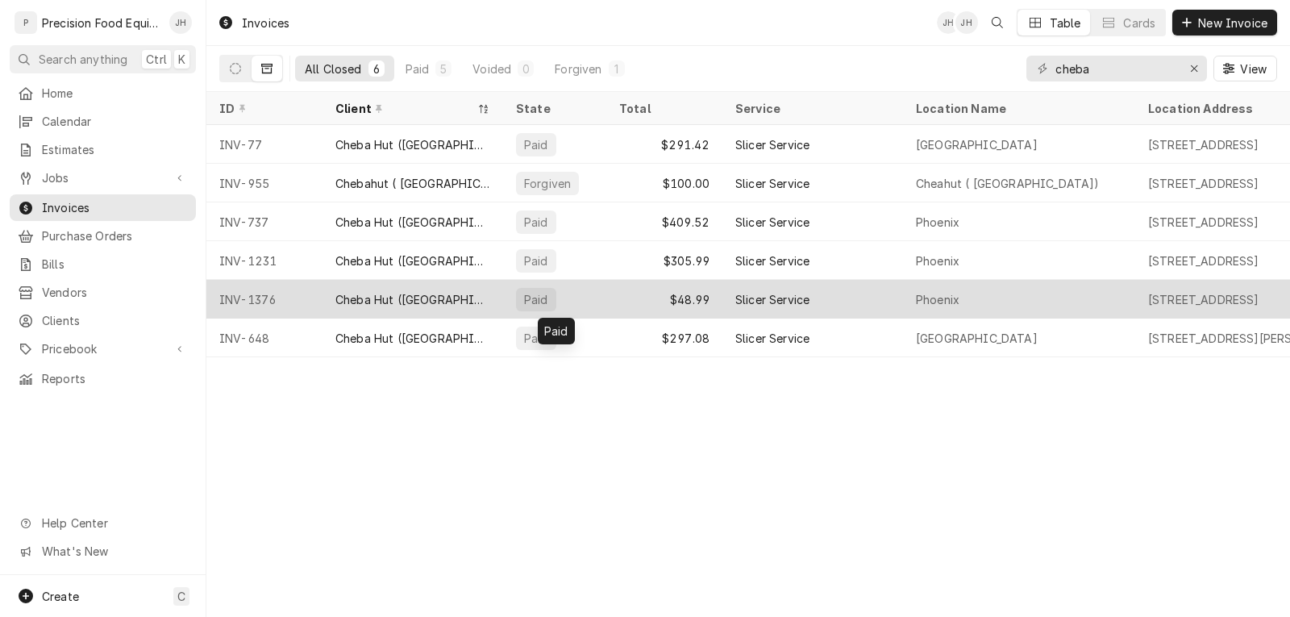
click at [594, 299] on div "Paid" at bounding box center [554, 299] width 103 height 39
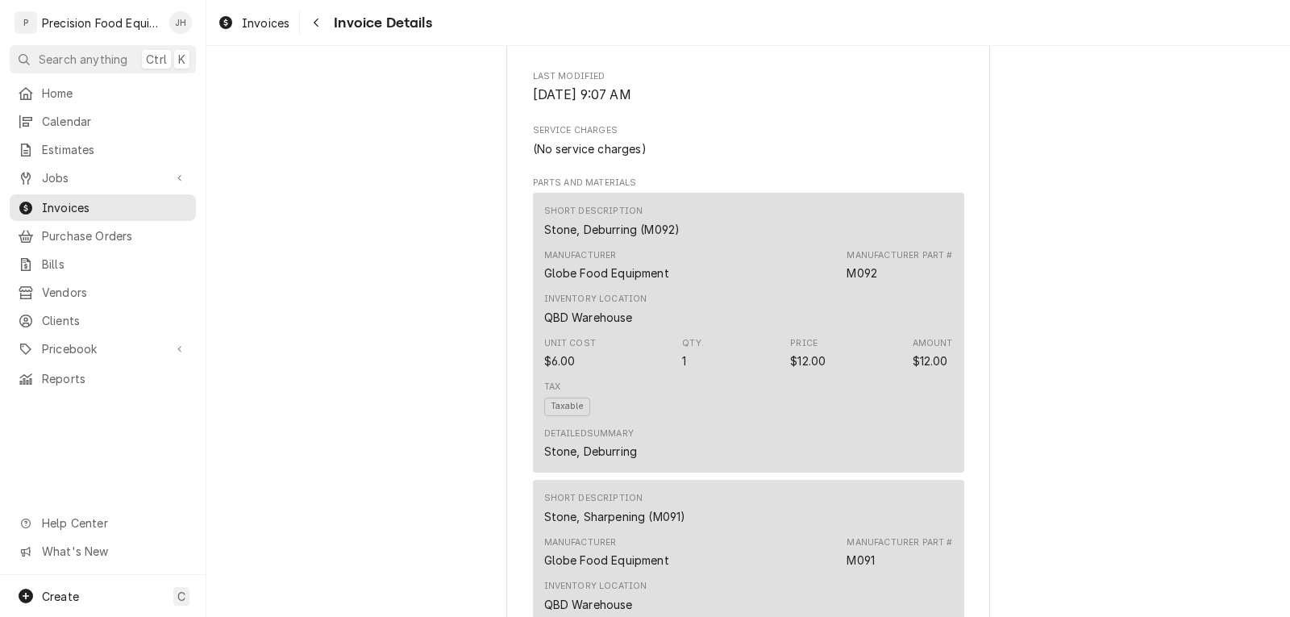
scroll to position [715, 0]
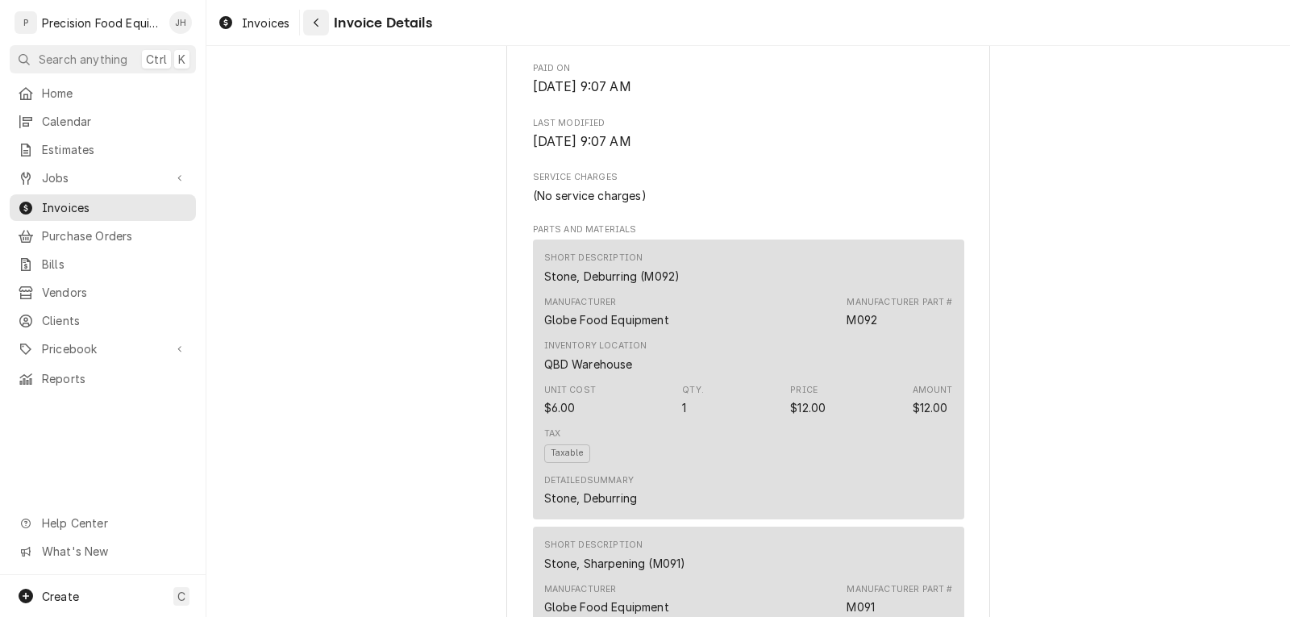
click at [314, 23] on icon "Navigate back" at bounding box center [316, 22] width 7 height 11
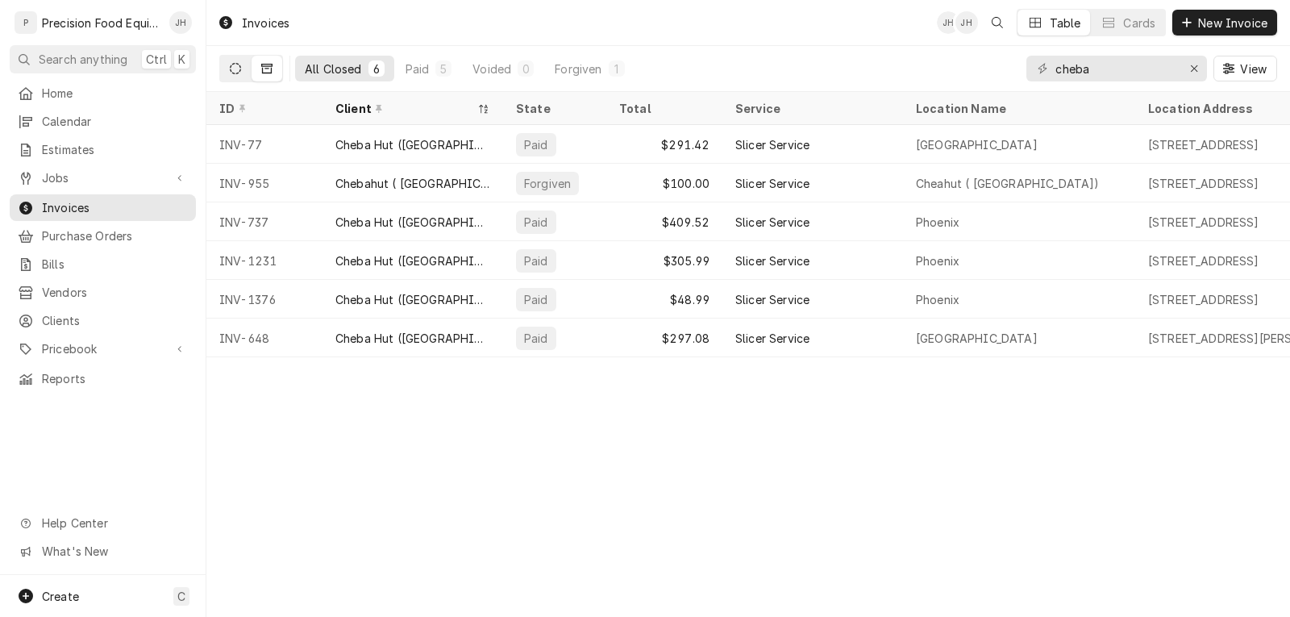
click at [240, 73] on icon "Dynamic Content Wrapper" at bounding box center [235, 68] width 11 height 11
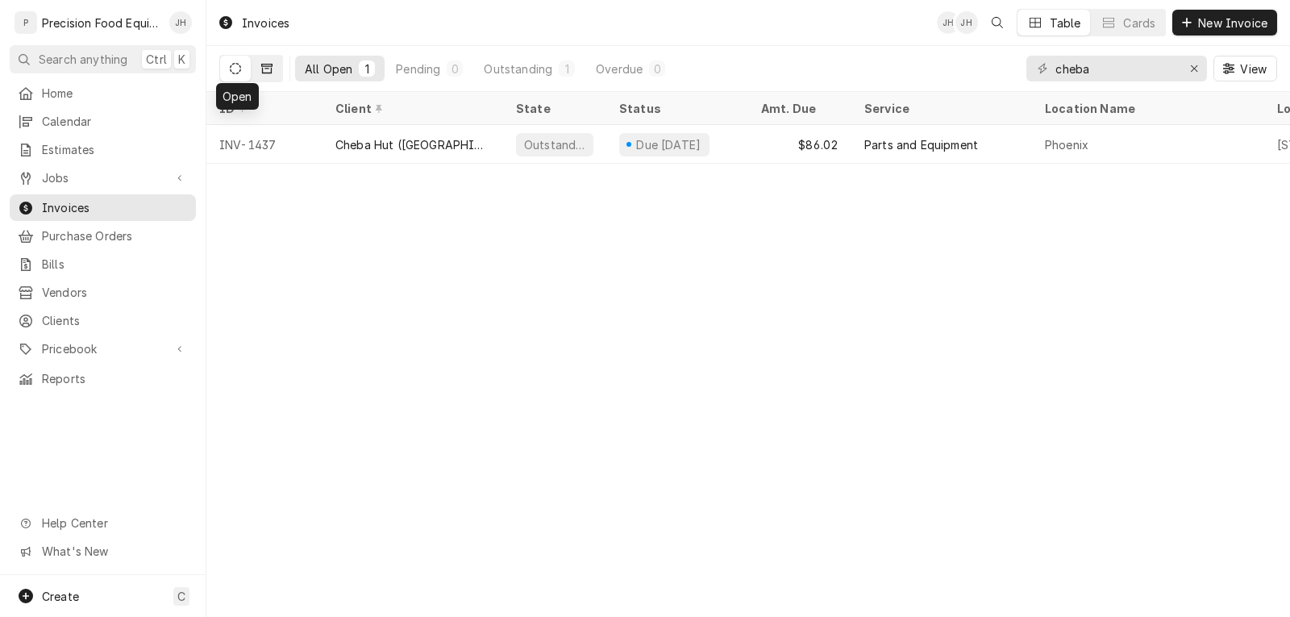
click at [272, 65] on icon "Dynamic Content Wrapper" at bounding box center [266, 69] width 11 height 10
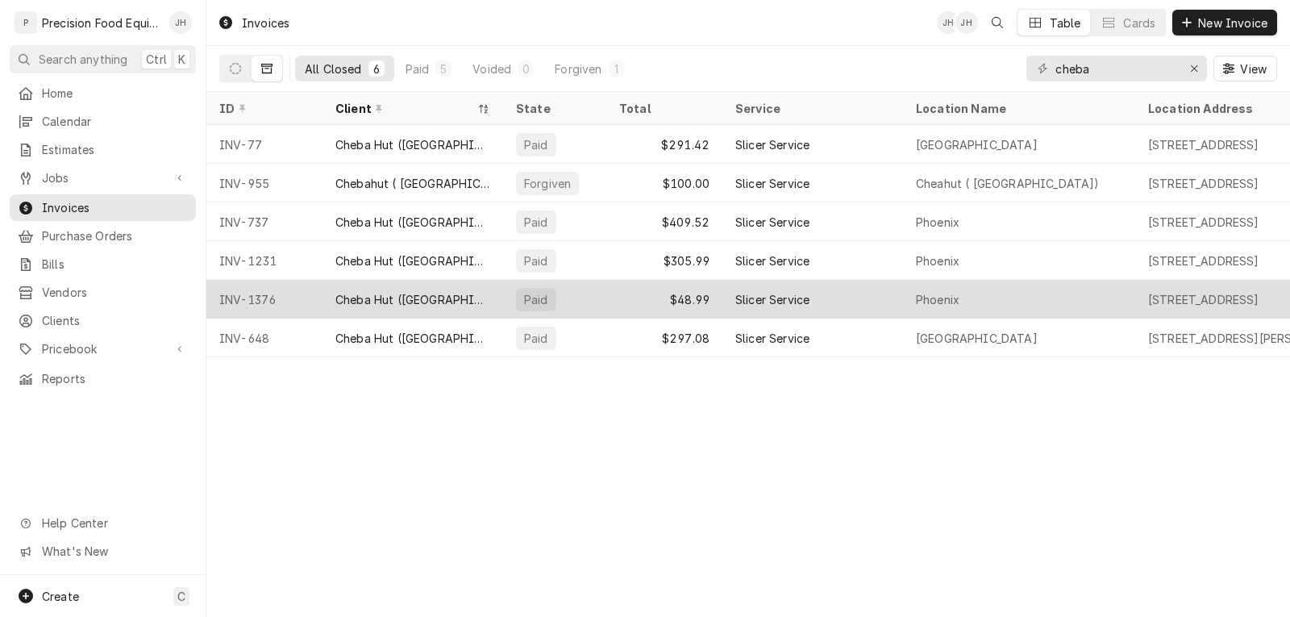
click at [636, 283] on div "$48.99" at bounding box center [664, 299] width 116 height 39
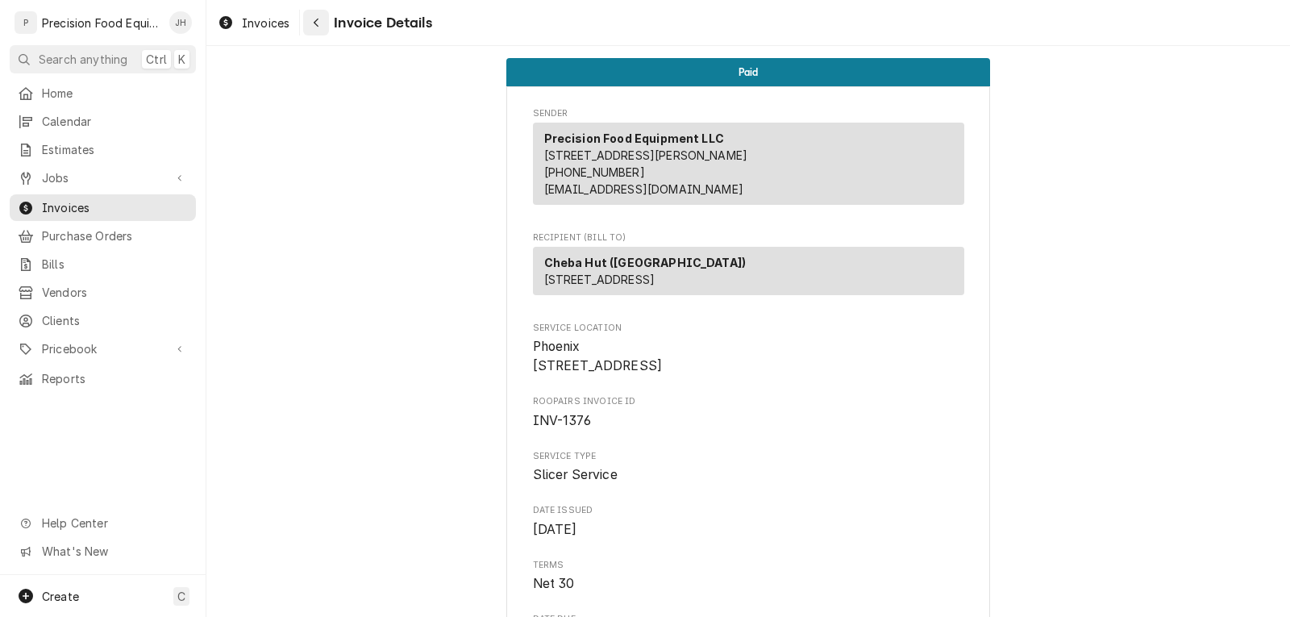
click at [312, 26] on div "Navigate back" at bounding box center [316, 23] width 16 height 16
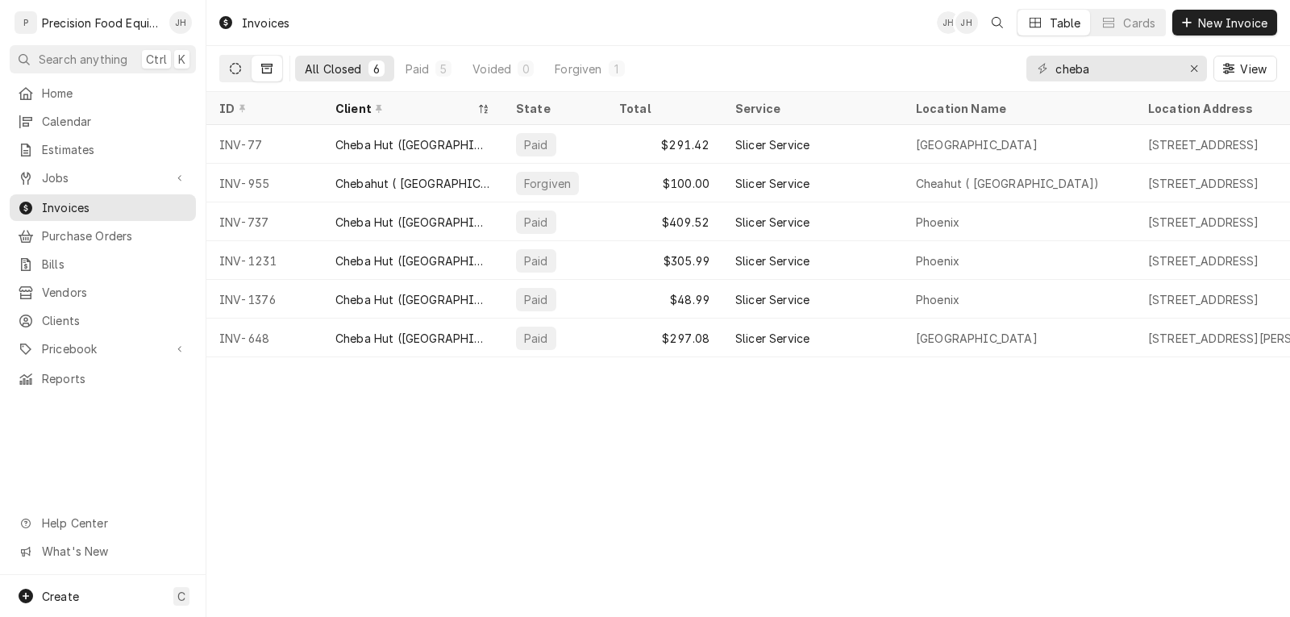
click at [234, 65] on icon "Dynamic Content Wrapper" at bounding box center [235, 68] width 11 height 11
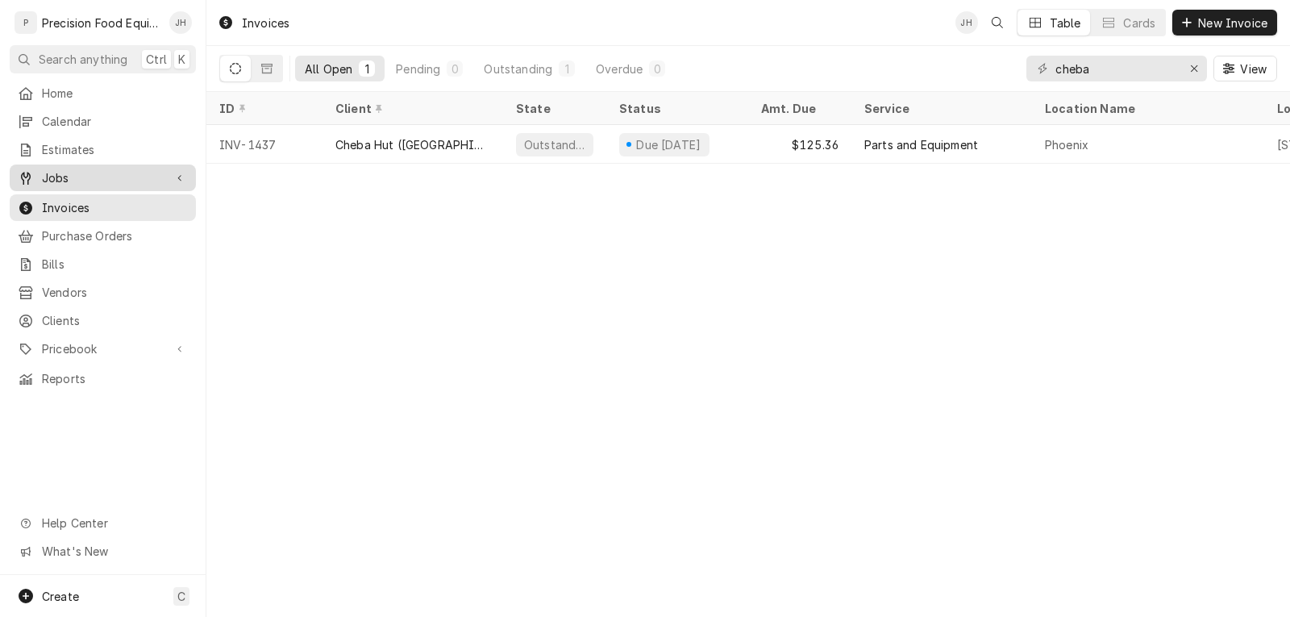
click at [87, 174] on span "Jobs" at bounding box center [103, 177] width 122 height 17
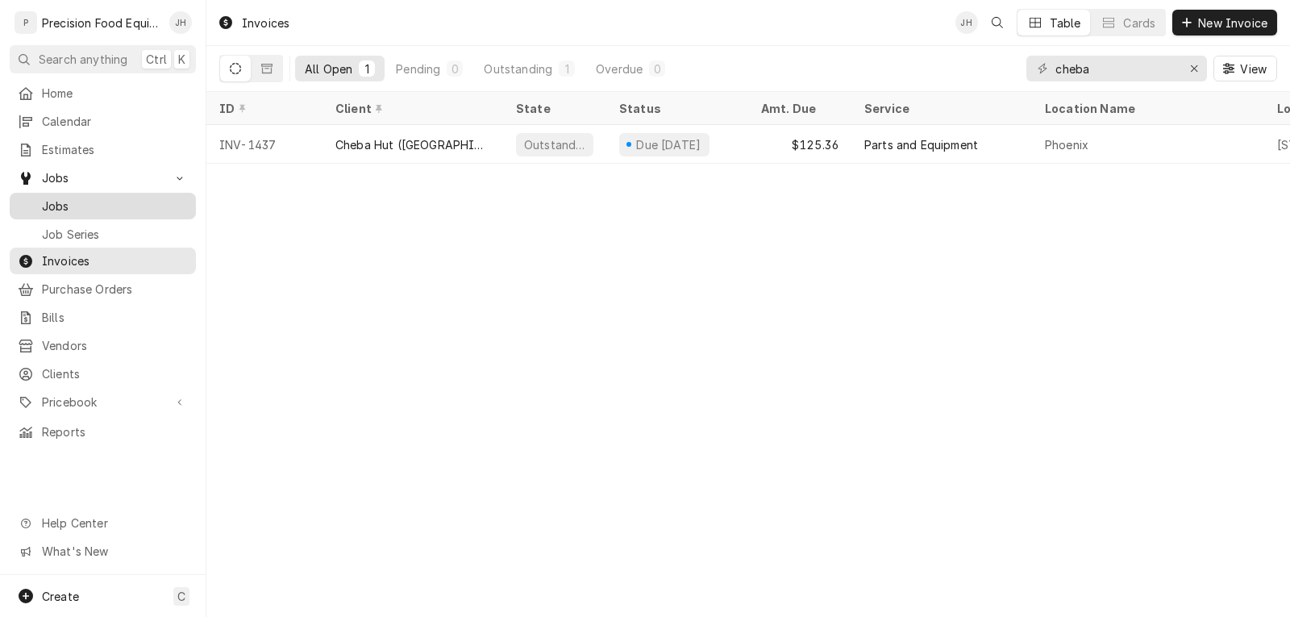
click at [75, 206] on span "Jobs" at bounding box center [115, 206] width 146 height 17
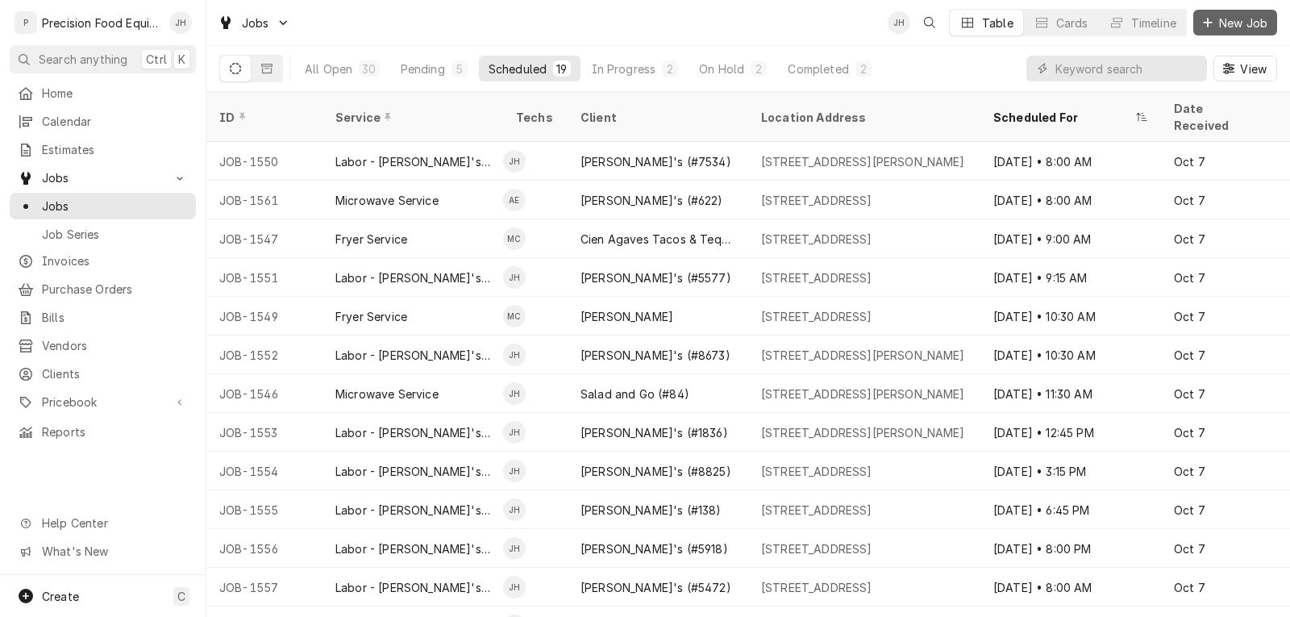
click at [1234, 29] on span "New Job" at bounding box center [1243, 23] width 55 height 17
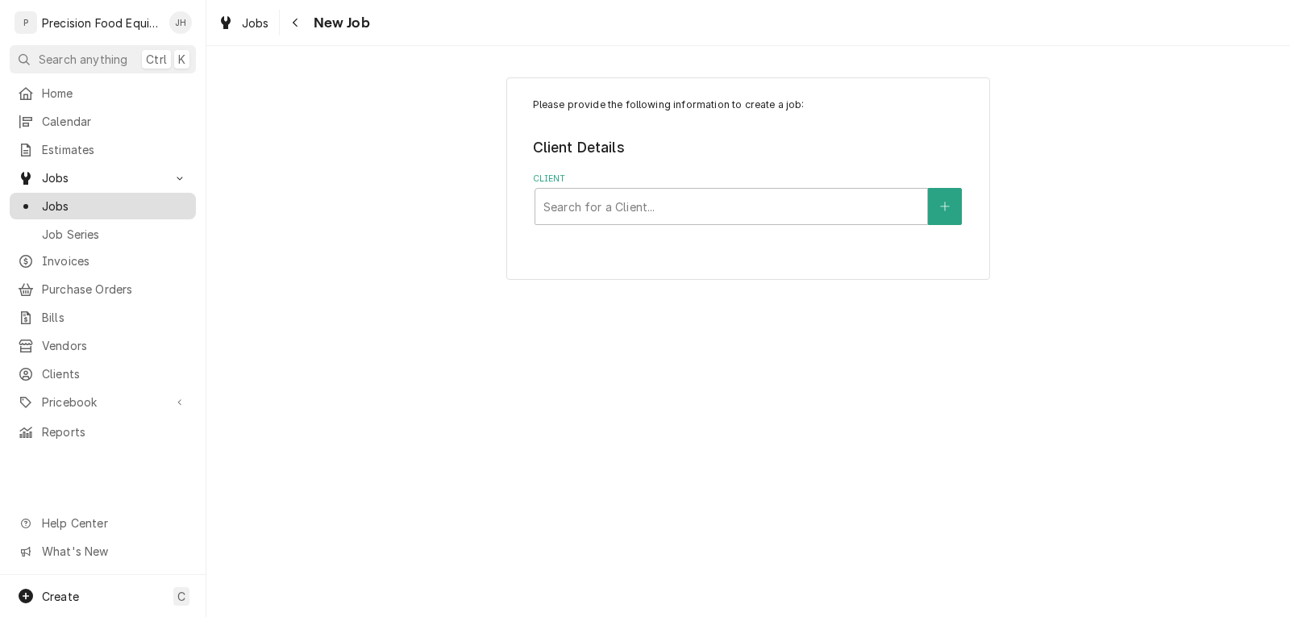
click at [58, 196] on div "Jobs" at bounding box center [103, 206] width 180 height 20
